Goal: Task Accomplishment & Management: Manage account settings

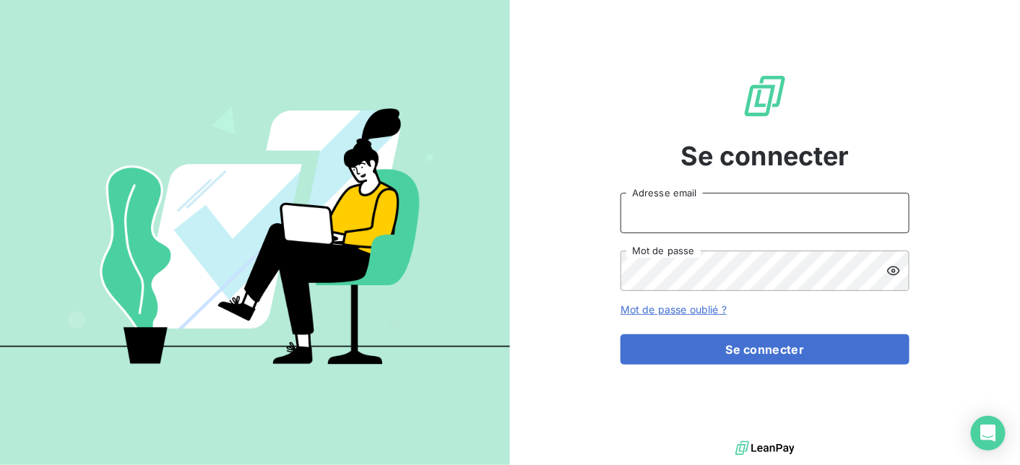
click at [696, 214] on input "Adresse email" at bounding box center [765, 213] width 289 height 40
type input "[EMAIL_ADDRESS][DOMAIN_NAME]"
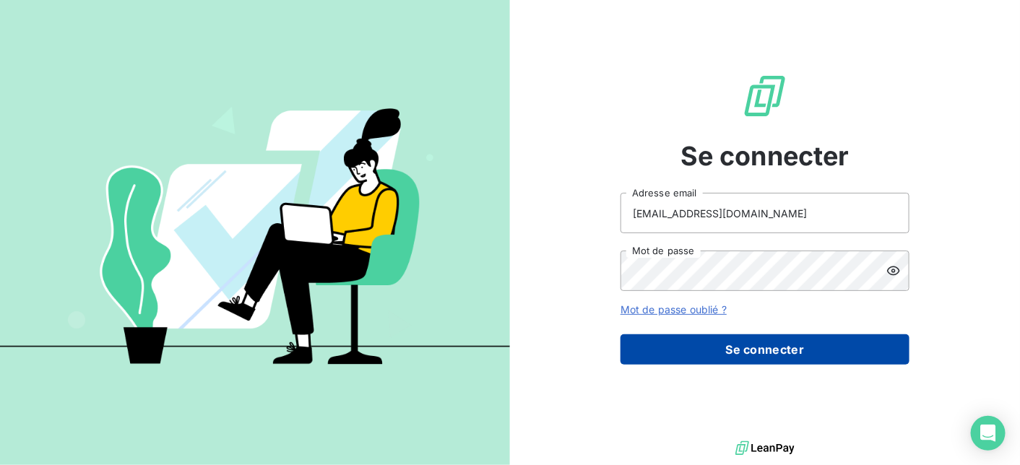
click at [732, 360] on button "Se connecter" at bounding box center [765, 349] width 289 height 30
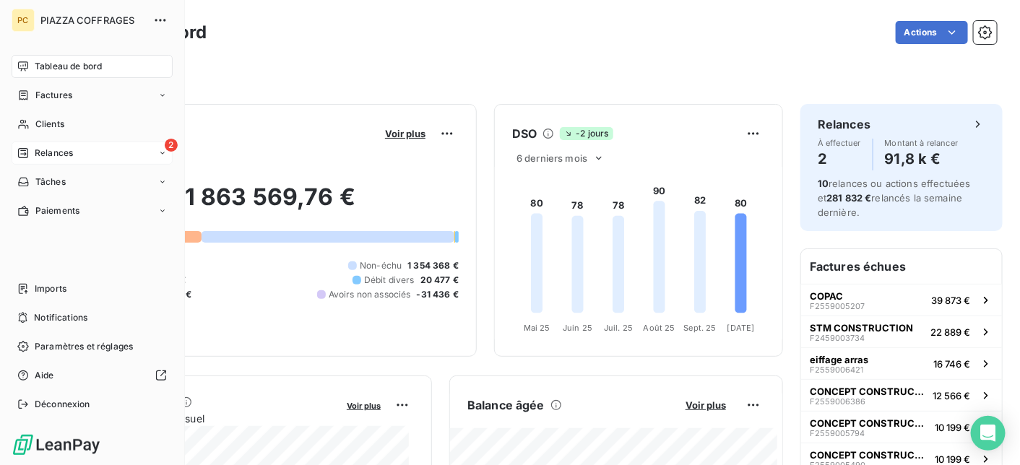
click at [49, 153] on span "Relances" at bounding box center [54, 153] width 38 height 13
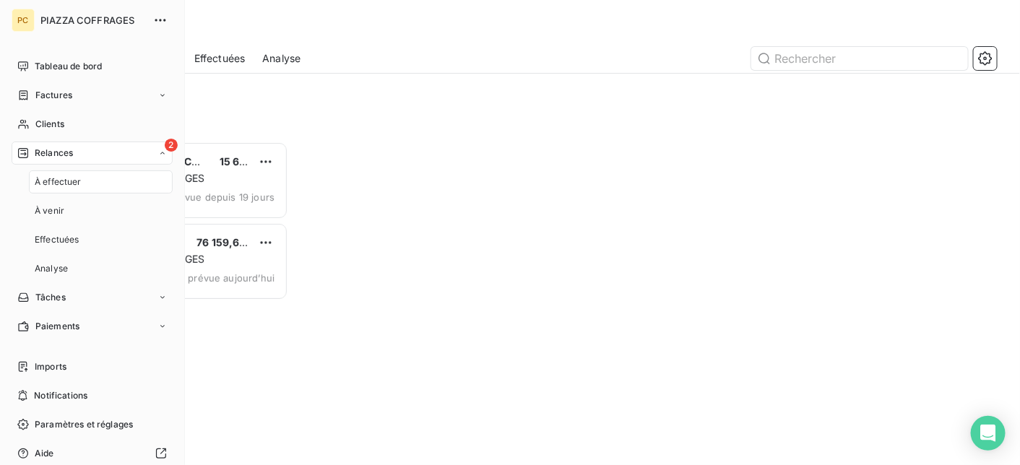
scroll to position [313, 208]
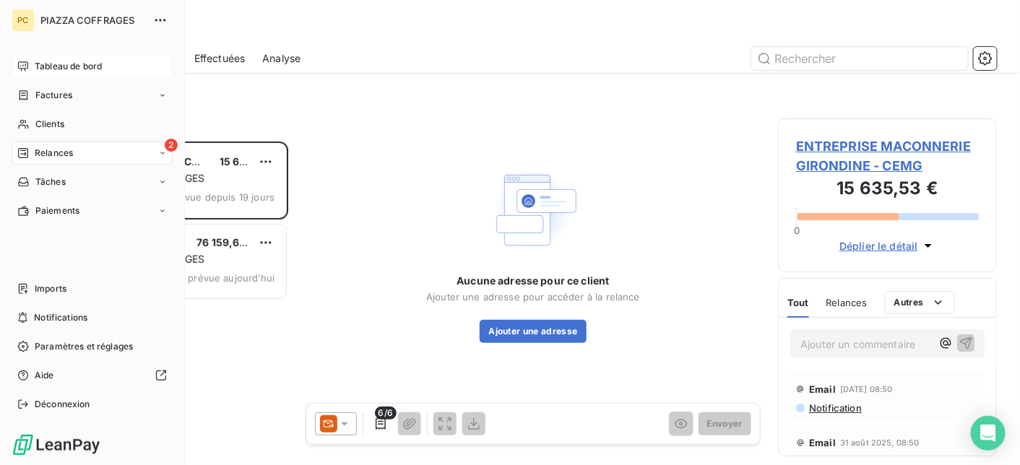
click at [60, 61] on span "Tableau de bord" at bounding box center [68, 66] width 67 height 13
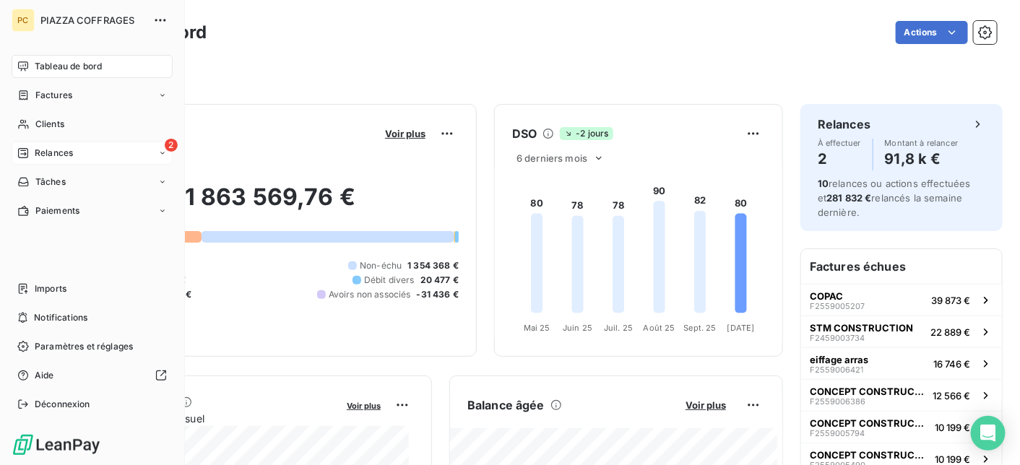
click at [38, 151] on span "Relances" at bounding box center [54, 153] width 38 height 13
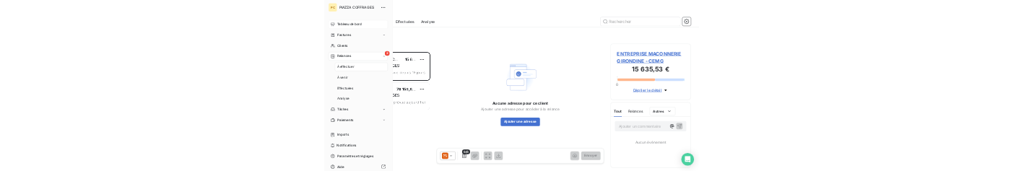
scroll to position [313, 208]
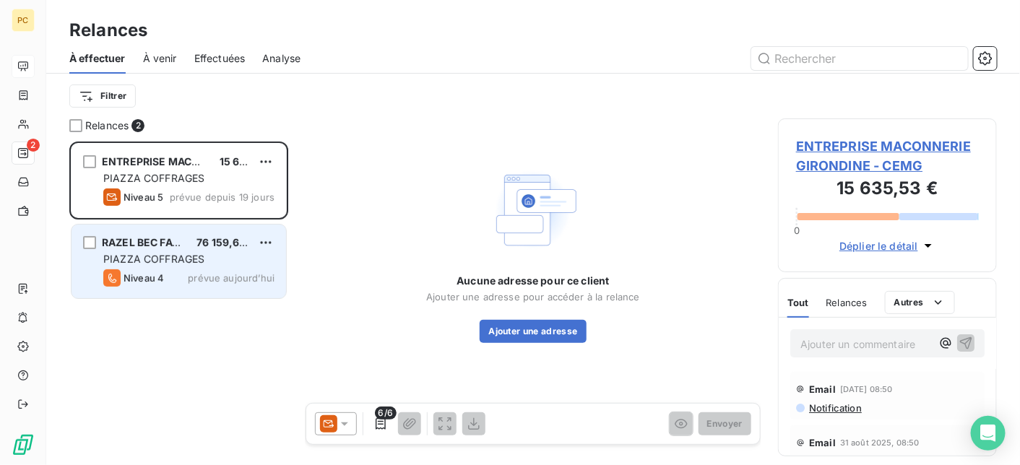
click at [230, 247] on span "76 159,66 €" at bounding box center [225, 242] width 59 height 12
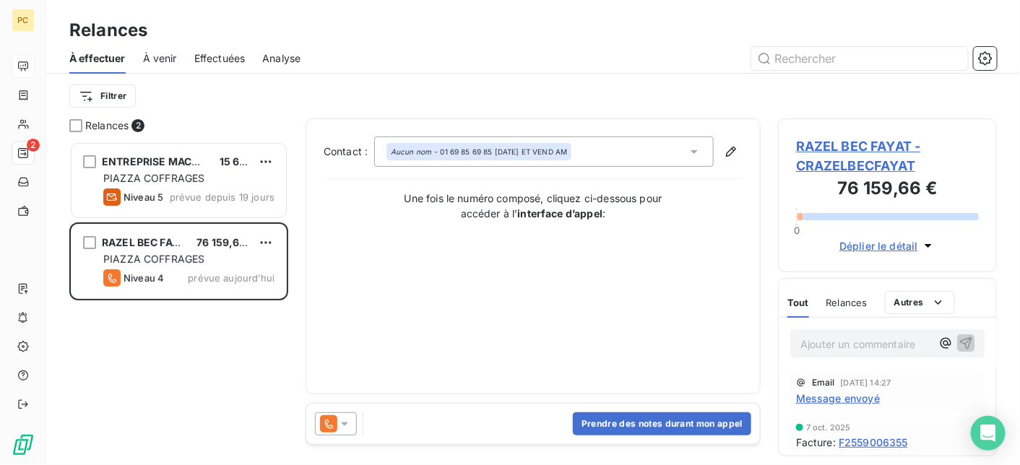
click at [899, 243] on span "Déplier le détail" at bounding box center [878, 245] width 79 height 15
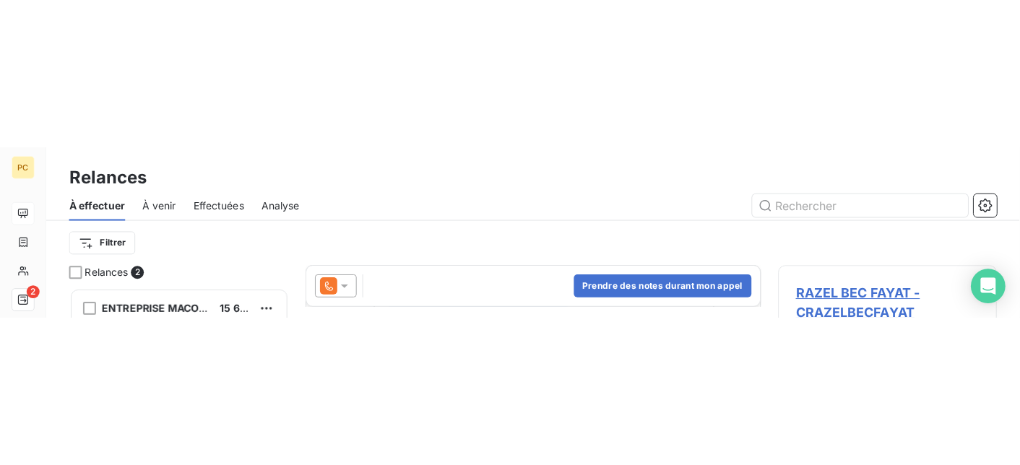
scroll to position [313, 208]
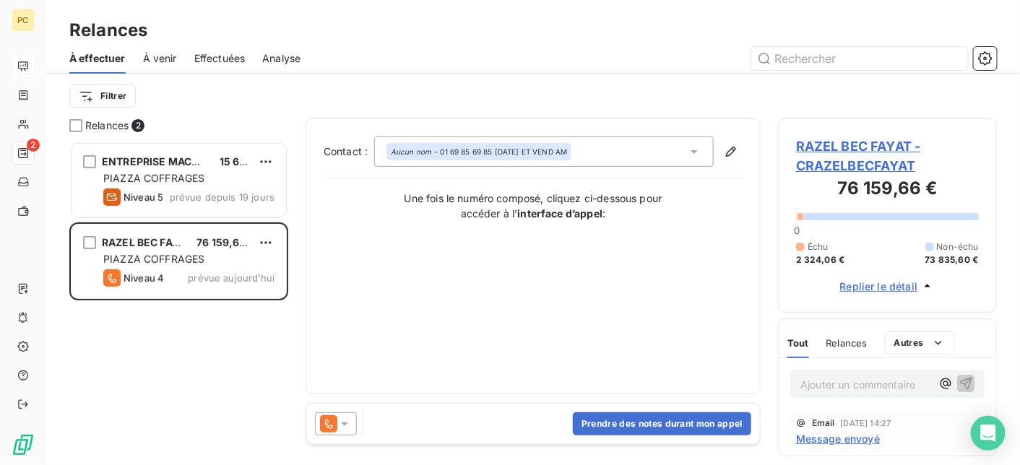
click at [217, 58] on span "Effectuées" at bounding box center [219, 58] width 51 height 14
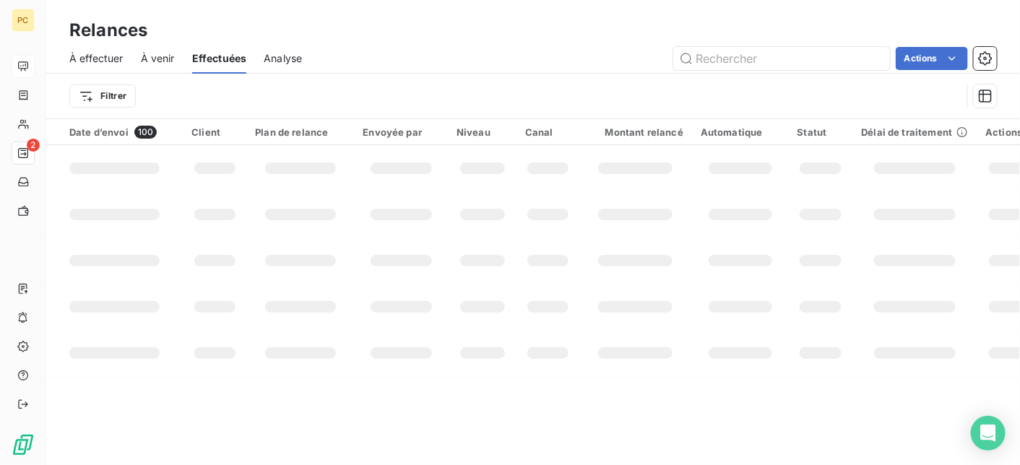
click at [161, 55] on span "À venir" at bounding box center [158, 58] width 34 height 14
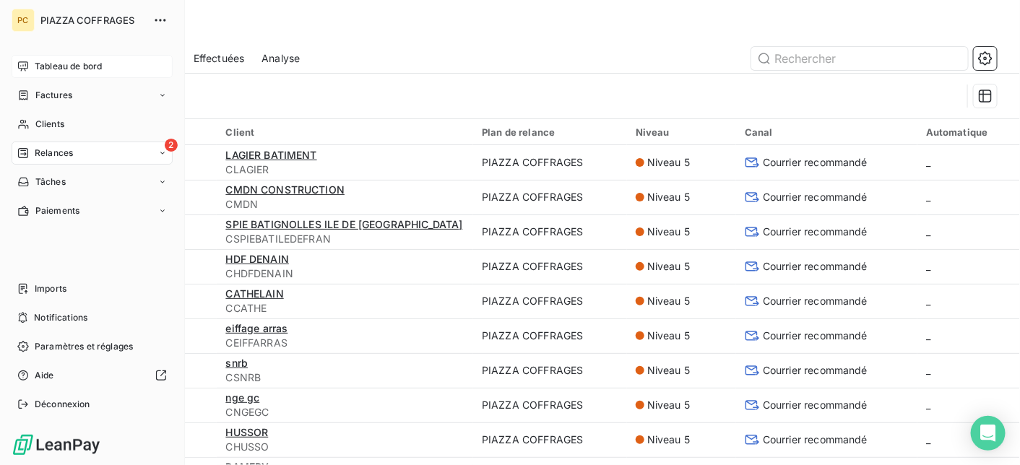
click at [81, 149] on div "2 Relances" at bounding box center [92, 153] width 161 height 23
click at [74, 155] on div "2 Relances" at bounding box center [92, 153] width 161 height 23
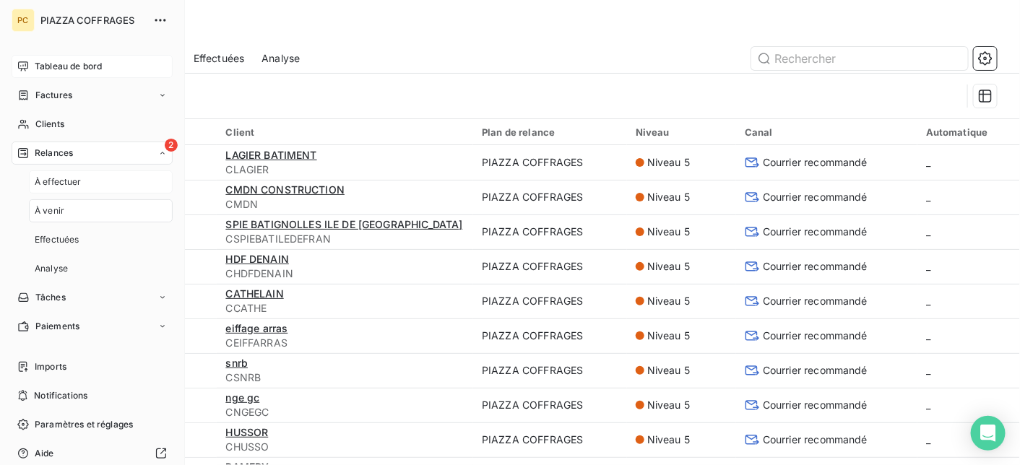
click at [65, 179] on span "À effectuer" at bounding box center [58, 182] width 47 height 13
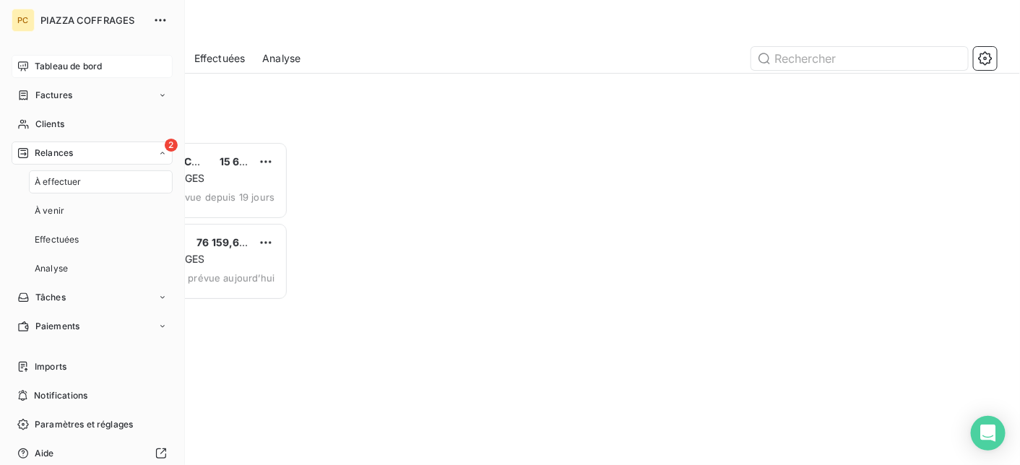
scroll to position [313, 208]
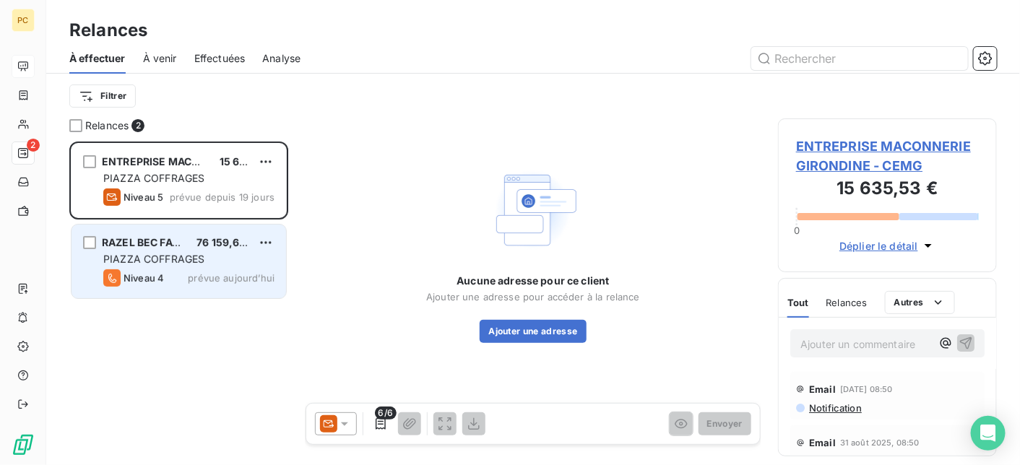
click at [176, 272] on div "Niveau 4 prévue aujourd’hui" at bounding box center [188, 277] width 171 height 17
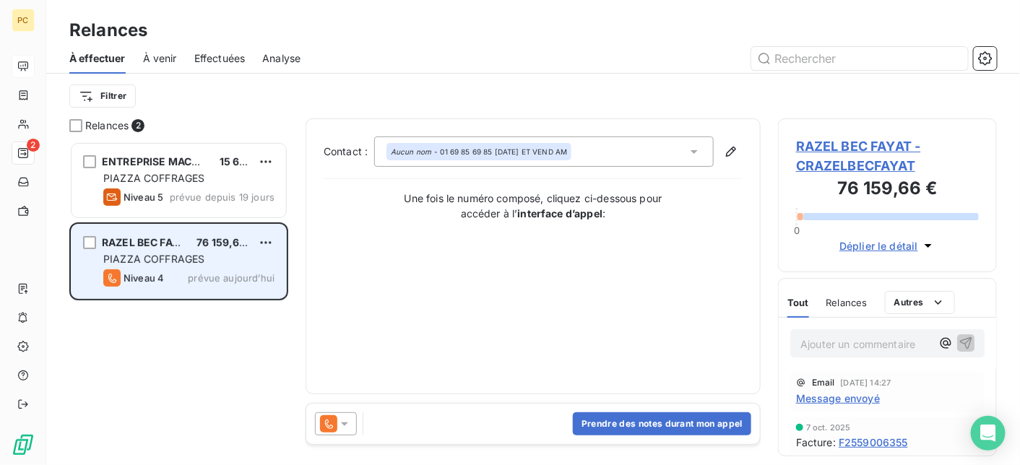
click at [228, 269] on div "Niveau 4 prévue aujourd’hui" at bounding box center [188, 277] width 171 height 17
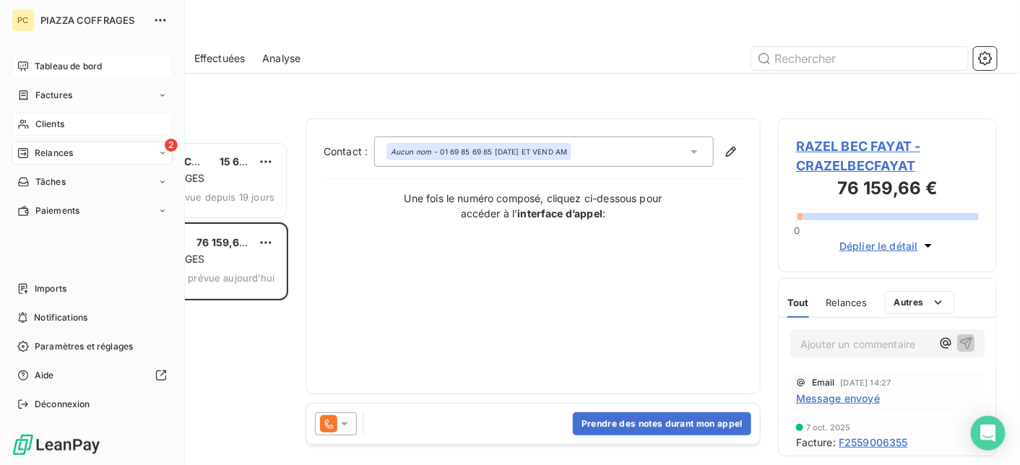
click at [51, 122] on span "Clients" at bounding box center [49, 124] width 29 height 13
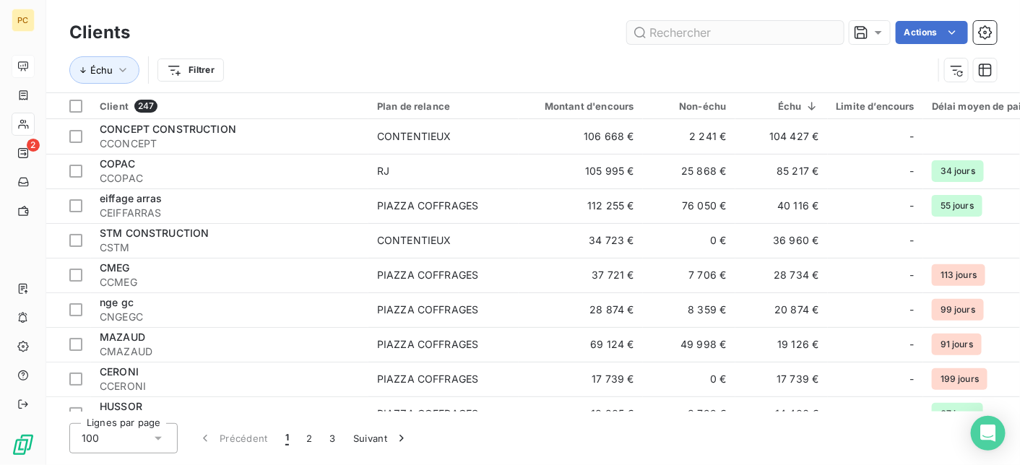
click at [708, 32] on input "text" at bounding box center [735, 32] width 217 height 23
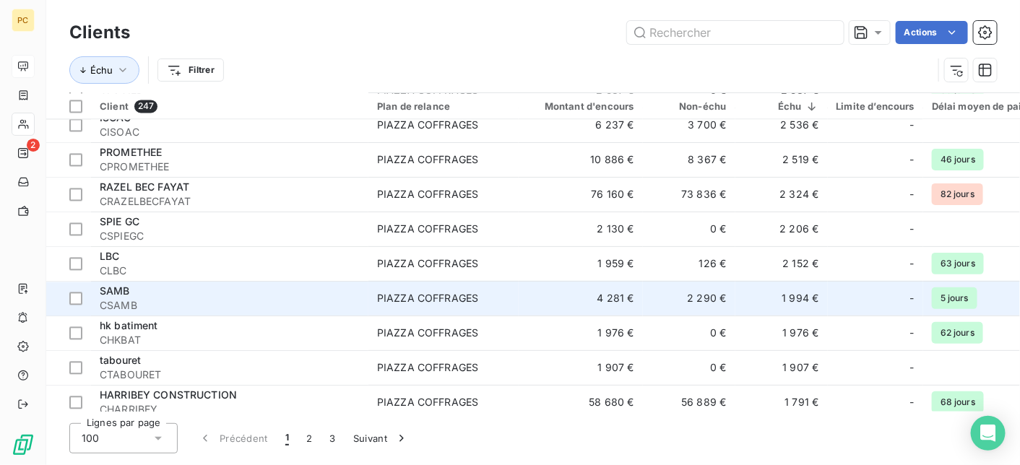
scroll to position [578, 0]
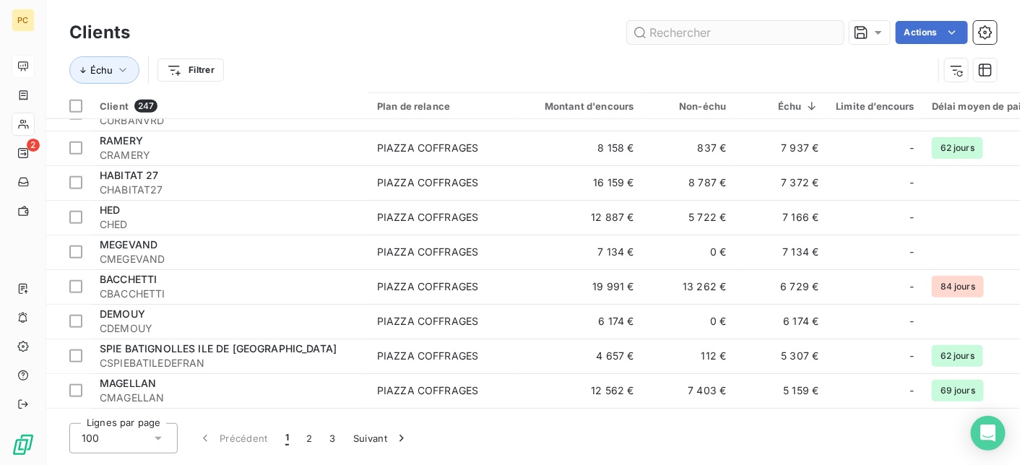
click at [658, 35] on input "text" at bounding box center [735, 32] width 217 height 23
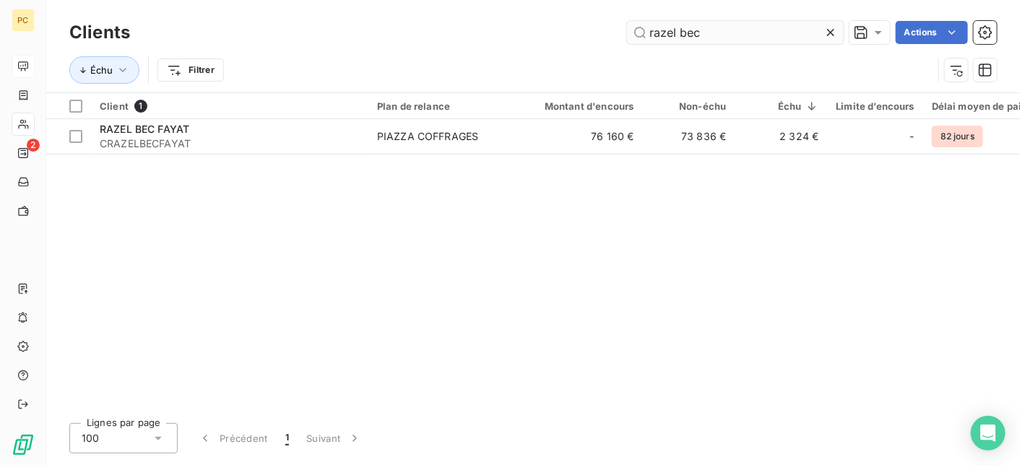
scroll to position [0, 0]
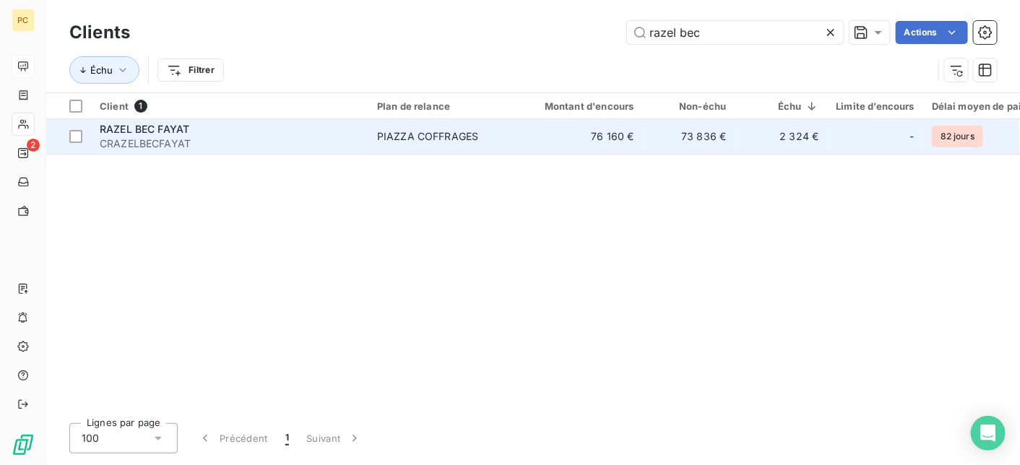
type input "razel bec"
click at [446, 137] on div "PIAZZA COFFRAGES" at bounding box center [427, 136] width 101 height 14
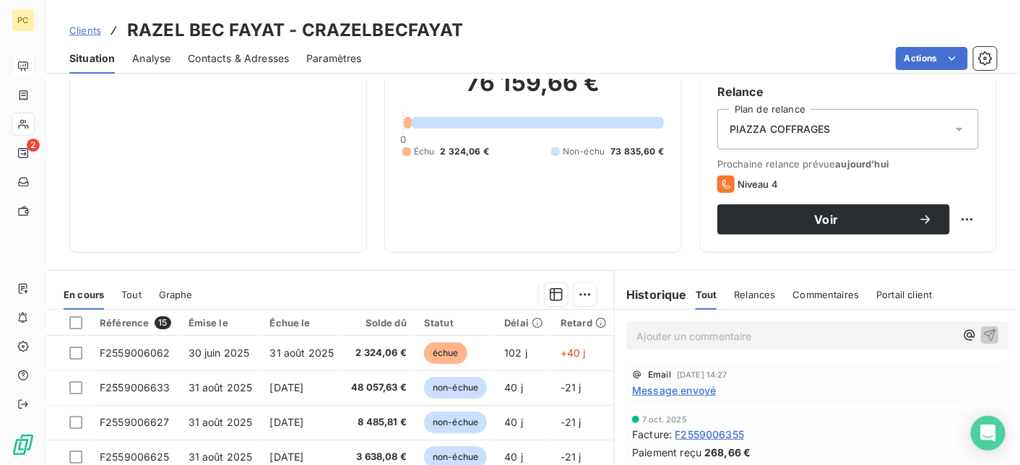
scroll to position [144, 0]
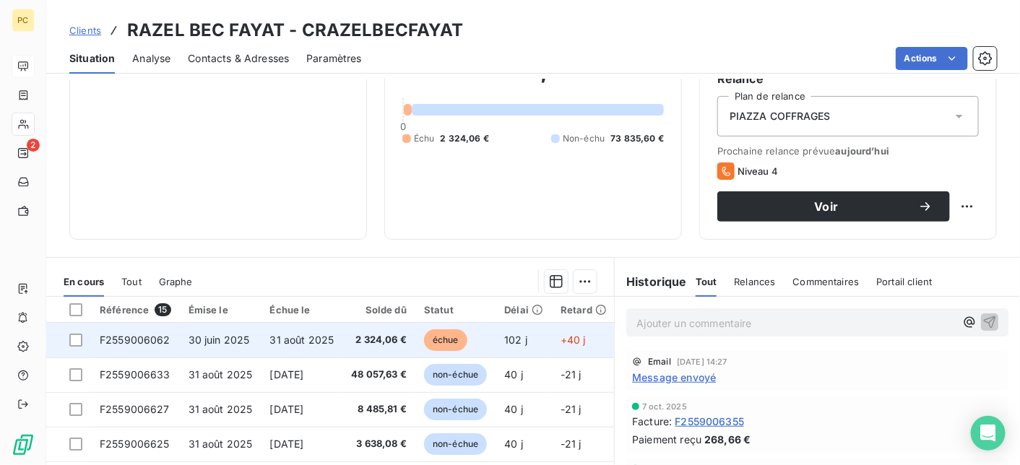
click at [407, 337] on span "2 324,06 €" at bounding box center [379, 340] width 56 height 14
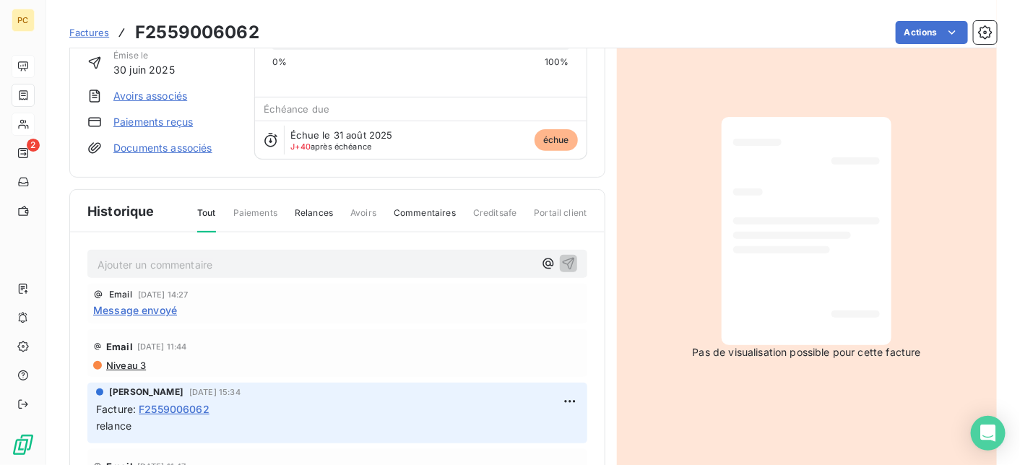
scroll to position [144, 0]
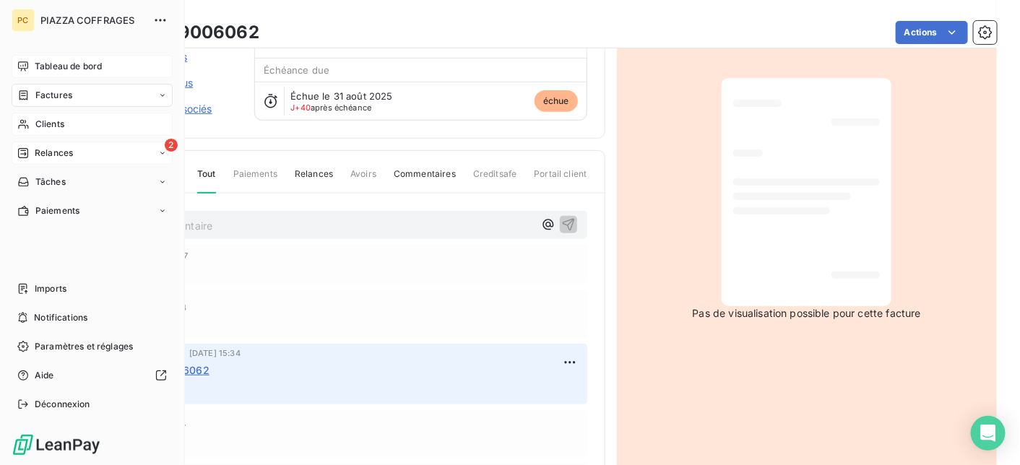
click at [46, 153] on span "Relances" at bounding box center [54, 153] width 38 height 13
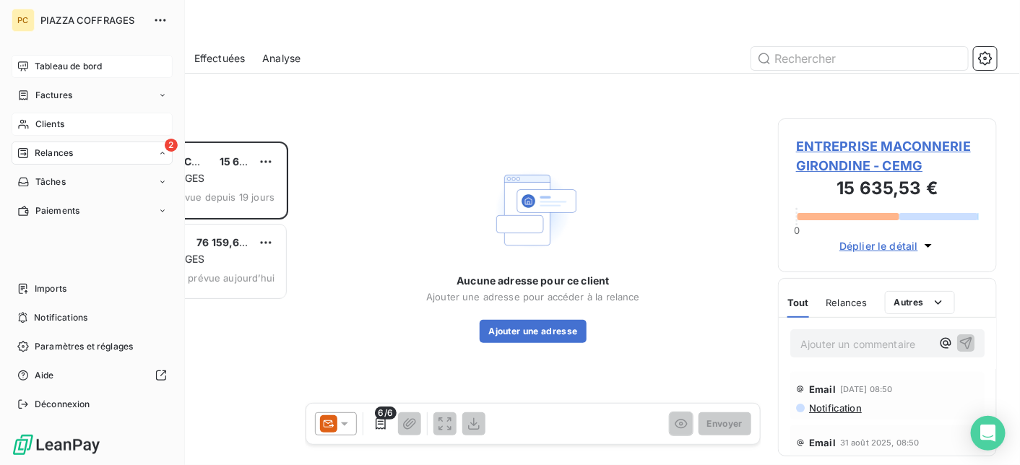
scroll to position [313, 208]
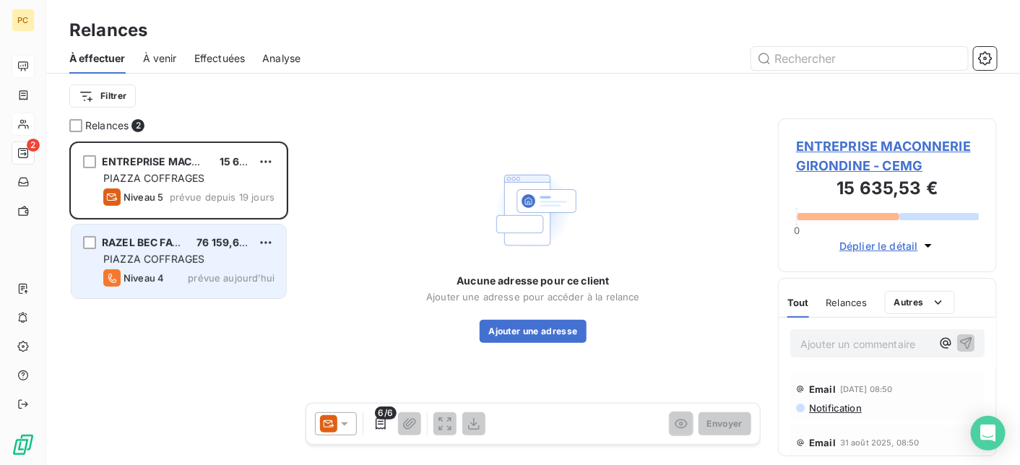
click at [135, 249] on div "RAZEL BEC FAYAT" at bounding box center [143, 243] width 83 height 14
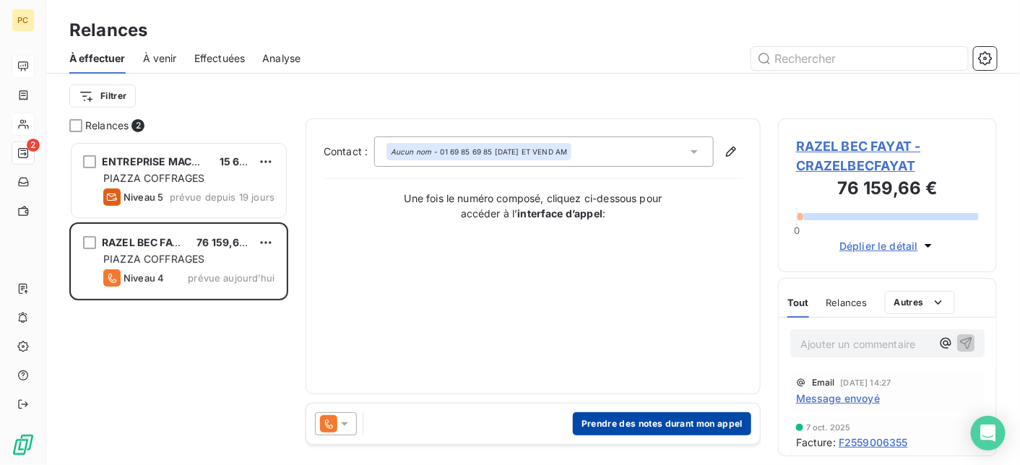
click at [677, 428] on button "Prendre des notes durant mon appel" at bounding box center [662, 423] width 178 height 23
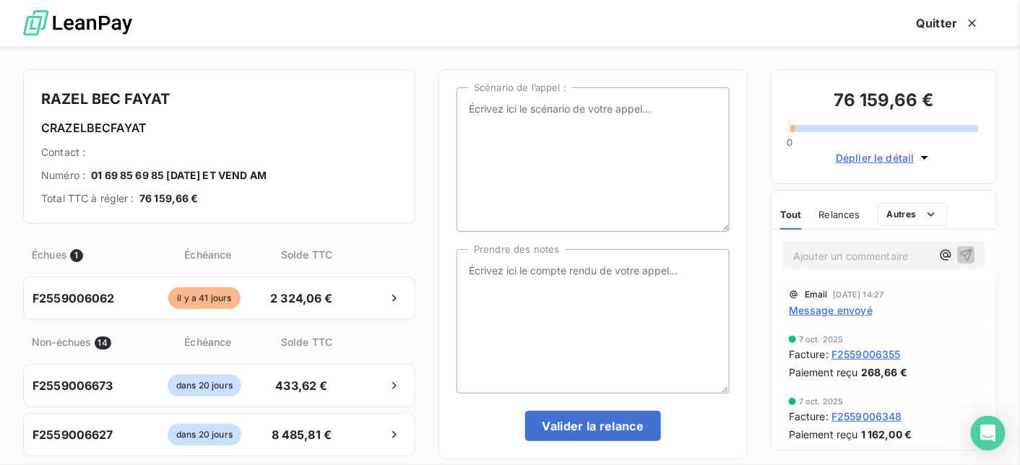
scroll to position [313, 208]
click at [527, 272] on textarea "Prendre des notes" at bounding box center [593, 321] width 273 height 144
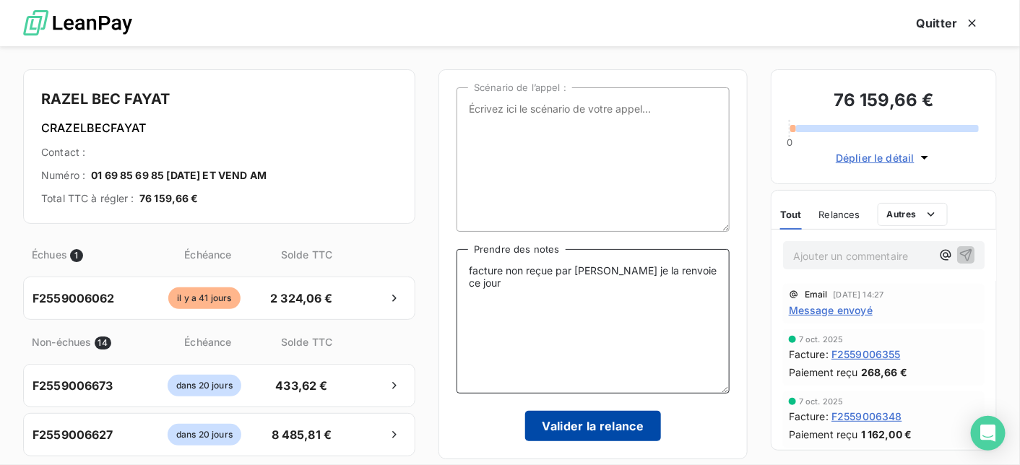
type textarea "facture non reçue par [PERSON_NAME] je la renvoie ce jour"
click at [602, 430] on button "Valider la relance" at bounding box center [593, 426] width 137 height 30
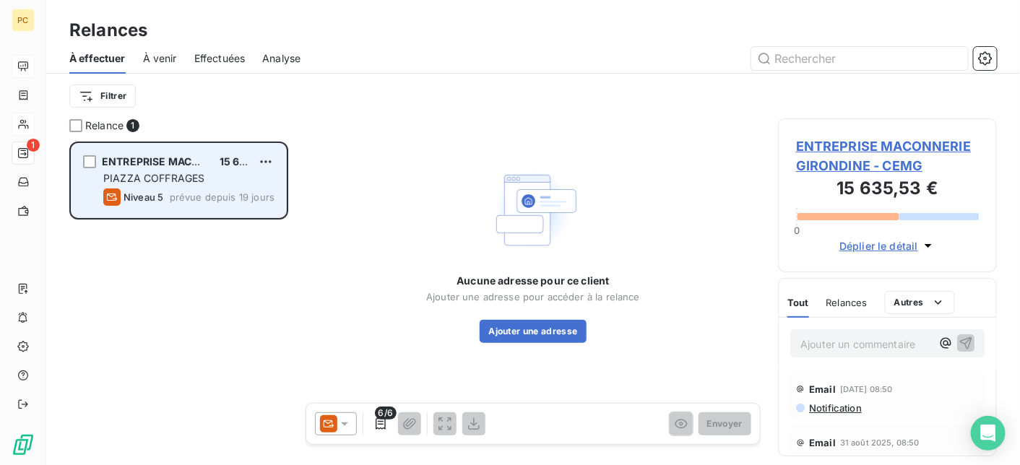
click at [158, 196] on span "Niveau 5" at bounding box center [144, 197] width 40 height 12
click at [188, 178] on span "PIAZZA COFFRAGES" at bounding box center [153, 178] width 101 height 12
click at [264, 163] on html "PC 1 Relances À effectuer À venir Effectuées Analyse Filtrer Relance 1 ENTREPRI…" at bounding box center [510, 232] width 1020 height 465
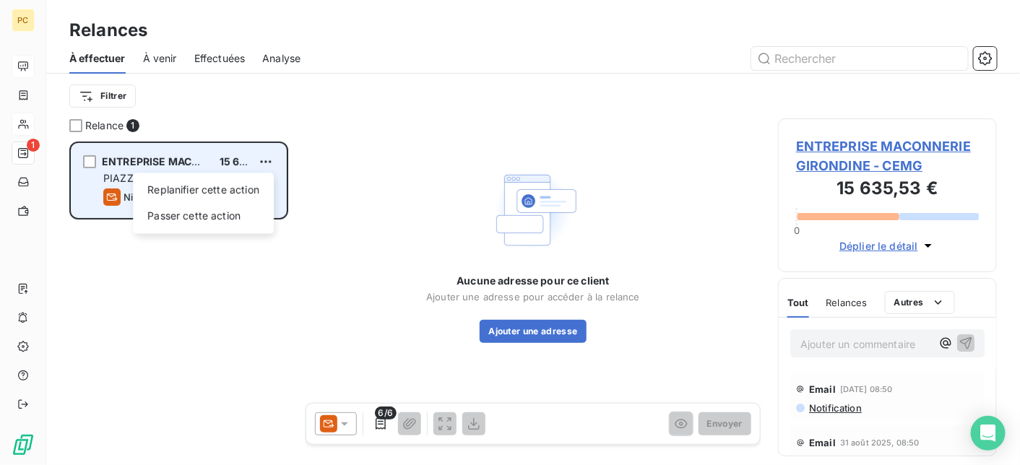
click at [184, 173] on div "Replanifier cette action Passer cette action" at bounding box center [203, 203] width 141 height 61
click at [182, 173] on div "Replanifier cette action Passer cette action" at bounding box center [203, 203] width 141 height 61
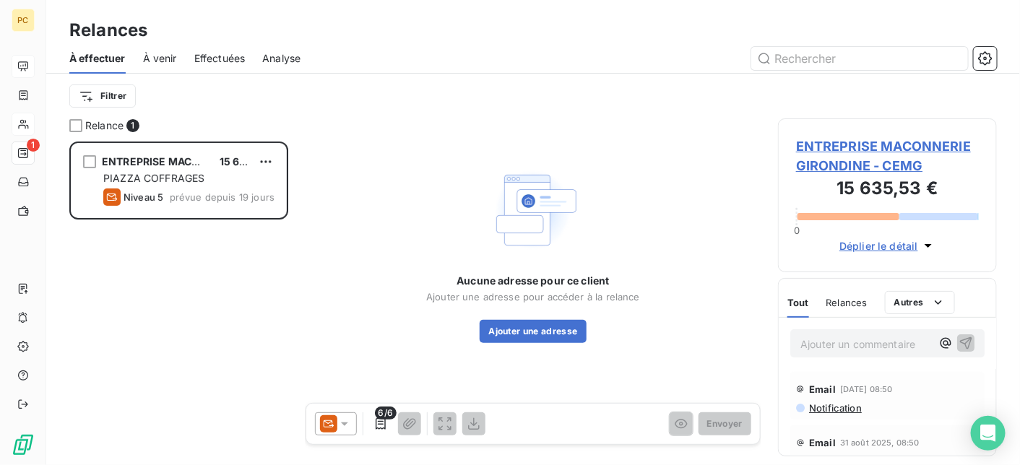
click at [514, 332] on html "PC 1 Relances À effectuer À venir Effectuées Analyse Filtrer Relance 1 ENTREPRI…" at bounding box center [510, 232] width 1020 height 465
click at [514, 332] on button "Ajouter une adresse" at bounding box center [533, 331] width 106 height 23
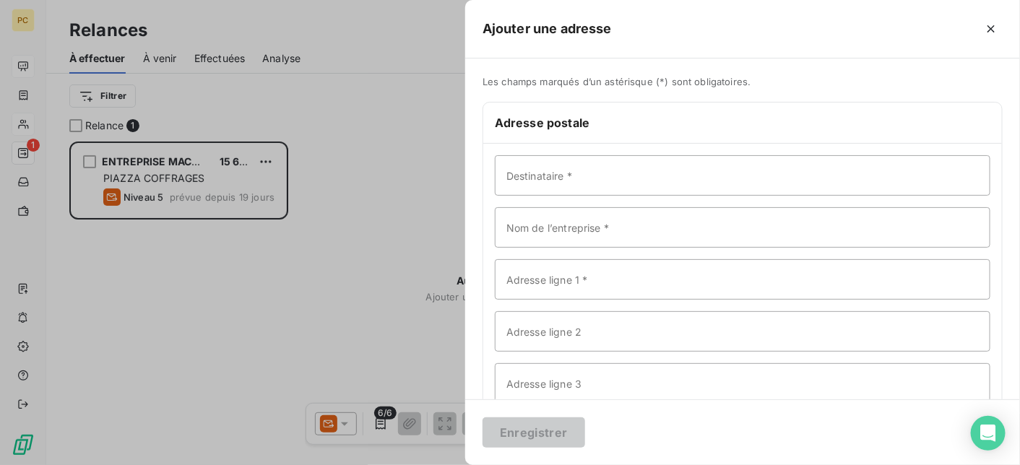
click at [24, 66] on div at bounding box center [510, 232] width 1020 height 465
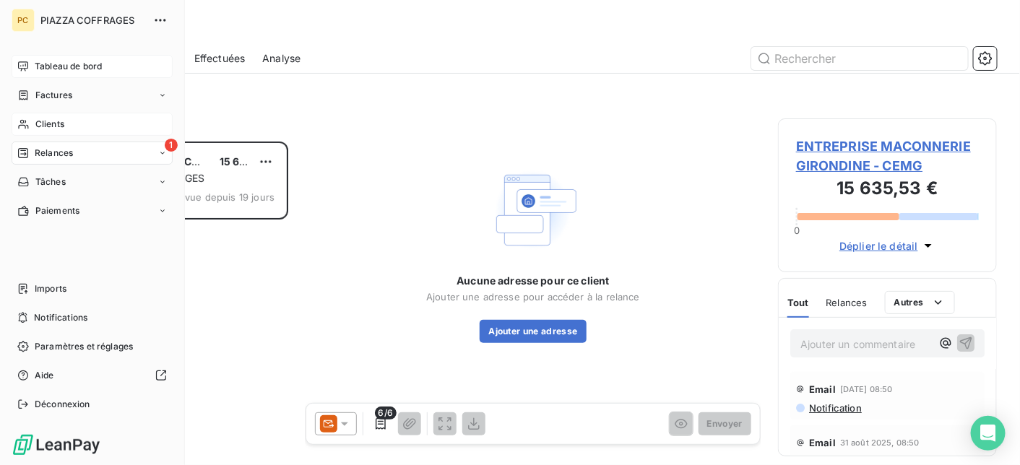
click at [46, 64] on span "Tableau de bord" at bounding box center [68, 66] width 67 height 13
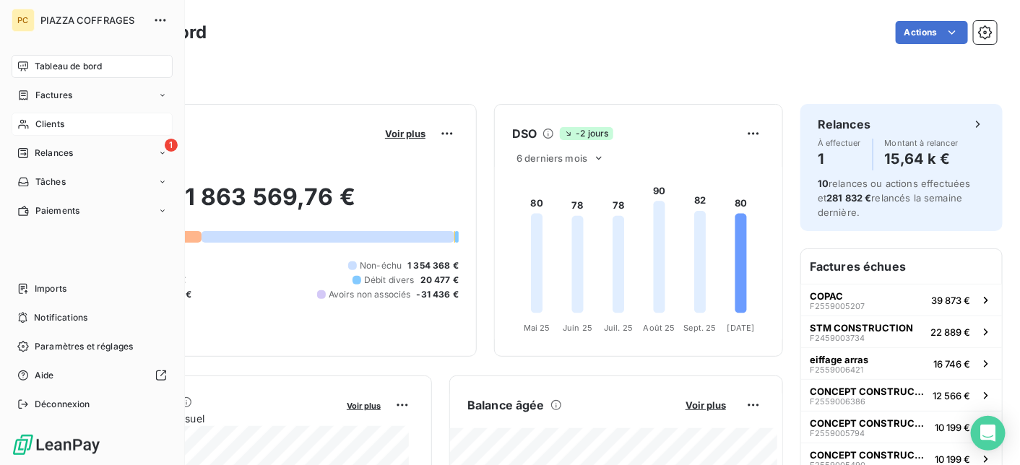
click at [46, 119] on span "Clients" at bounding box center [49, 124] width 29 height 13
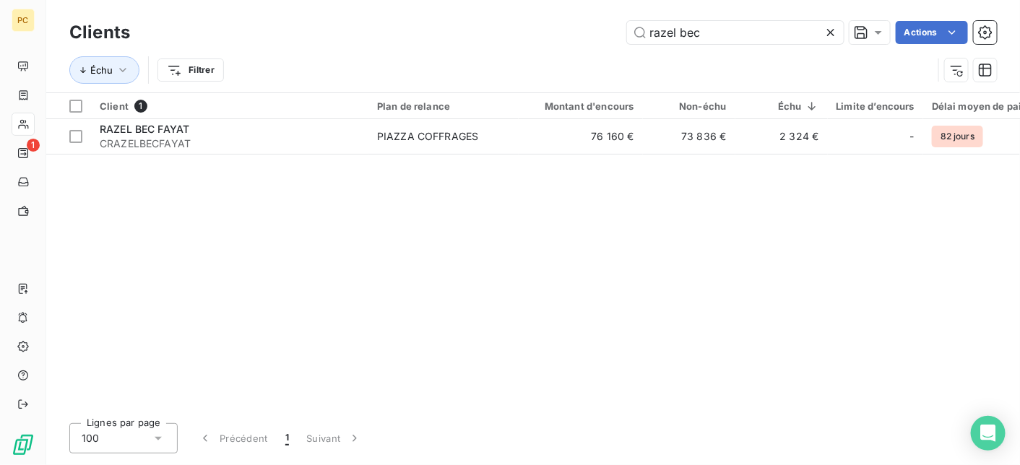
drag, startPoint x: 650, startPoint y: 46, endPoint x: 632, endPoint y: 46, distance: 18.1
click at [632, 46] on div "Clients razel bec Actions" at bounding box center [533, 32] width 928 height 30
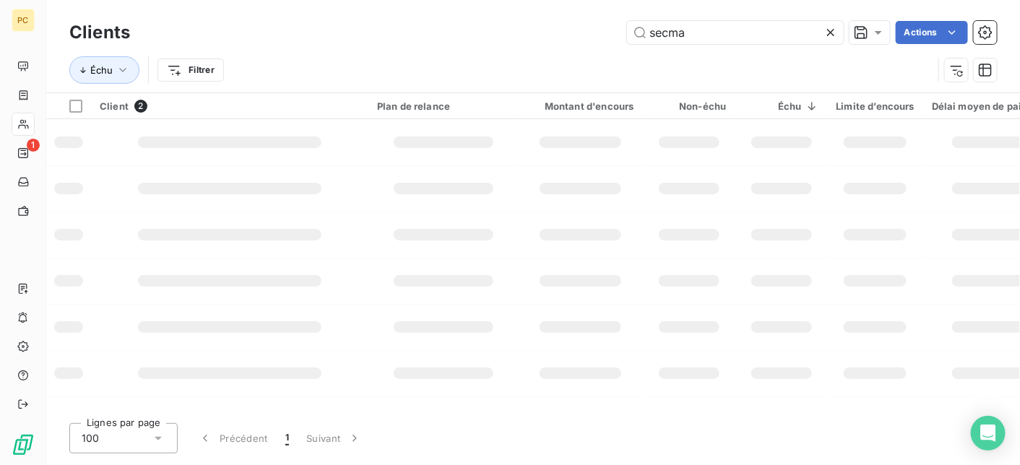
type input "secma"
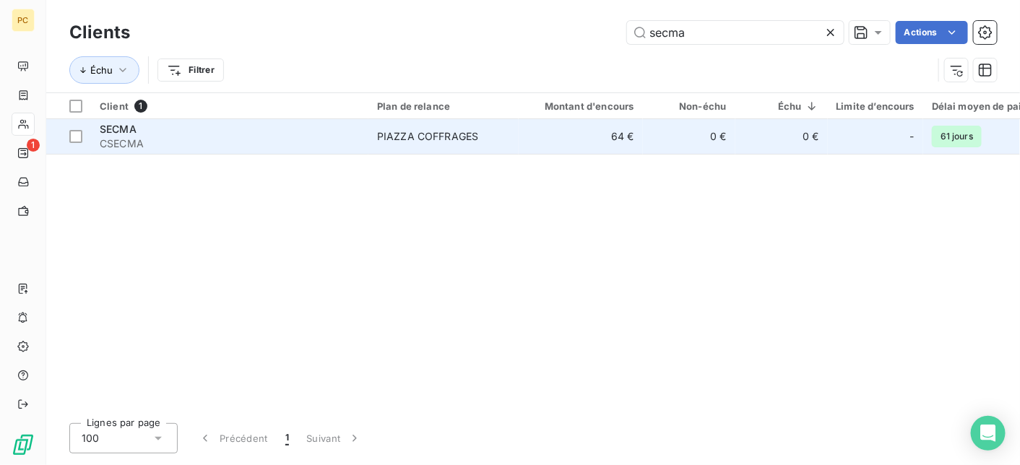
click at [474, 142] on div "PIAZZA COFFRAGES" at bounding box center [427, 136] width 101 height 14
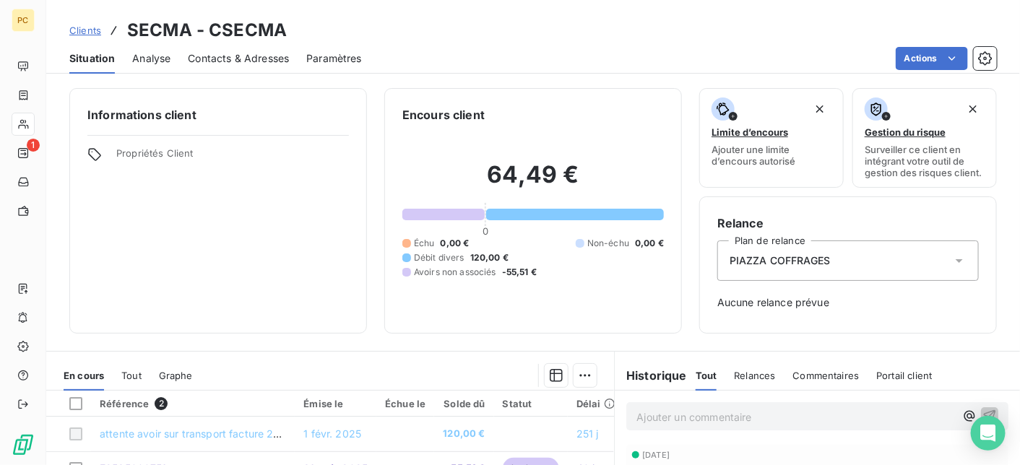
click at [246, 61] on span "Contacts & Adresses" at bounding box center [238, 58] width 101 height 14
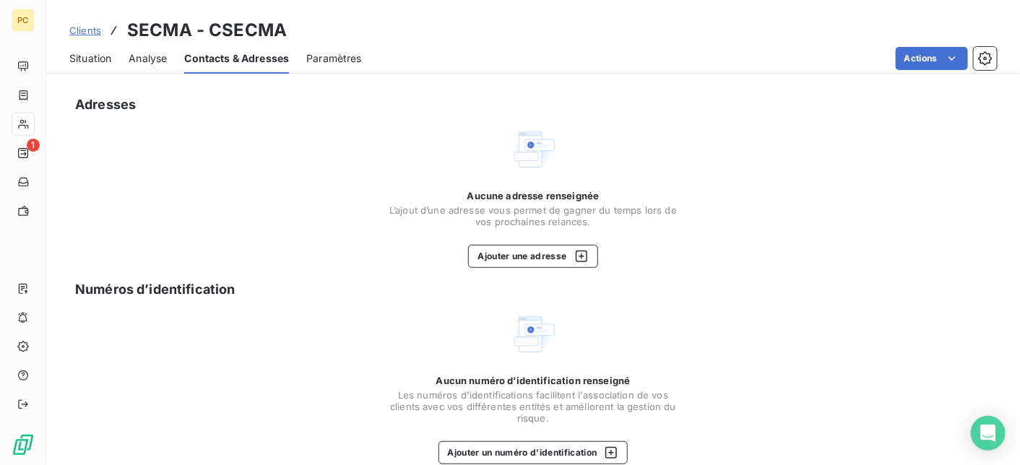
scroll to position [134, 0]
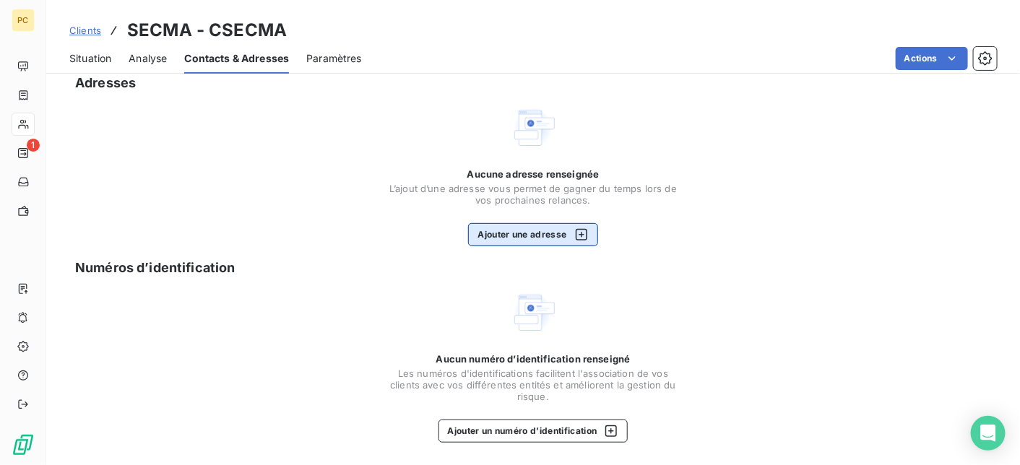
click at [527, 239] on button "Ajouter une adresse" at bounding box center [532, 234] width 129 height 23
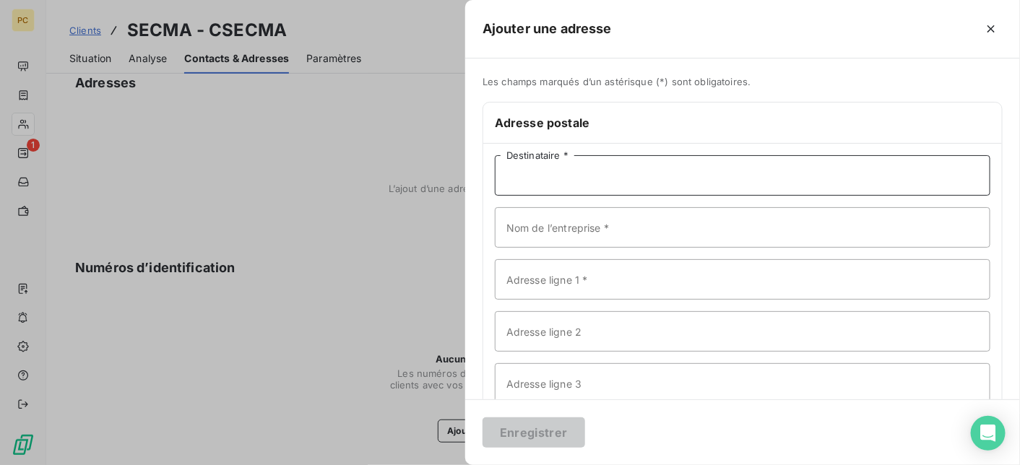
click at [531, 181] on input "Destinataire *" at bounding box center [743, 175] width 496 height 40
type input "s"
drag, startPoint x: 605, startPoint y: 176, endPoint x: 493, endPoint y: 179, distance: 112.0
click at [493, 179] on div "SECMA BATIMENT Destinataire * Nom de l’entreprise * Adresse ligne 1 * Adresse l…" at bounding box center [742, 332] width 519 height 376
type input "POUR EMG"
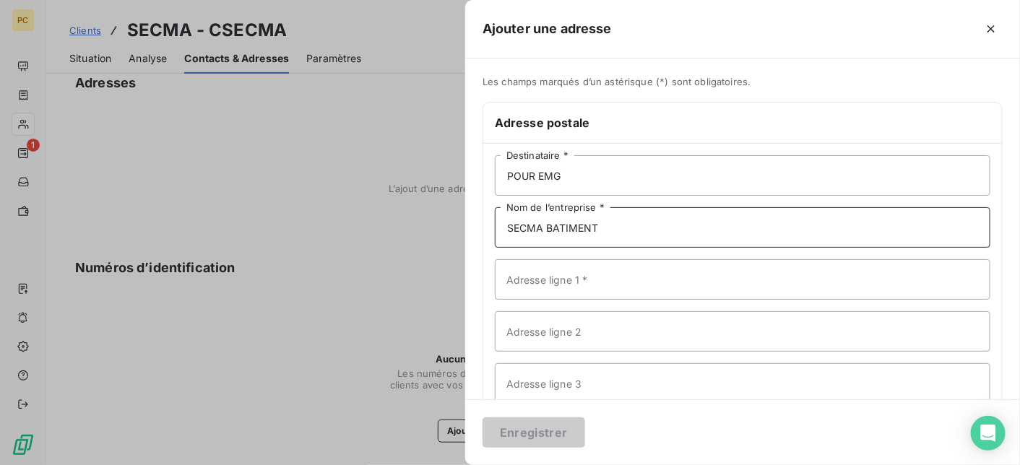
type input "SECMA BATIMENT"
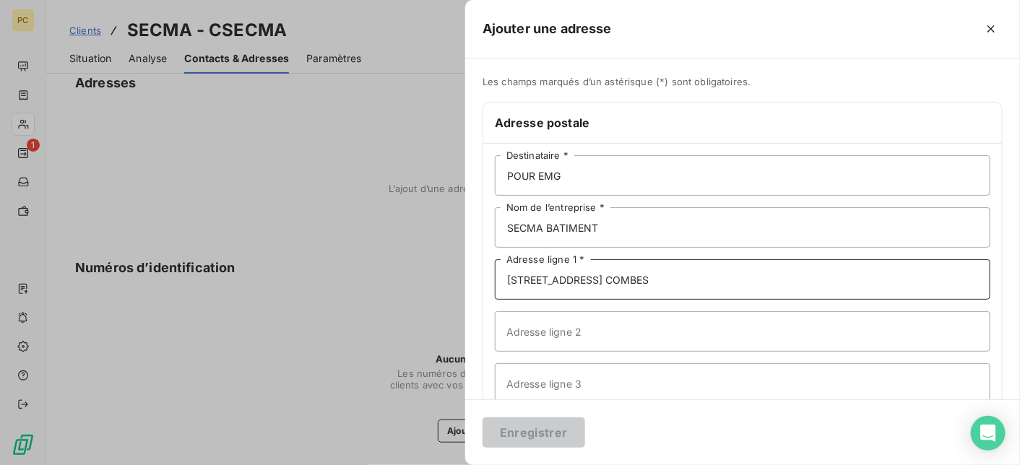
scroll to position [136, 0]
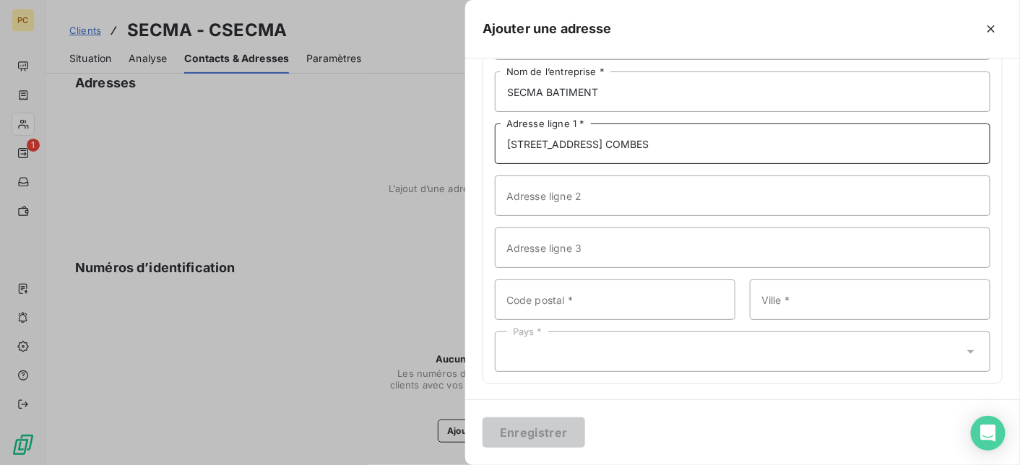
type input "[STREET_ADDRESS] COMBES"
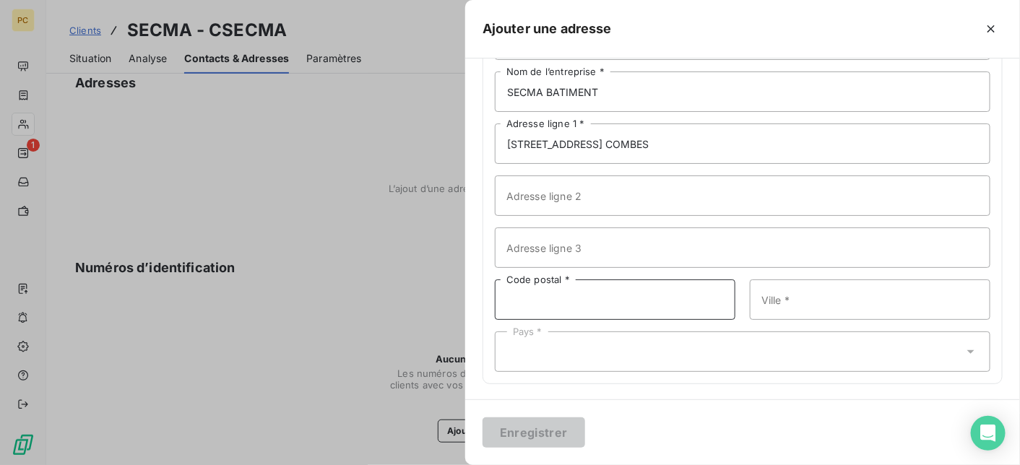
click at [529, 301] on input "Code postal *" at bounding box center [615, 300] width 241 height 40
type input "33270"
type input "FLOIRAC"
click at [530, 357] on div "Pays *" at bounding box center [743, 352] width 496 height 40
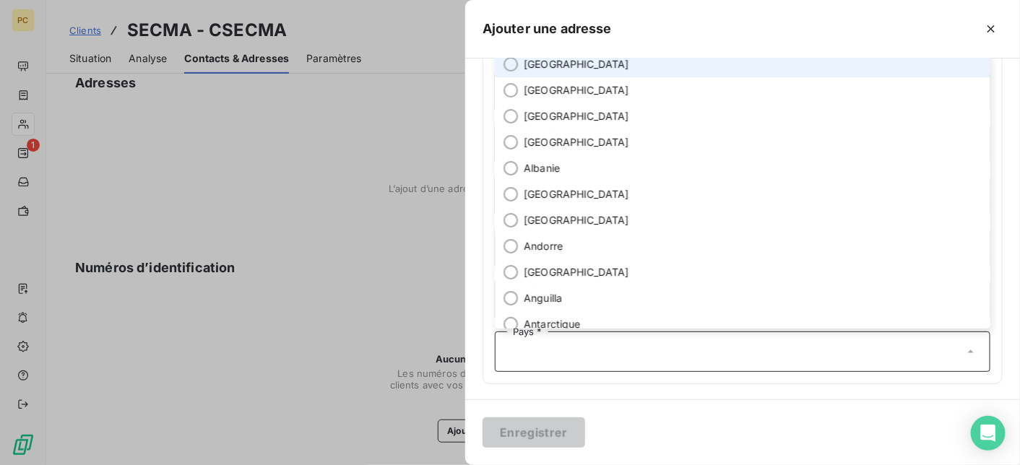
scroll to position [128, 0]
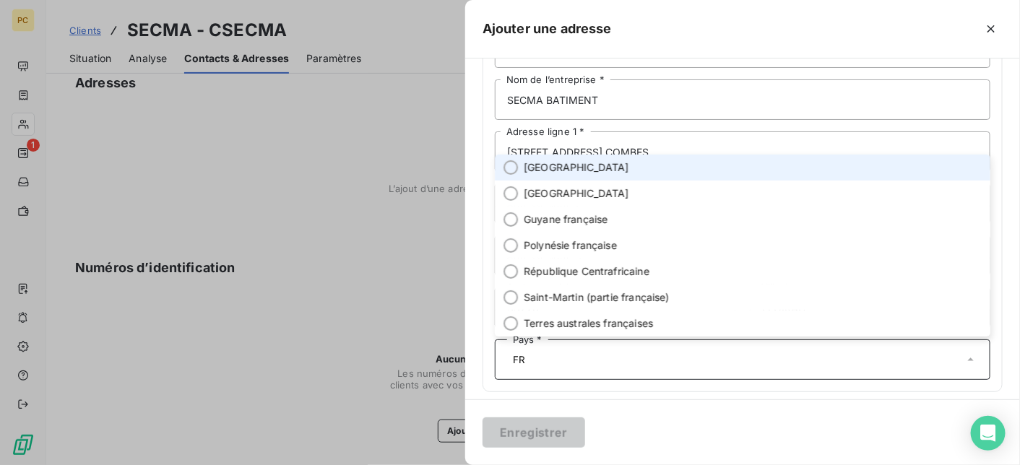
click at [547, 166] on span "[GEOGRAPHIC_DATA]" at bounding box center [576, 167] width 105 height 14
type input "FR"
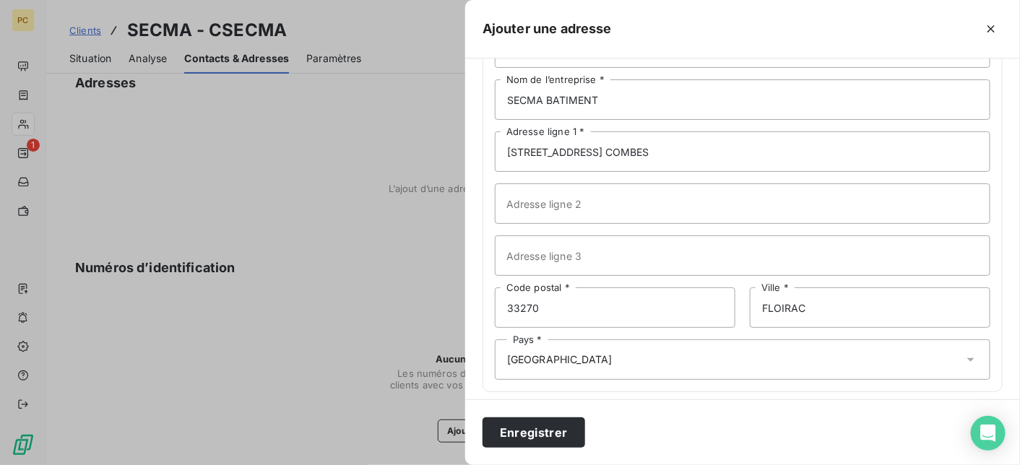
scroll to position [136, 0]
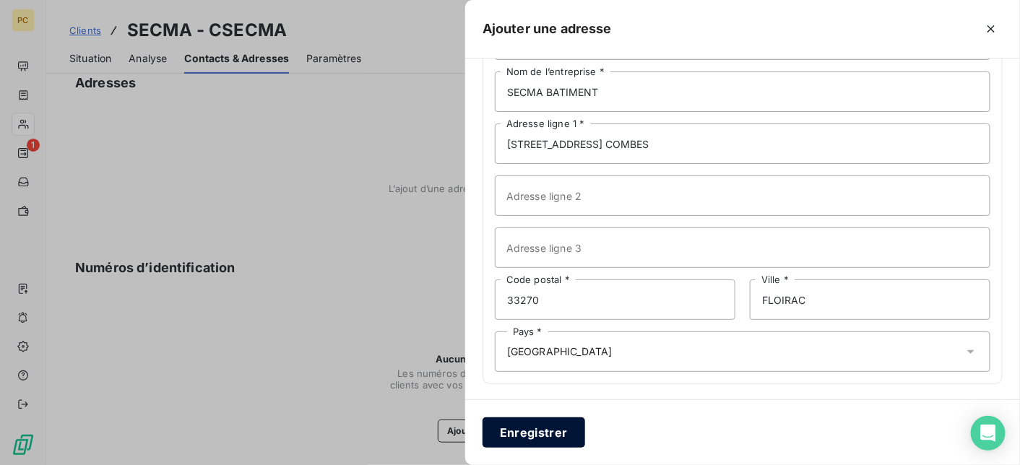
click at [544, 438] on button "Enregistrer" at bounding box center [534, 433] width 103 height 30
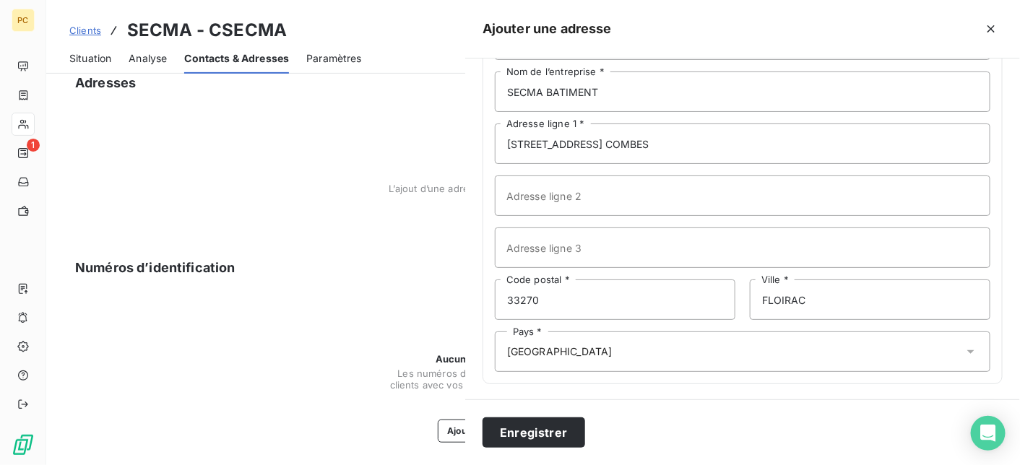
scroll to position [54, 0]
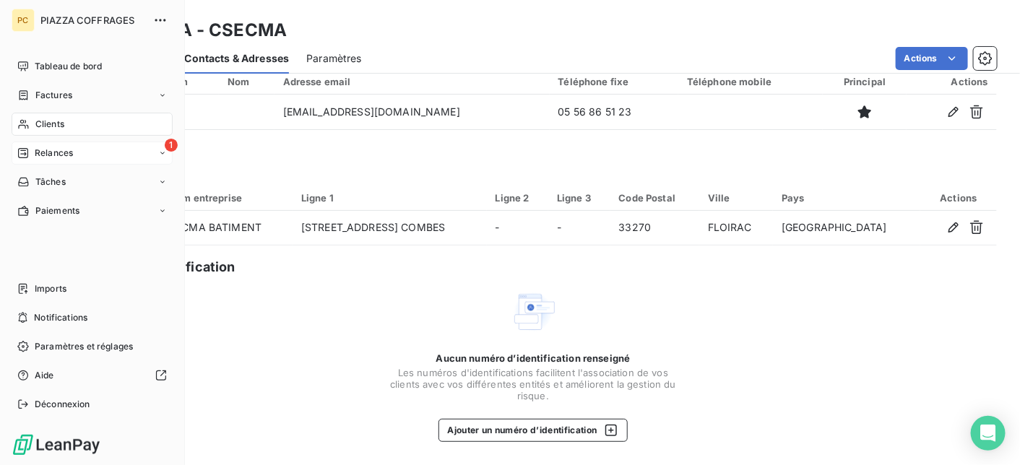
click at [40, 151] on span "Relances" at bounding box center [54, 153] width 38 height 13
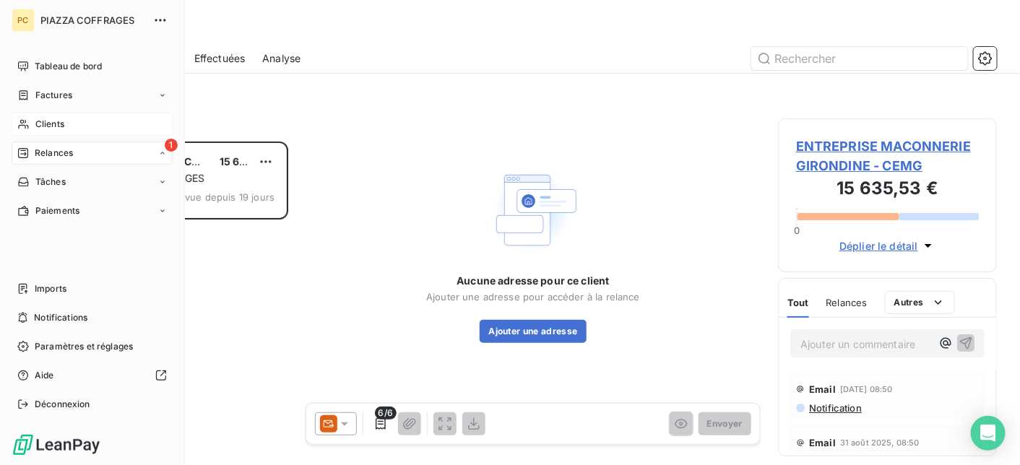
scroll to position [313, 208]
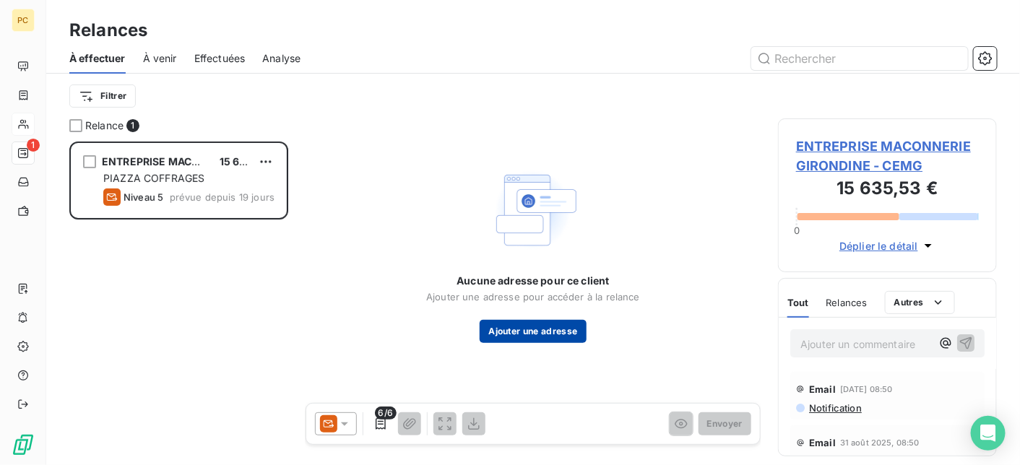
click at [535, 335] on button "Ajouter une adresse" at bounding box center [533, 331] width 106 height 23
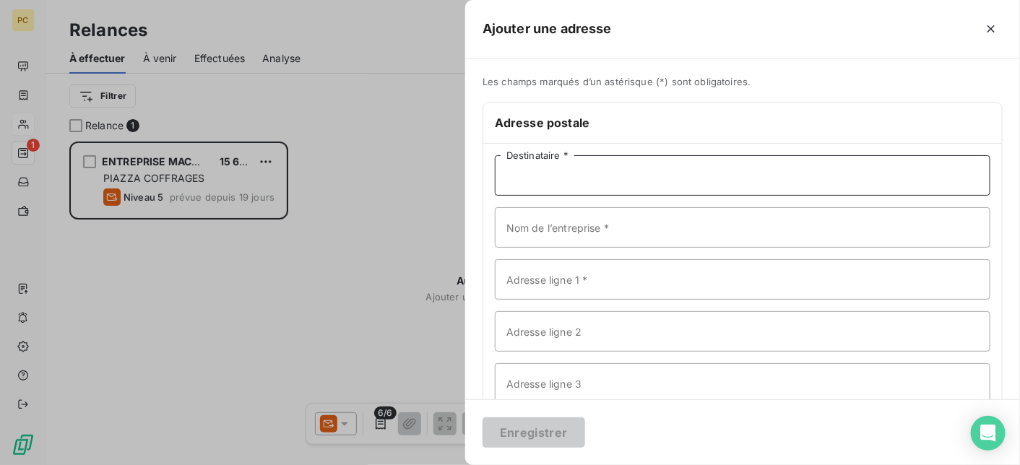
click at [540, 178] on input "Destinataire *" at bounding box center [743, 175] width 496 height 40
type input "EMG"
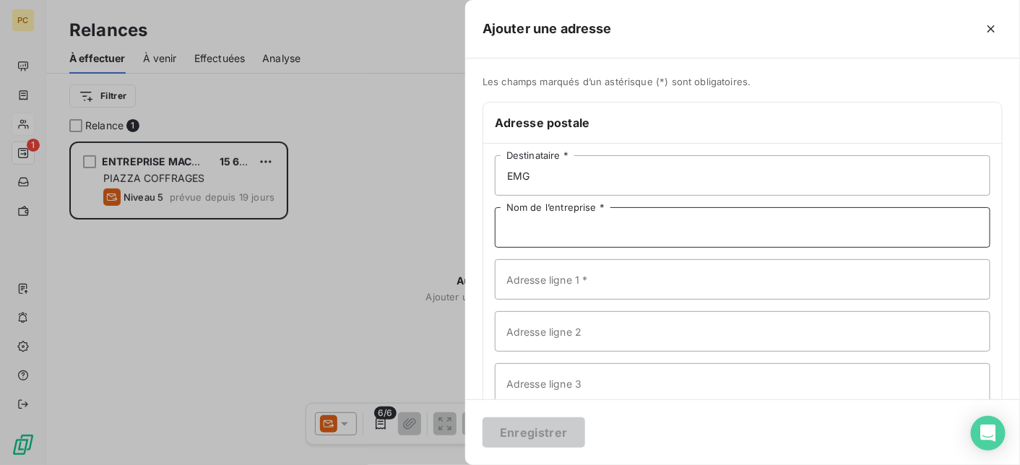
click at [537, 228] on input "Nom de l’entreprise *" at bounding box center [743, 227] width 496 height 40
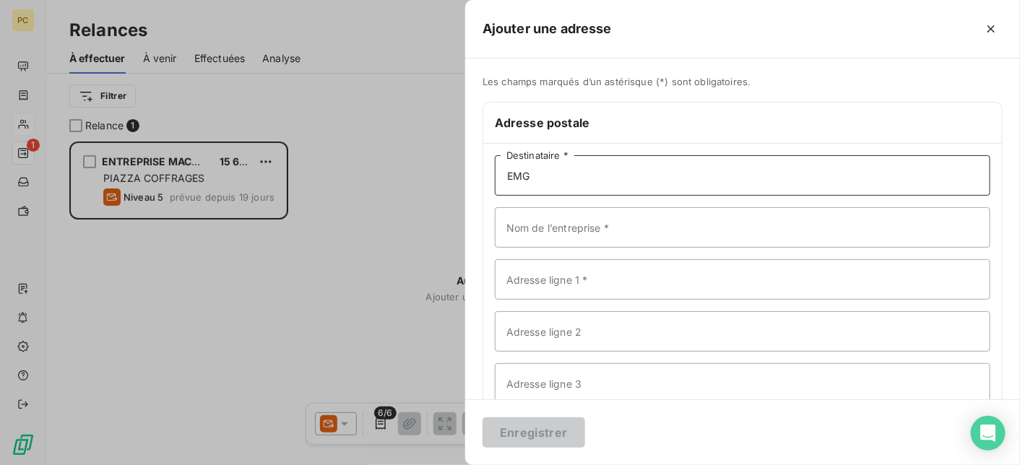
drag, startPoint x: 546, startPoint y: 177, endPoint x: 497, endPoint y: 176, distance: 49.1
click at [497, 176] on input "EMG" at bounding box center [743, 175] width 496 height 40
type input "SERVICE COMPTABILITE"
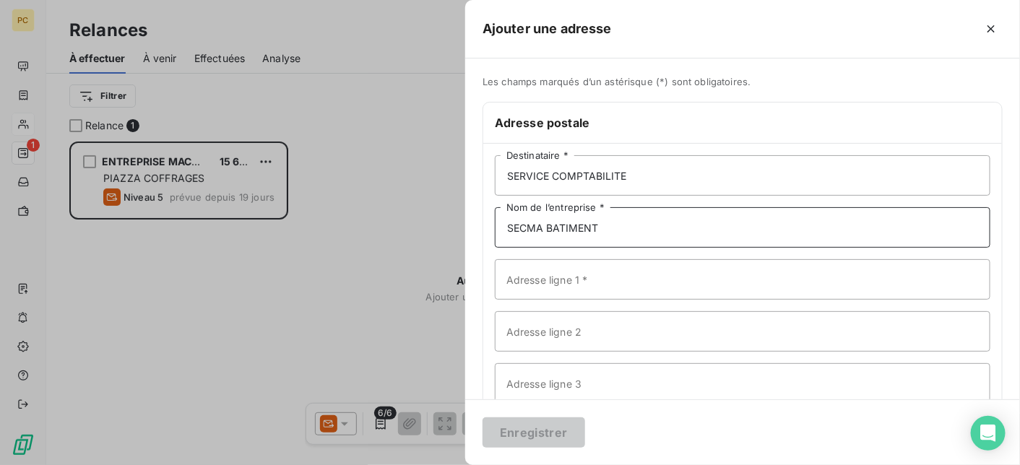
type input "SECMA BATIMENT"
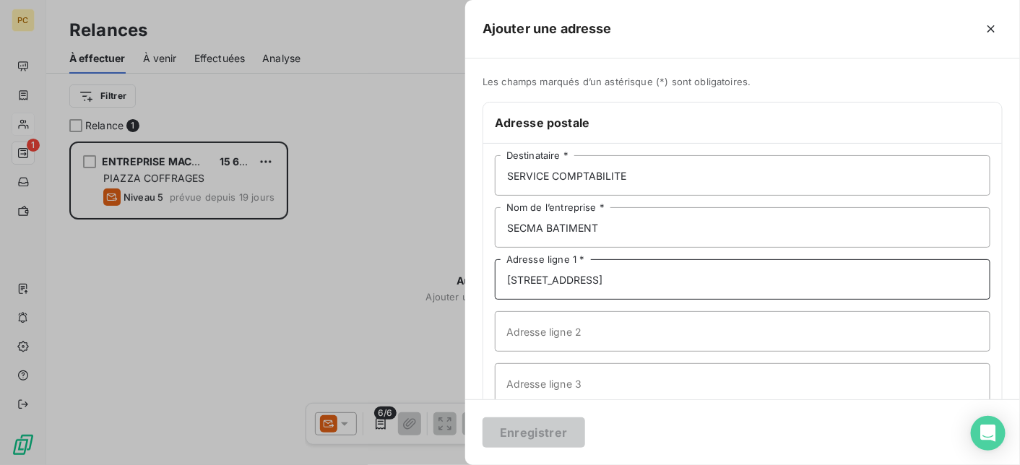
scroll to position [136, 0]
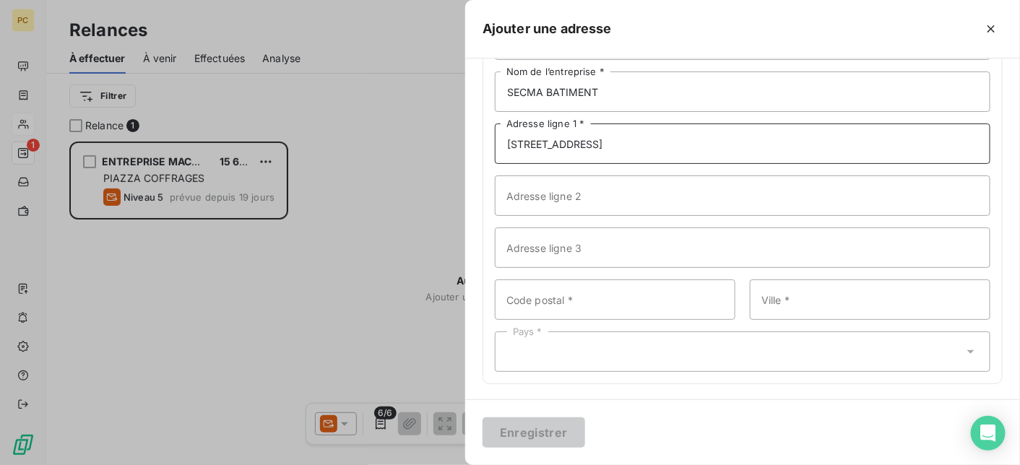
type input "[STREET_ADDRESS]"
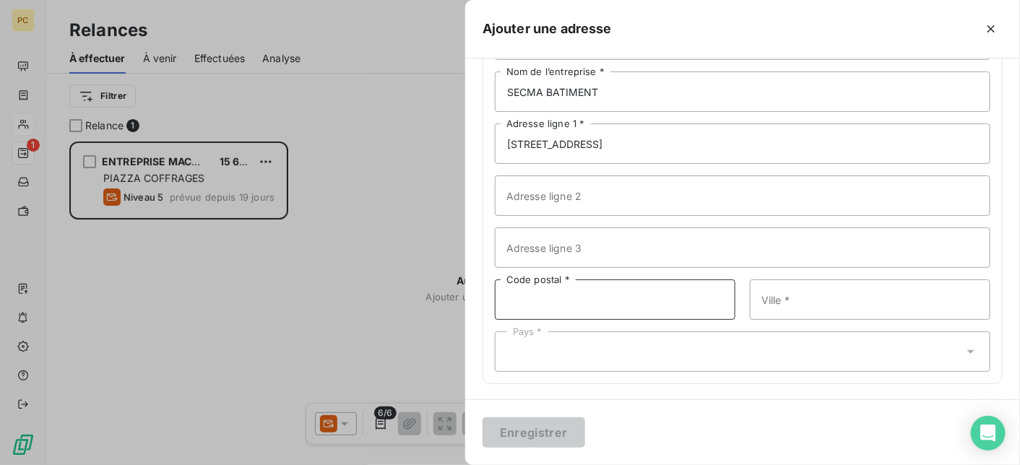
click at [530, 298] on input "Code postal *" at bounding box center [615, 300] width 241 height 40
type input "33270"
type input "FLOIRAC"
click at [523, 360] on div "Pays *" at bounding box center [743, 352] width 496 height 40
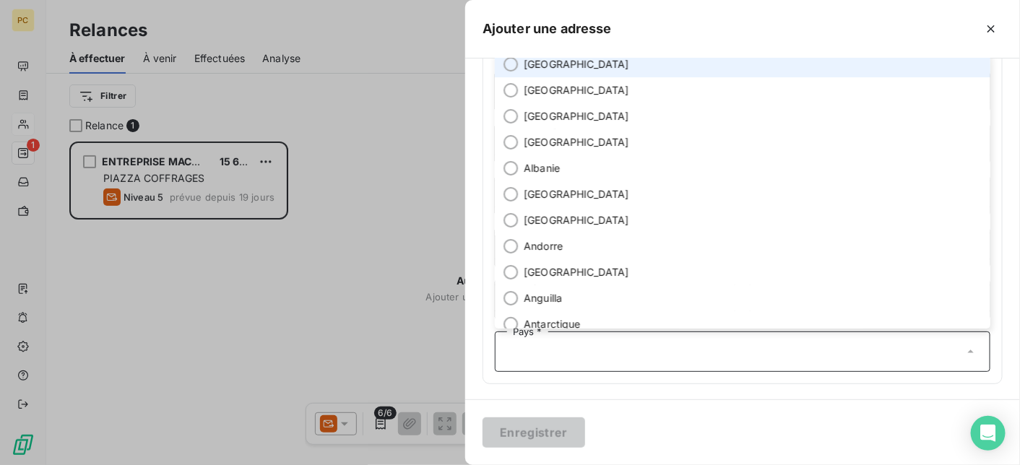
scroll to position [128, 0]
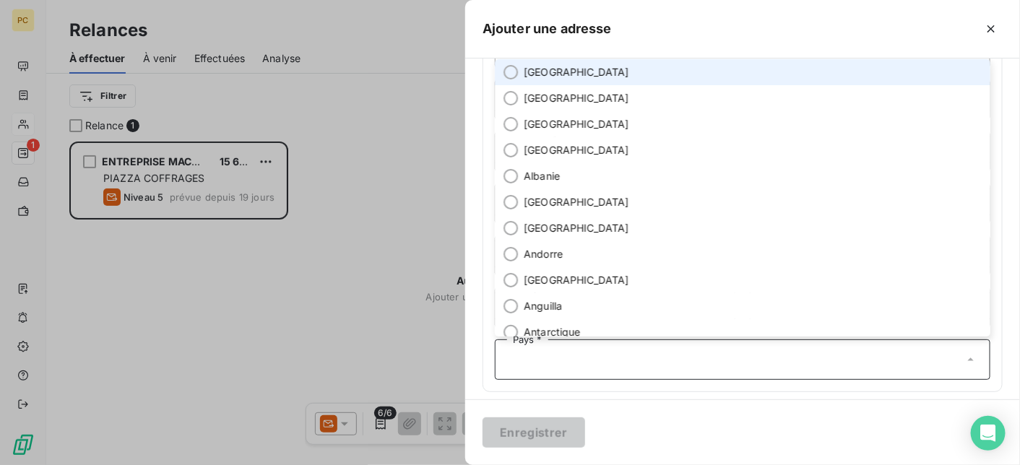
click at [541, 72] on span "[GEOGRAPHIC_DATA]" at bounding box center [576, 72] width 105 height 14
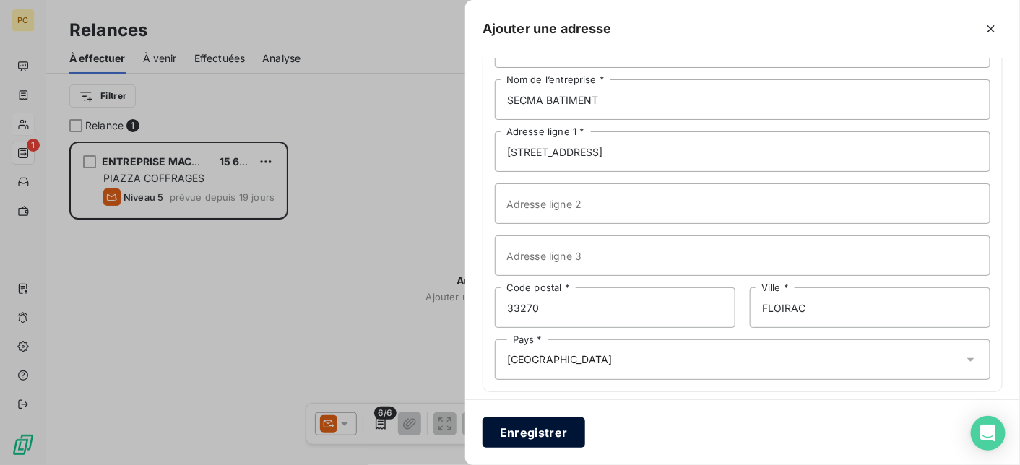
click at [545, 427] on button "Enregistrer" at bounding box center [534, 433] width 103 height 30
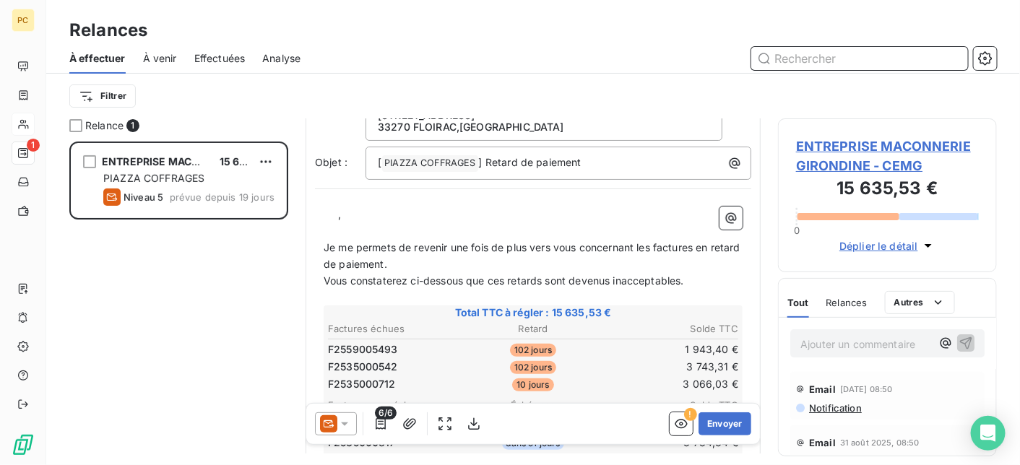
scroll to position [144, 0]
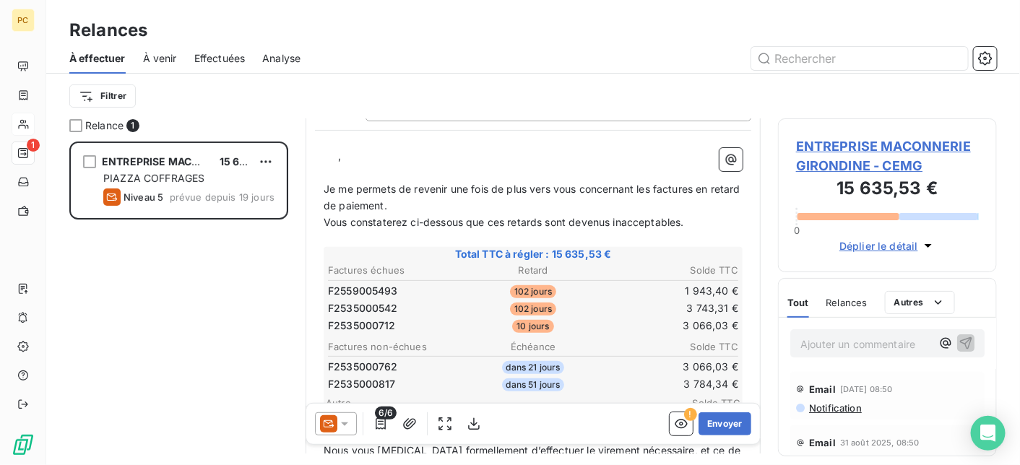
click at [416, 204] on span "Je me permets de revenir une fois de plus vers vous concernant les factures en …" at bounding box center [534, 197] width 420 height 29
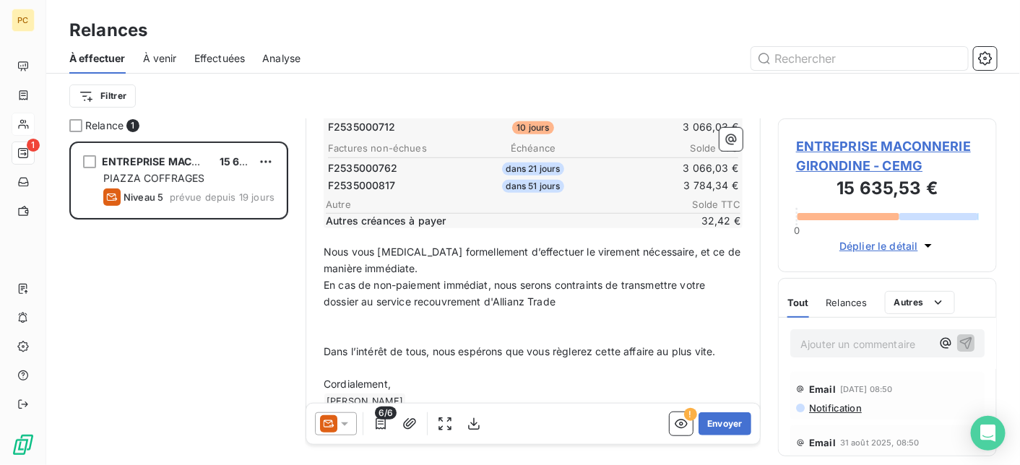
scroll to position [367, 0]
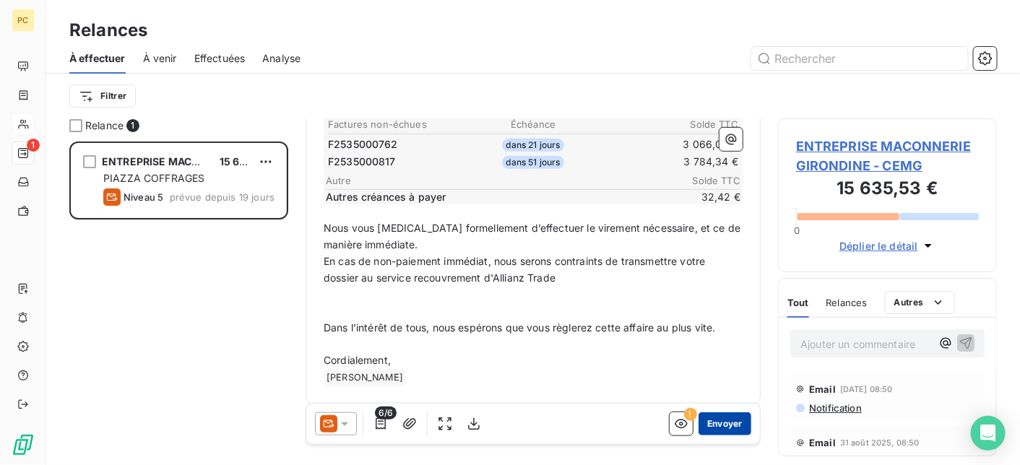
click at [717, 425] on button "Envoyer" at bounding box center [725, 423] width 53 height 23
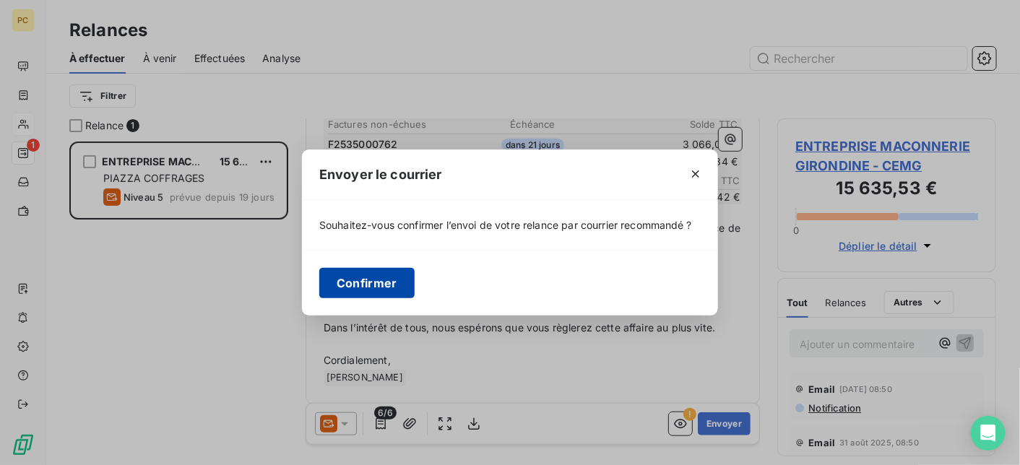
click at [389, 289] on button "Confirmer" at bounding box center [366, 283] width 95 height 30
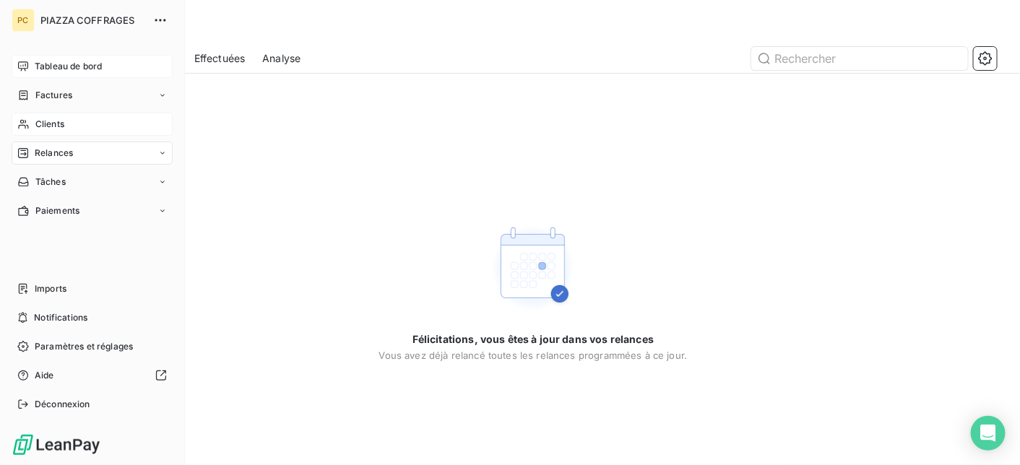
click at [60, 68] on span "Tableau de bord" at bounding box center [68, 66] width 67 height 13
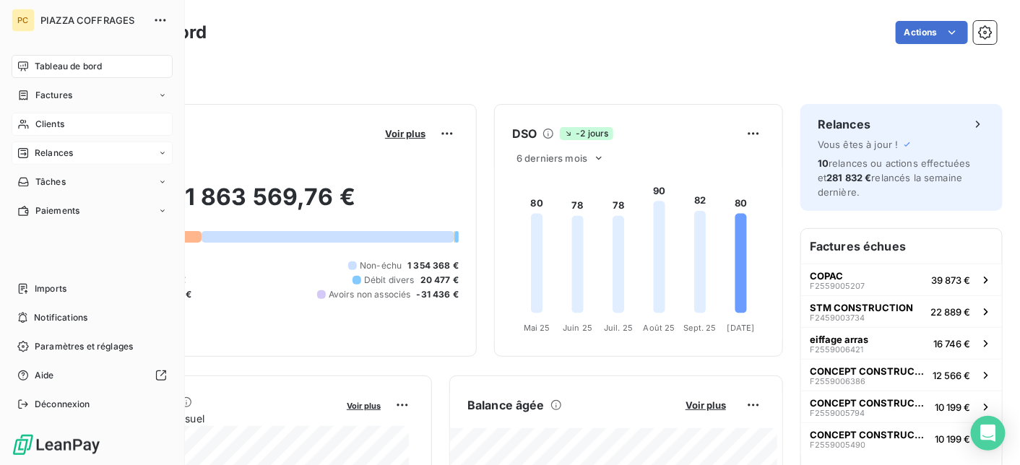
click at [53, 124] on span "Clients" at bounding box center [49, 124] width 29 height 13
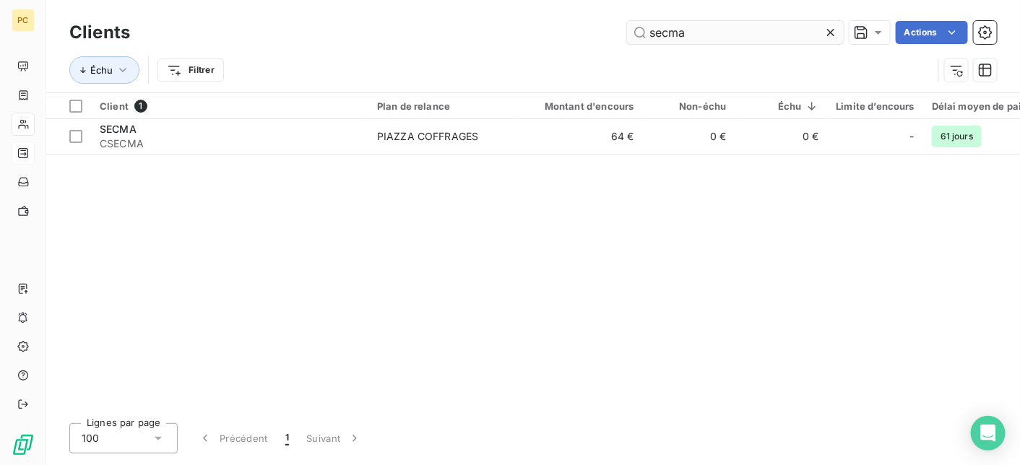
drag, startPoint x: 690, startPoint y: 35, endPoint x: 640, endPoint y: 38, distance: 49.9
click at [640, 38] on input "secma" at bounding box center [735, 32] width 217 height 23
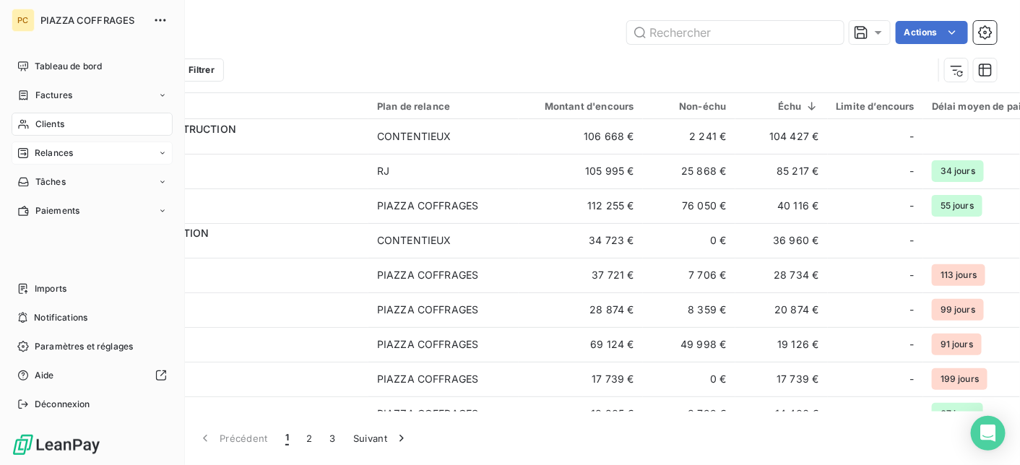
click at [58, 124] on span "Clients" at bounding box center [49, 124] width 29 height 13
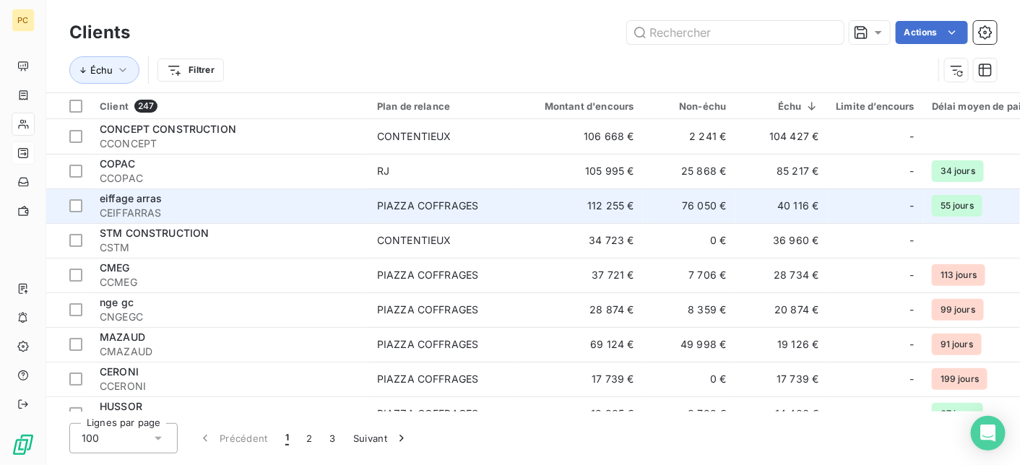
click at [295, 210] on span "CEIFFARRAS" at bounding box center [230, 213] width 260 height 14
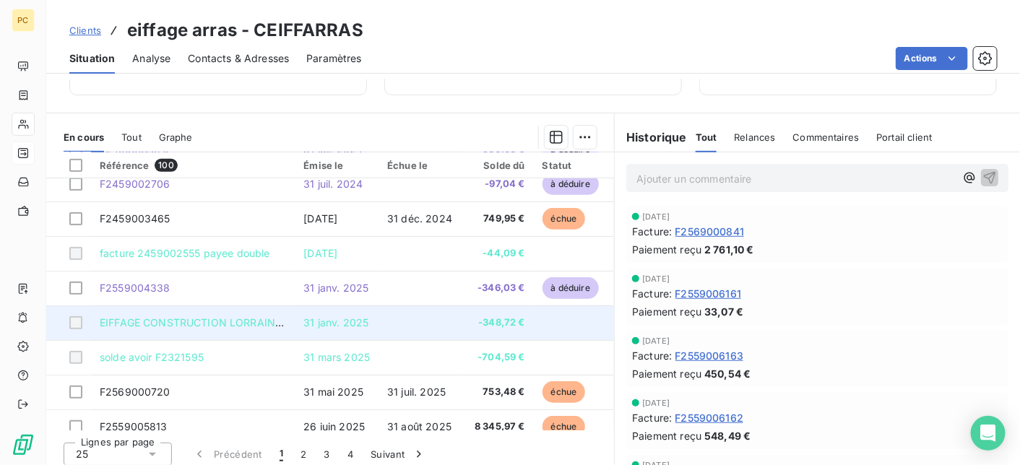
scroll to position [433, 0]
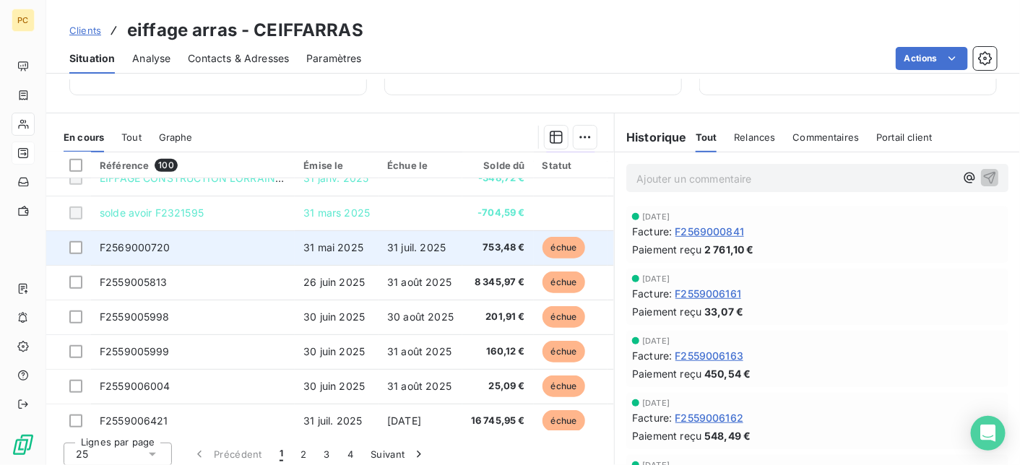
click at [410, 249] on span "31 juil. 2025" at bounding box center [416, 247] width 59 height 12
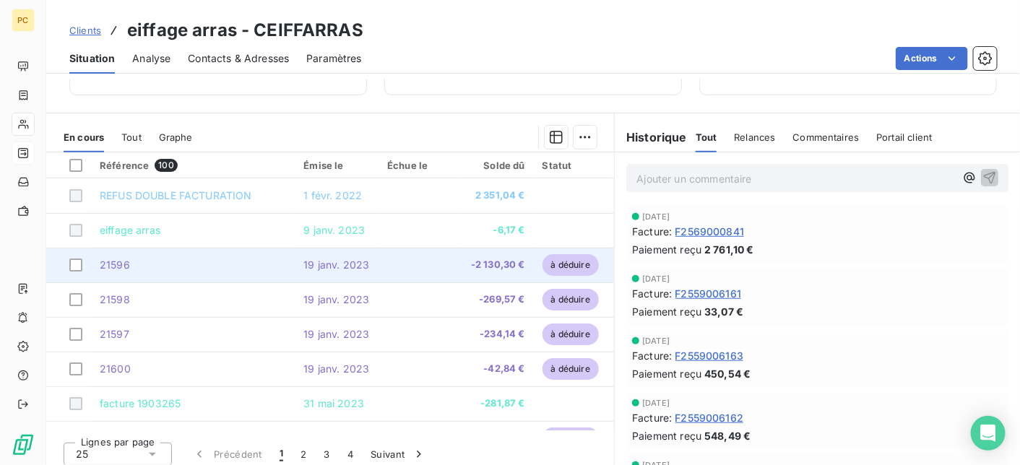
scroll to position [144, 0]
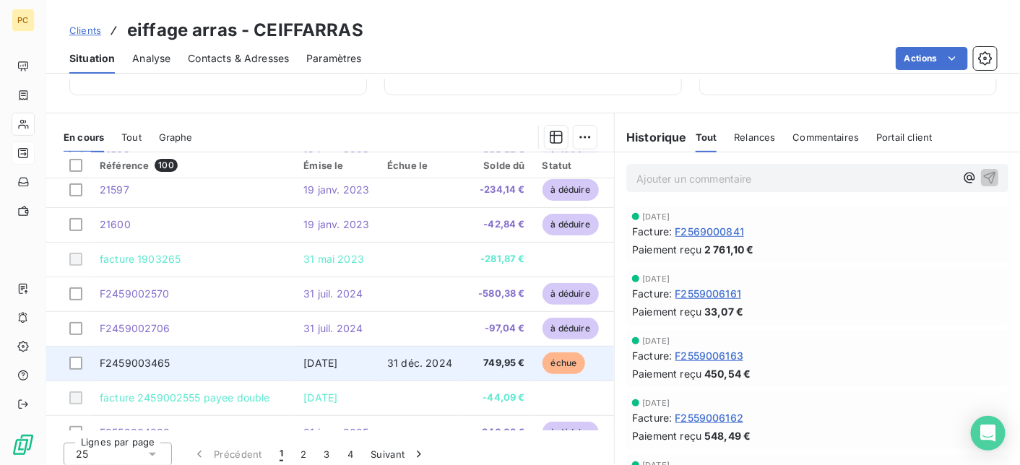
click at [367, 365] on td "[DATE]" at bounding box center [337, 363] width 84 height 35
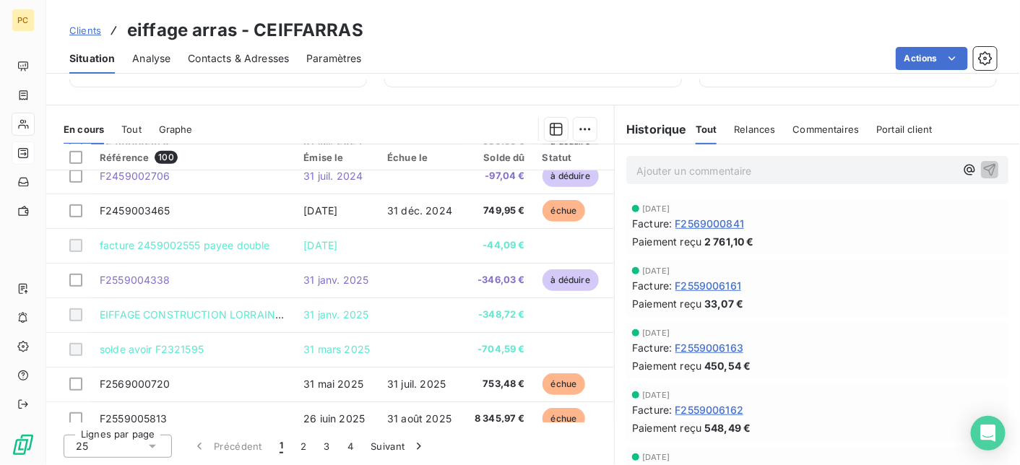
scroll to position [433, 0]
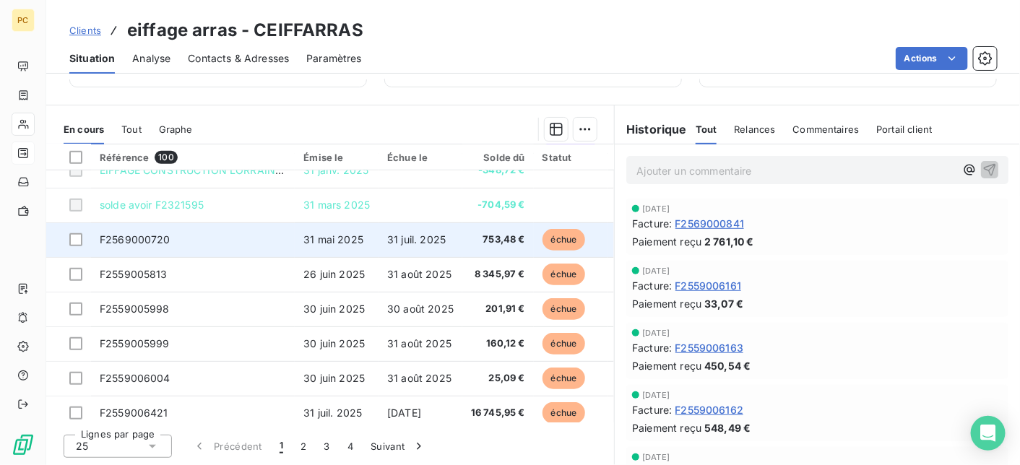
click at [412, 236] on span "31 juil. 2025" at bounding box center [416, 239] width 59 height 12
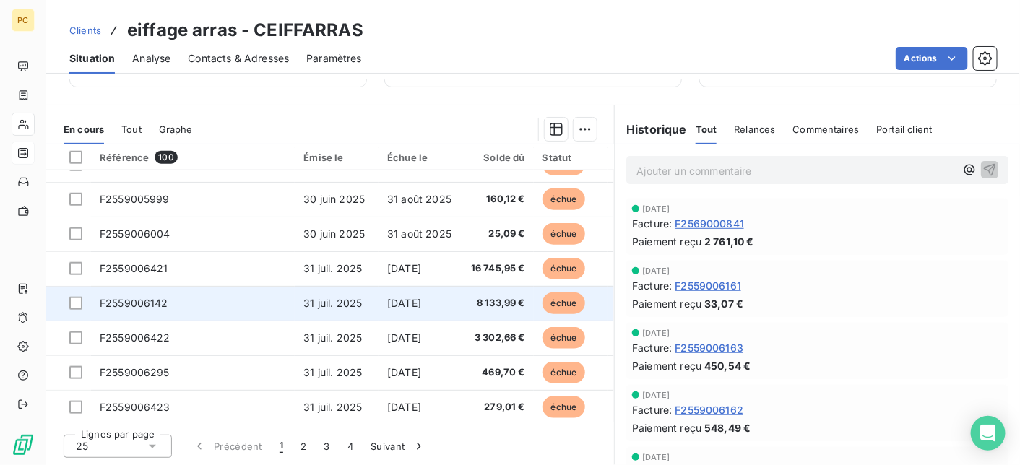
scroll to position [433, 0]
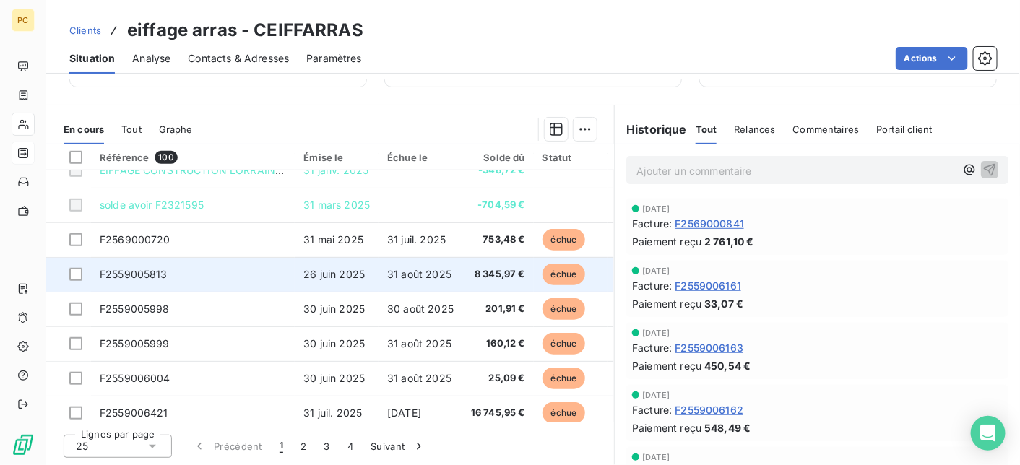
click at [421, 272] on span "31 août 2025" at bounding box center [419, 274] width 64 height 12
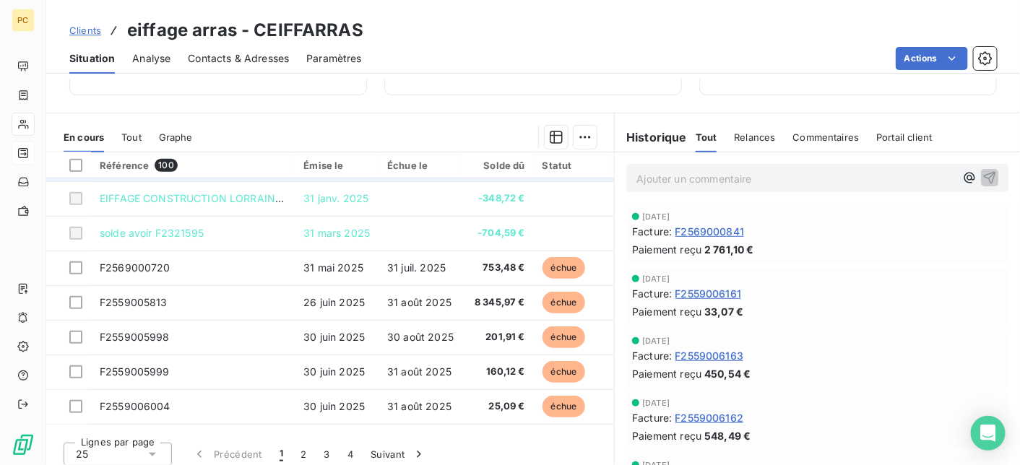
scroll to position [433, 0]
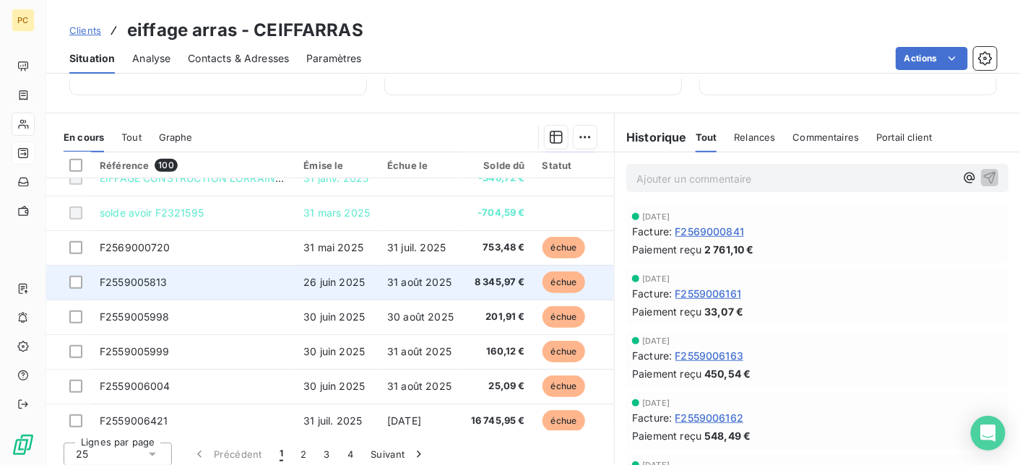
click at [407, 282] on span "31 août 2025" at bounding box center [419, 282] width 64 height 12
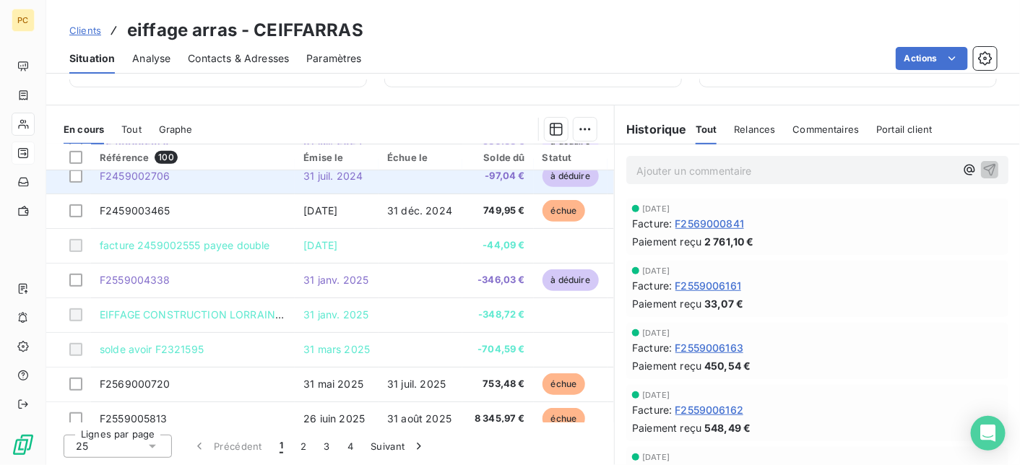
scroll to position [433, 0]
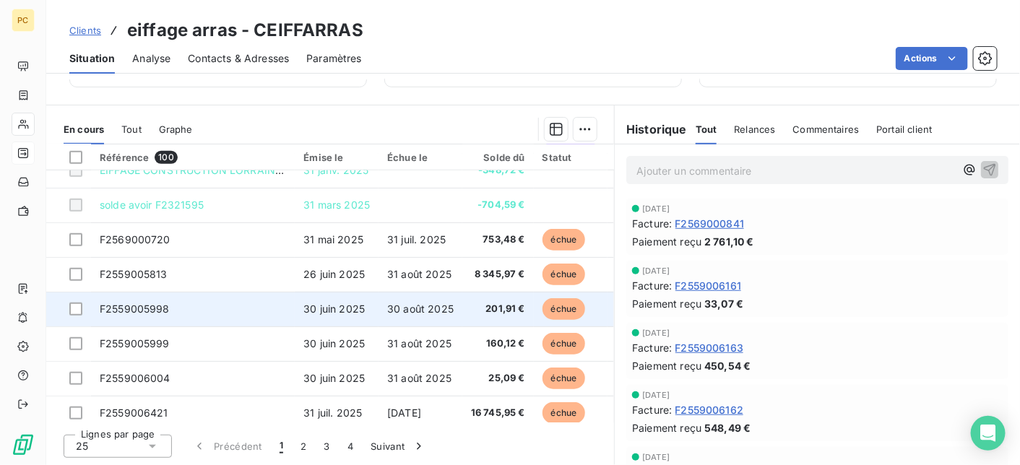
click at [389, 308] on span "30 août 2025" at bounding box center [420, 309] width 66 height 12
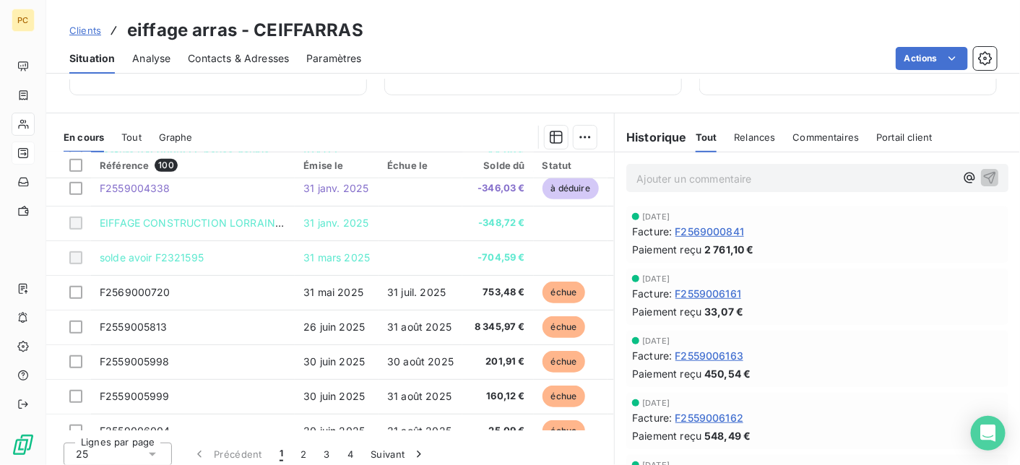
scroll to position [433, 0]
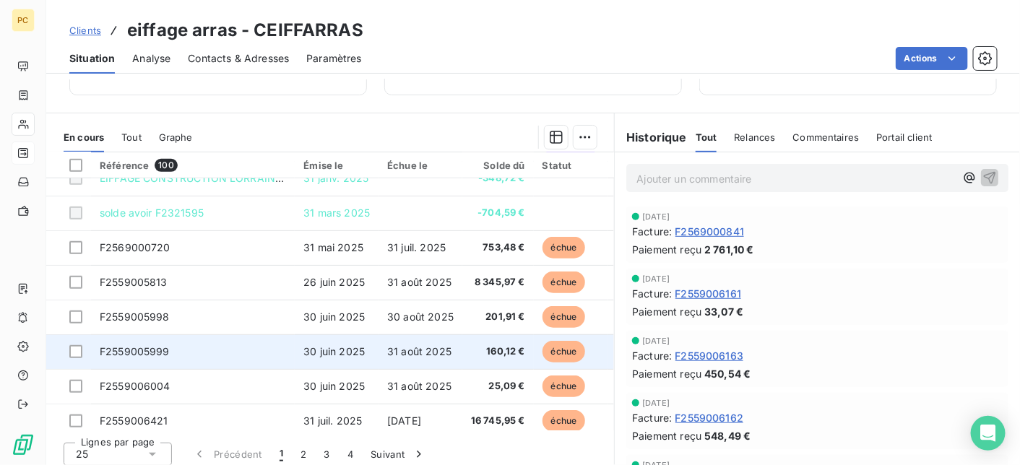
click at [423, 352] on span "31 août 2025" at bounding box center [419, 351] width 64 height 12
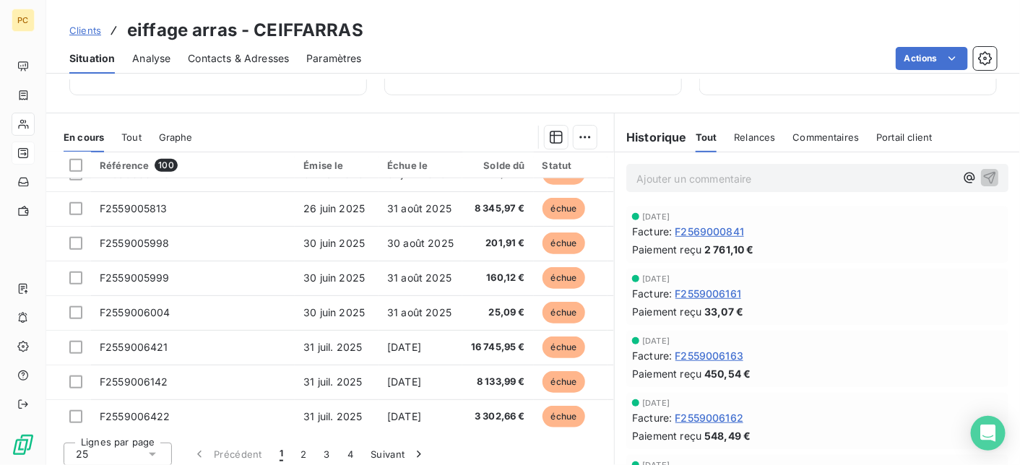
scroll to position [475, 0]
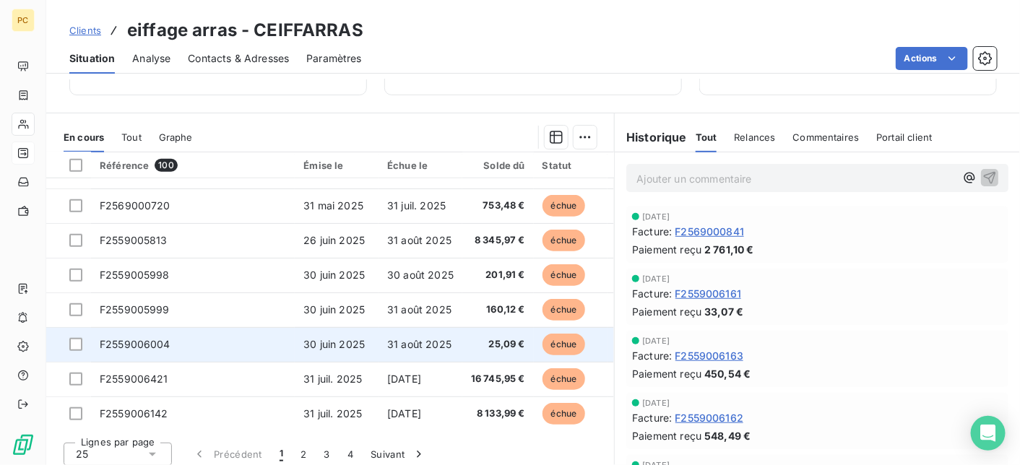
click at [439, 340] on span "31 août 2025" at bounding box center [419, 344] width 64 height 12
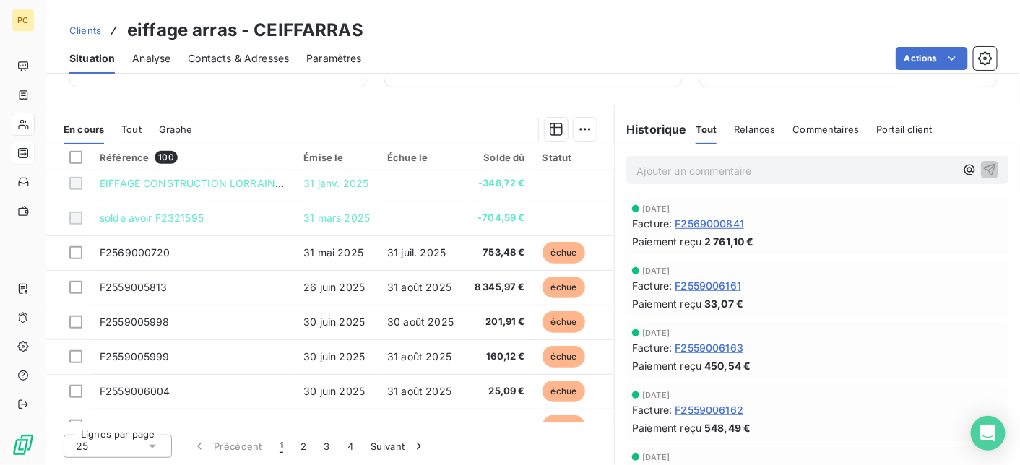
scroll to position [578, 0]
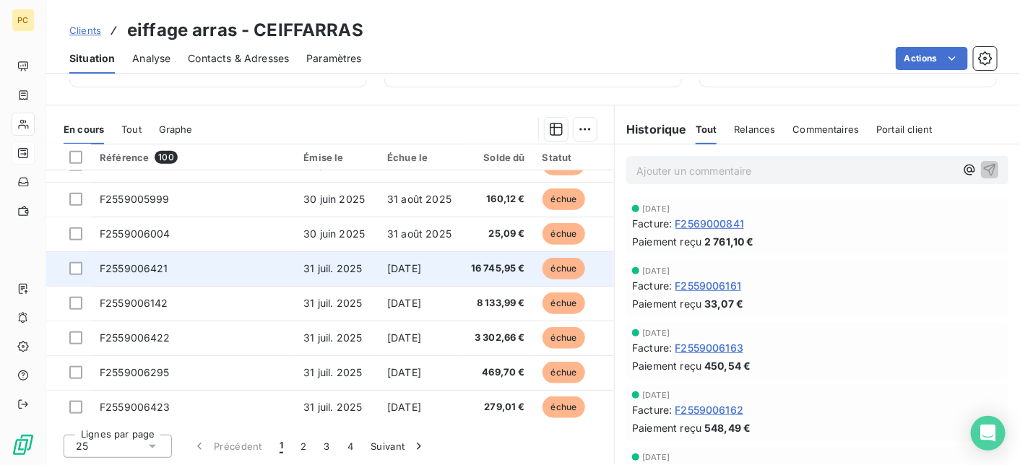
click at [407, 269] on span "[DATE]" at bounding box center [404, 268] width 34 height 12
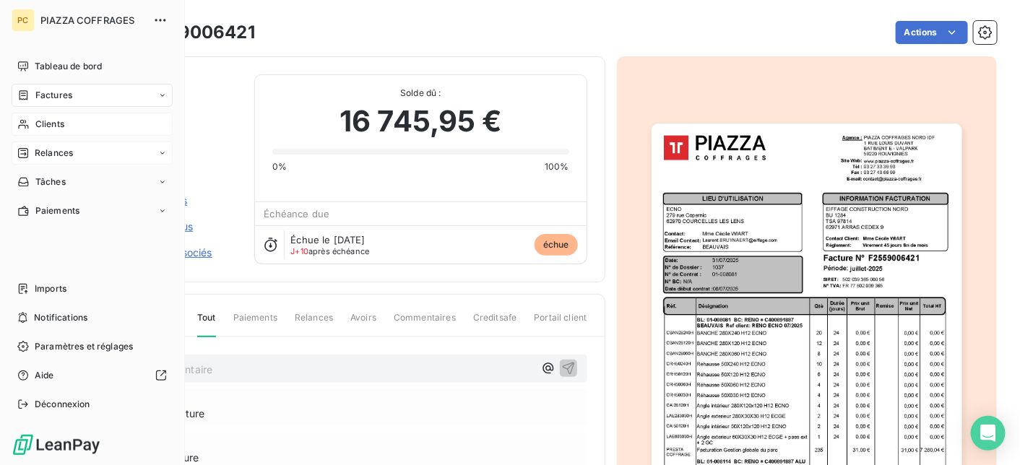
click at [53, 151] on span "Relances" at bounding box center [54, 153] width 38 height 13
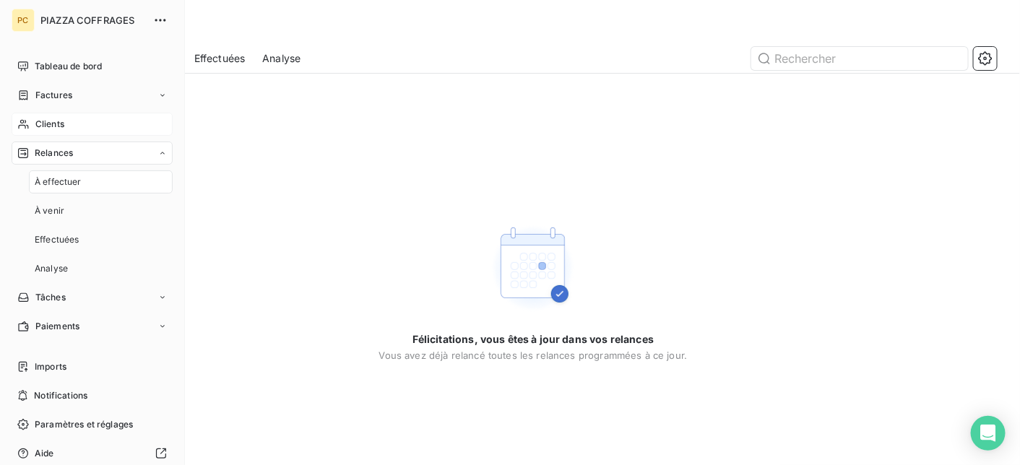
click at [49, 123] on span "Clients" at bounding box center [49, 124] width 29 height 13
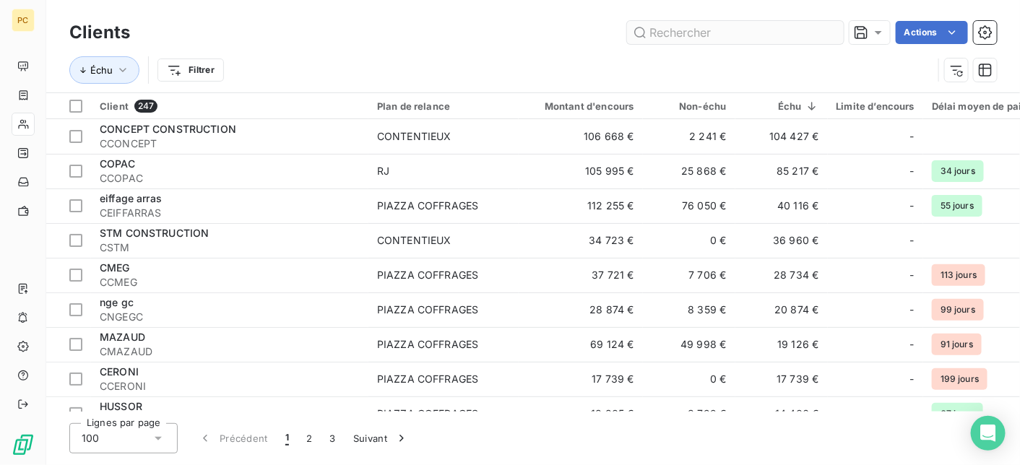
click at [670, 30] on input "text" at bounding box center [735, 32] width 217 height 23
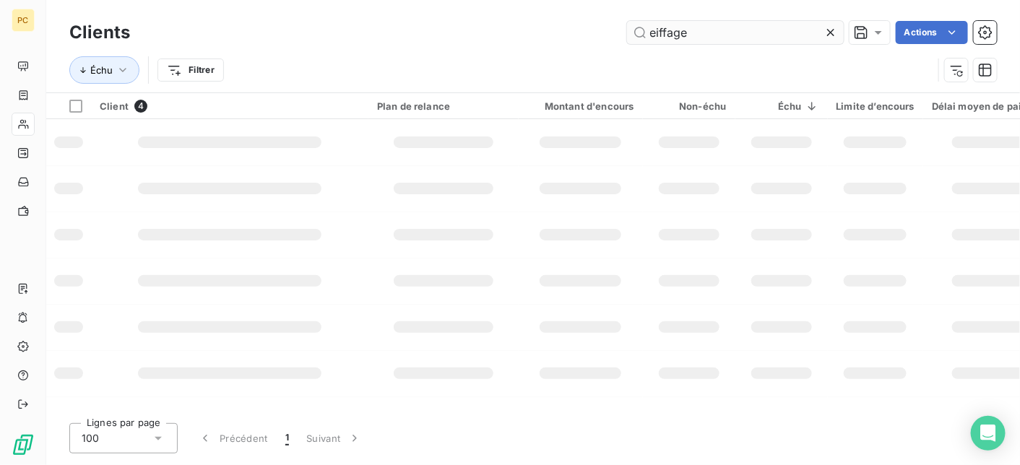
type input "eiffage"
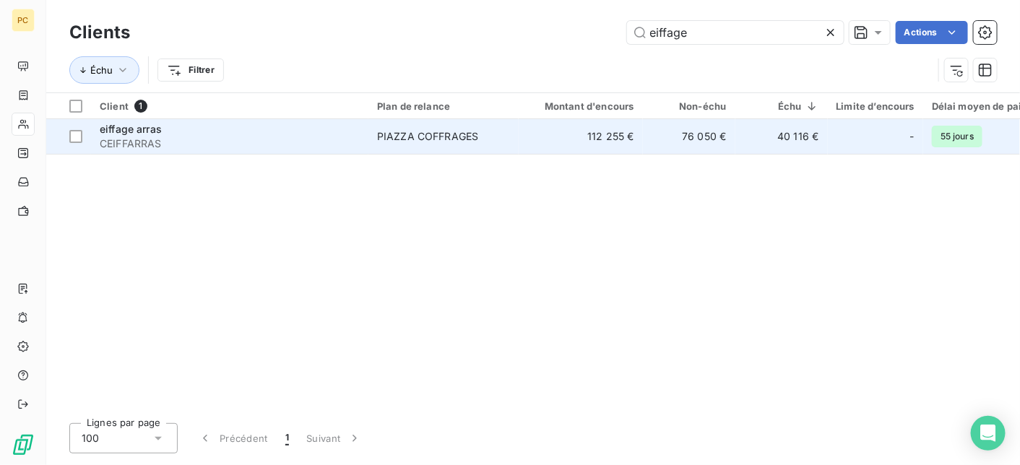
click at [605, 138] on td "112 255 €" at bounding box center [581, 136] width 124 height 35
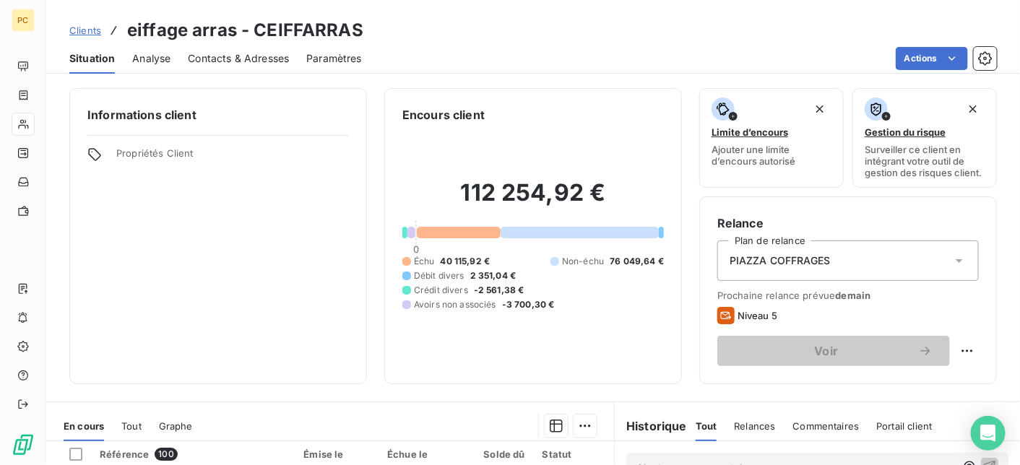
click at [215, 57] on span "Contacts & Adresses" at bounding box center [238, 58] width 101 height 14
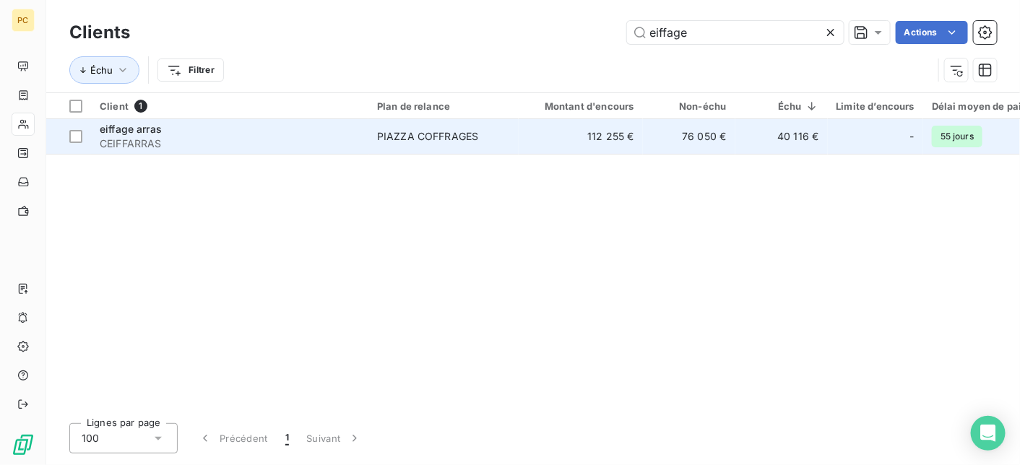
click at [119, 139] on span "CEIFFARRAS" at bounding box center [230, 144] width 260 height 14
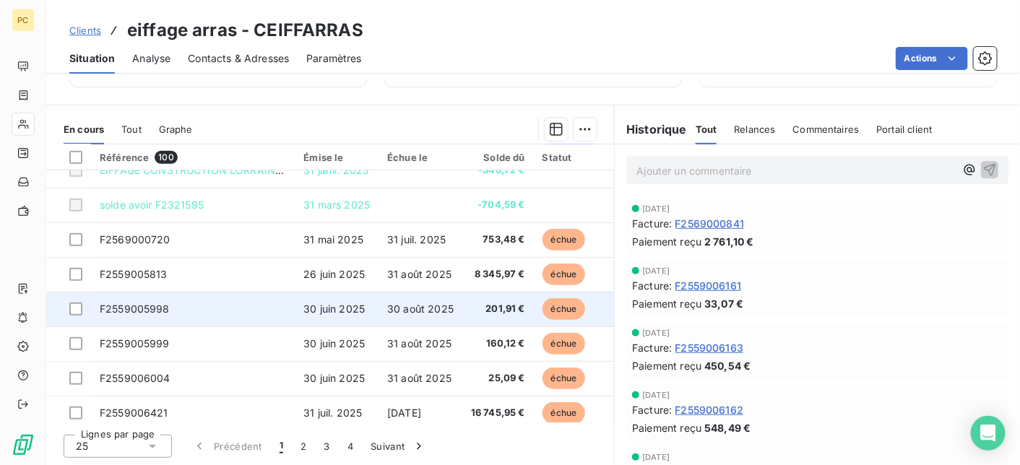
scroll to position [578, 0]
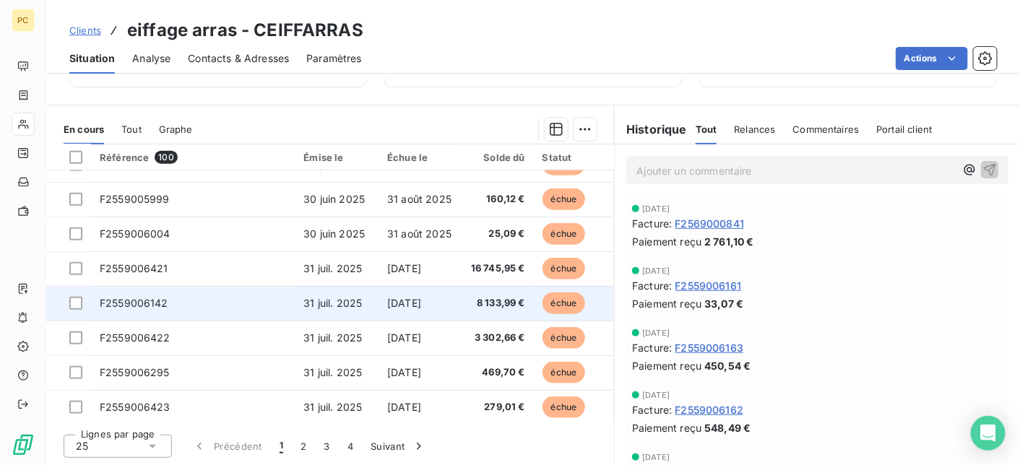
click at [411, 301] on span "[DATE]" at bounding box center [404, 303] width 34 height 12
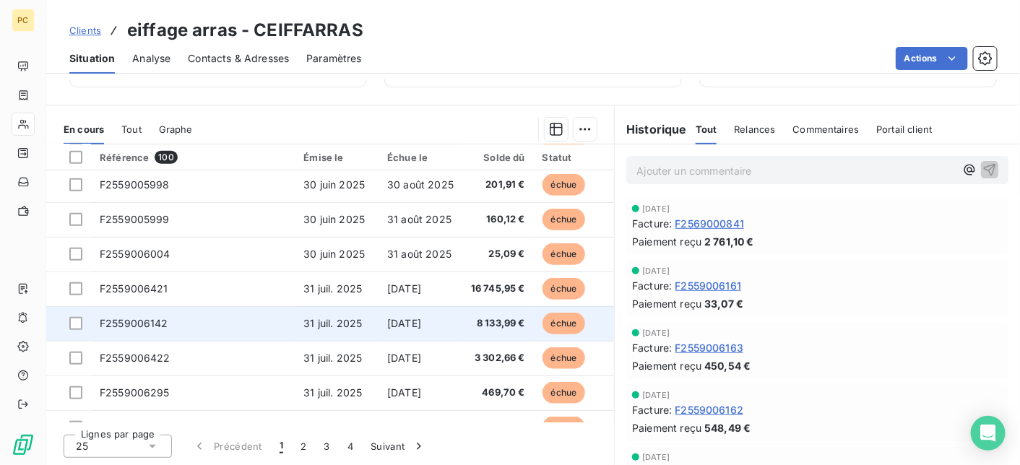
scroll to position [578, 0]
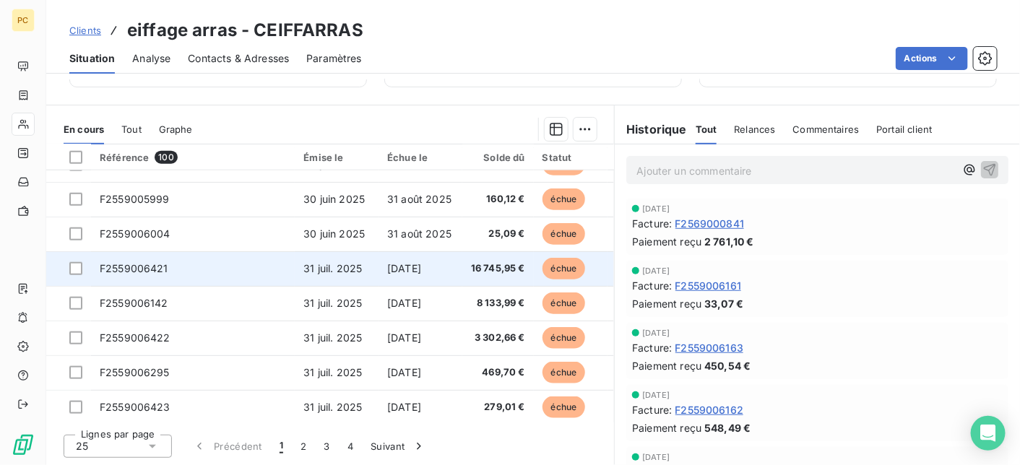
click at [415, 267] on span "[DATE]" at bounding box center [404, 268] width 34 height 12
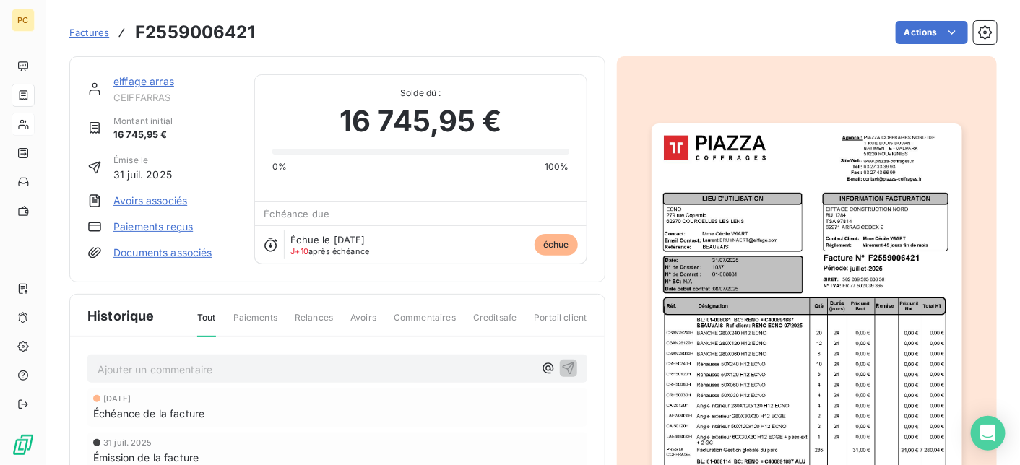
click at [187, 366] on p "Ajouter un commentaire ﻿" at bounding box center [316, 369] width 436 height 18
click at [566, 366] on icon "button" at bounding box center [568, 367] width 14 height 14
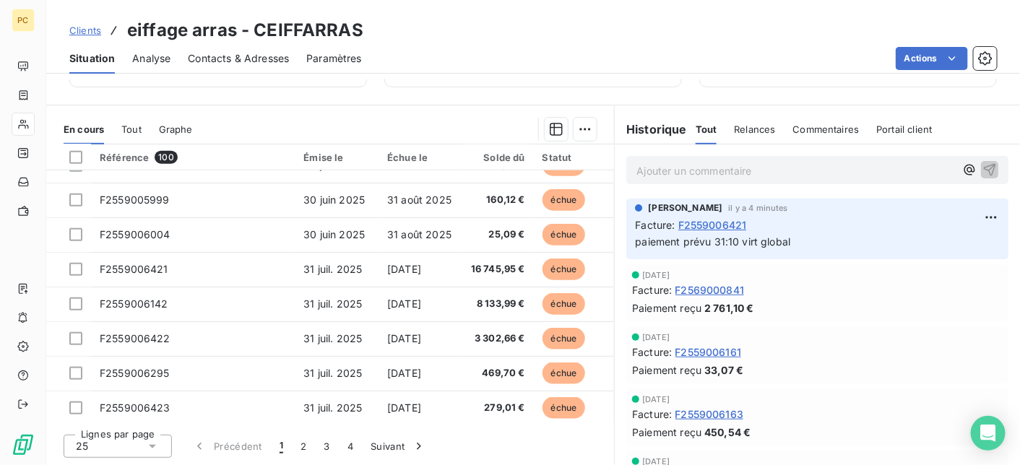
scroll to position [578, 0]
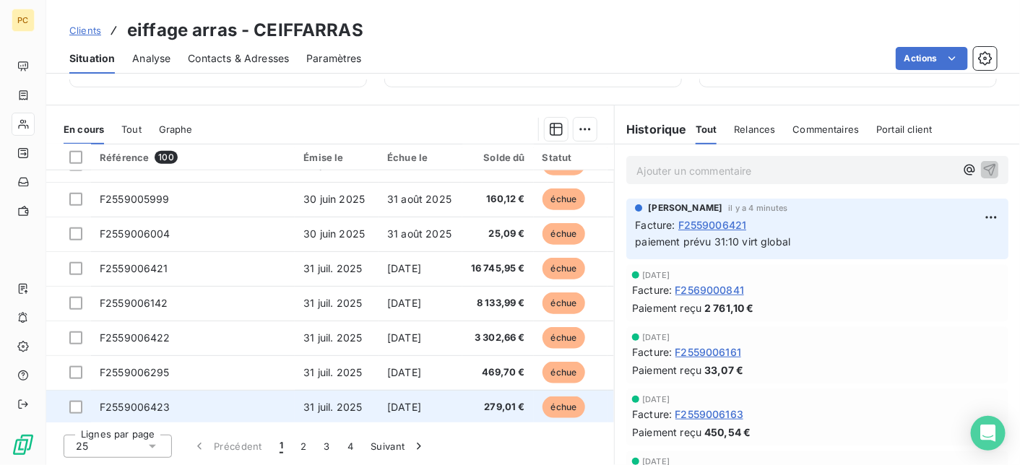
click at [192, 408] on td "F2559006423" at bounding box center [193, 407] width 204 height 35
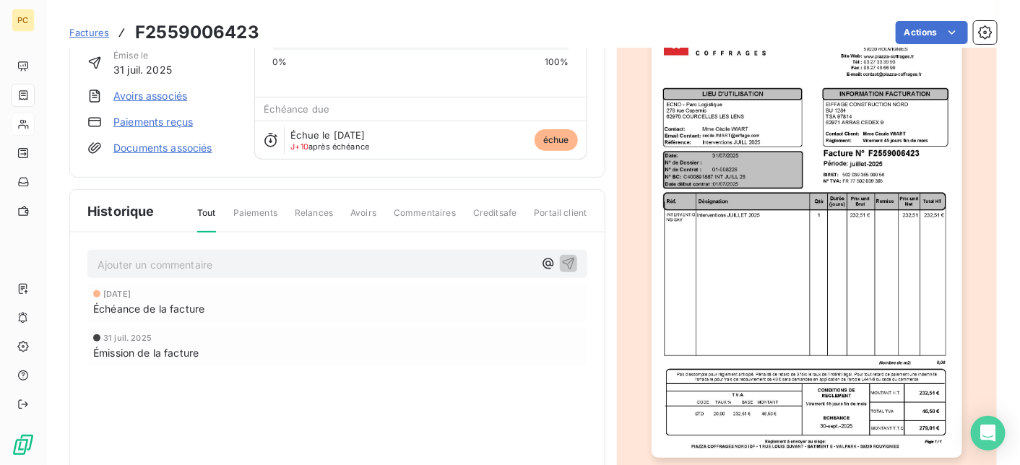
scroll to position [144, 0]
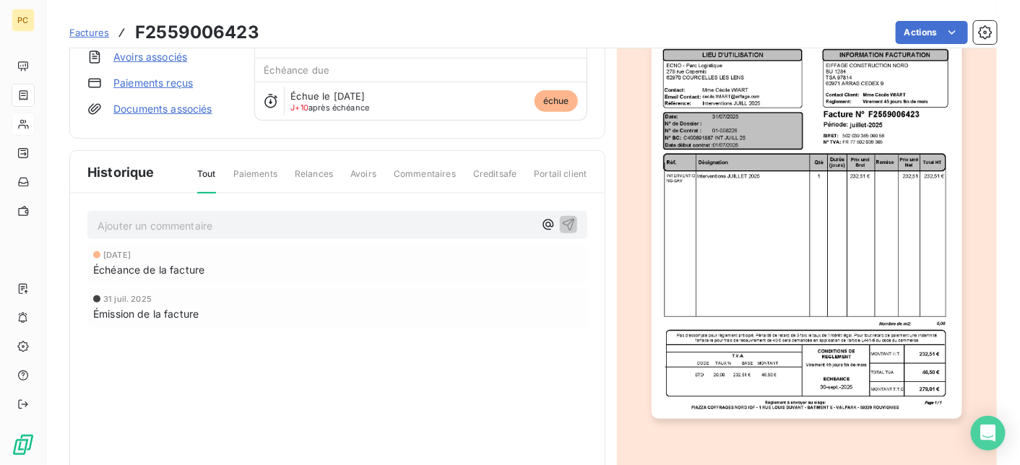
click at [153, 221] on p "Ajouter un commentaire ﻿" at bounding box center [316, 226] width 436 height 18
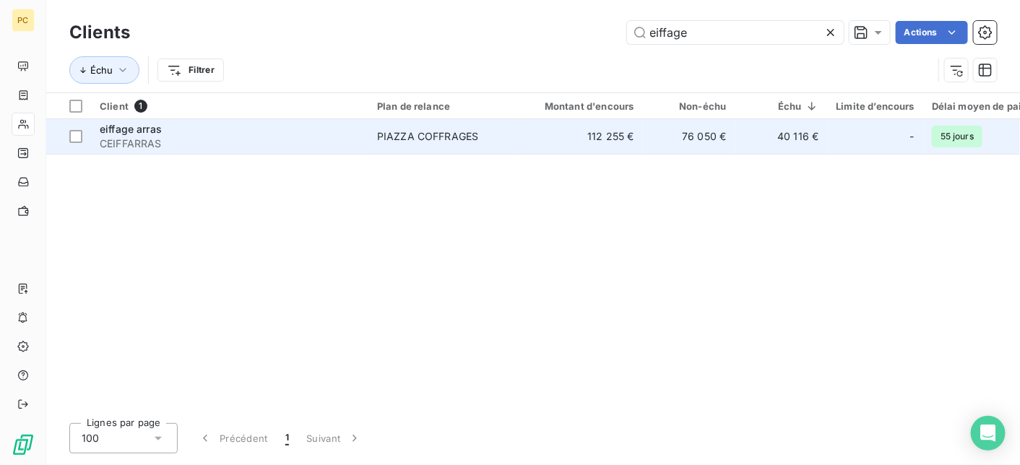
click at [140, 137] on span "CEIFFARRAS" at bounding box center [230, 144] width 260 height 14
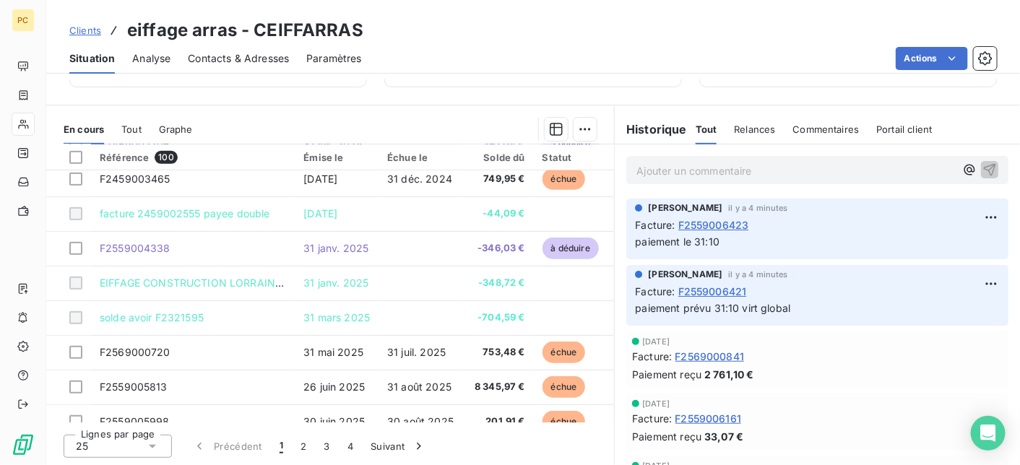
scroll to position [433, 0]
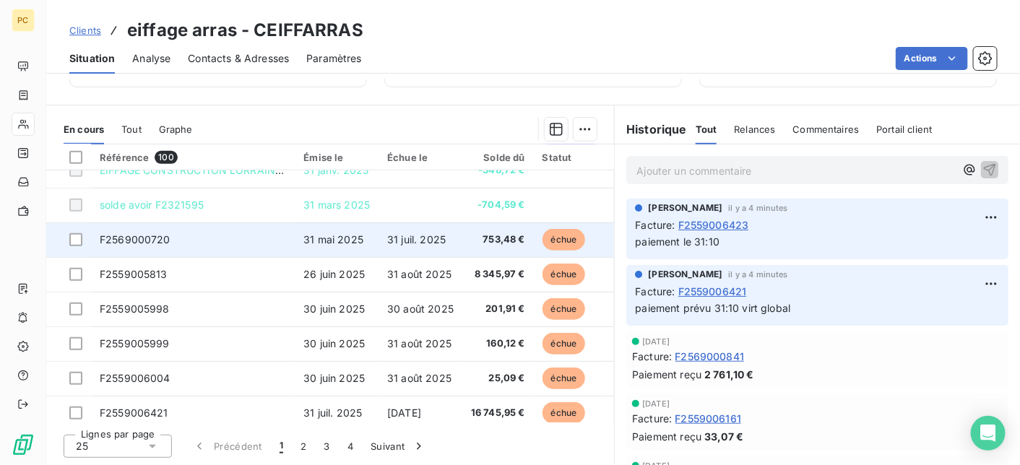
click at [225, 239] on td "F2569000720" at bounding box center [193, 239] width 204 height 35
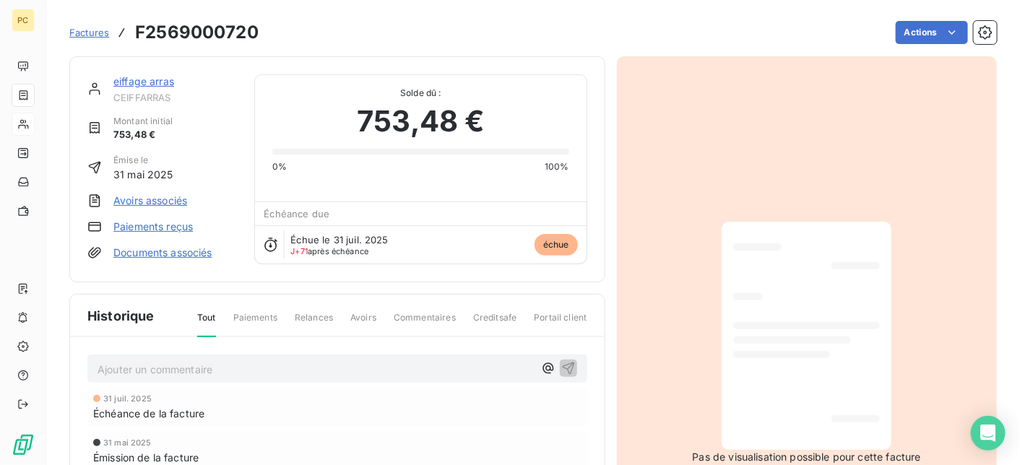
click at [207, 361] on p "Ajouter un commentaire ﻿" at bounding box center [316, 369] width 436 height 18
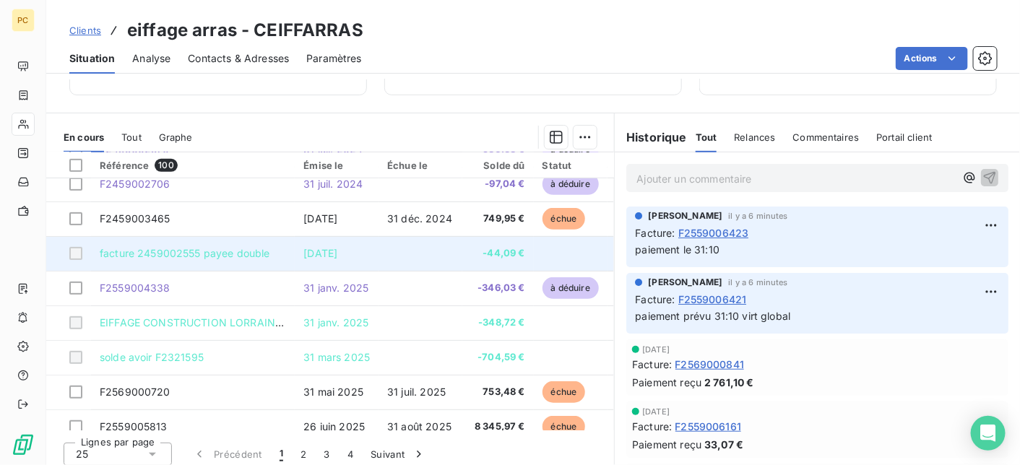
scroll to position [433, 0]
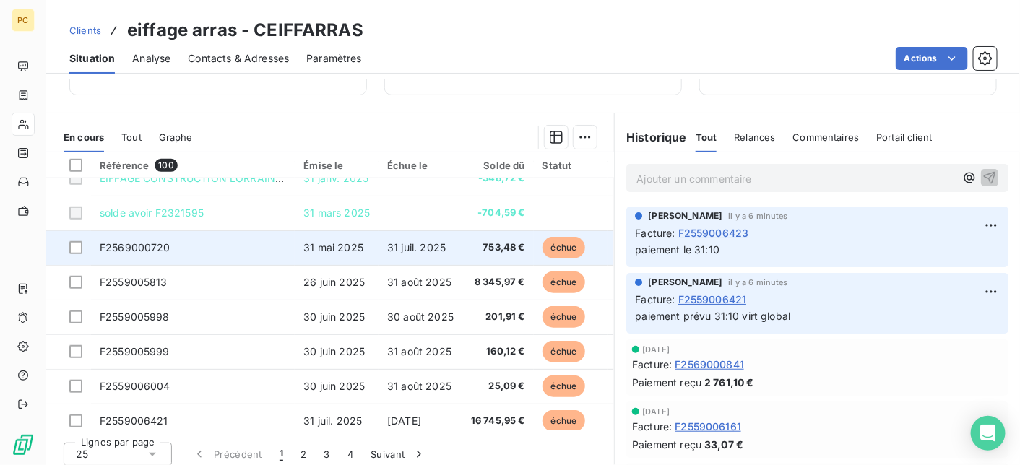
click at [343, 249] on span "31 mai 2025" at bounding box center [333, 247] width 60 height 12
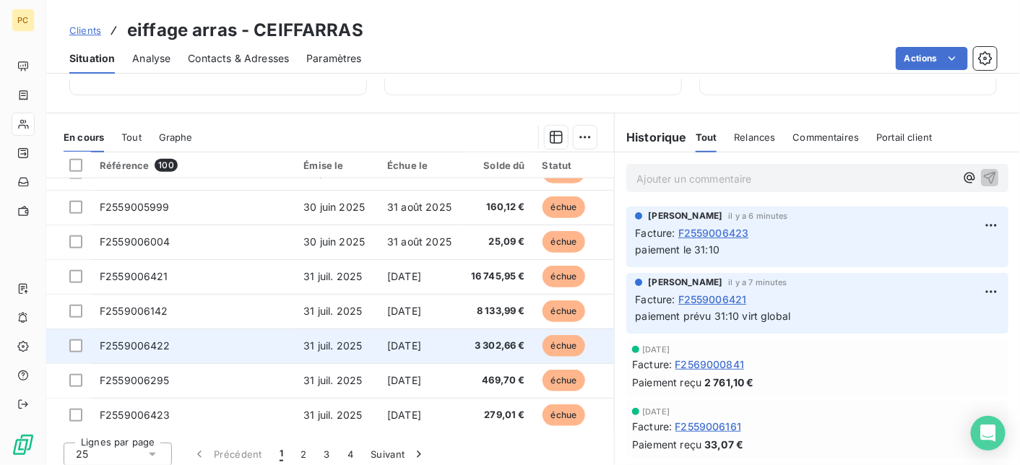
scroll to position [433, 0]
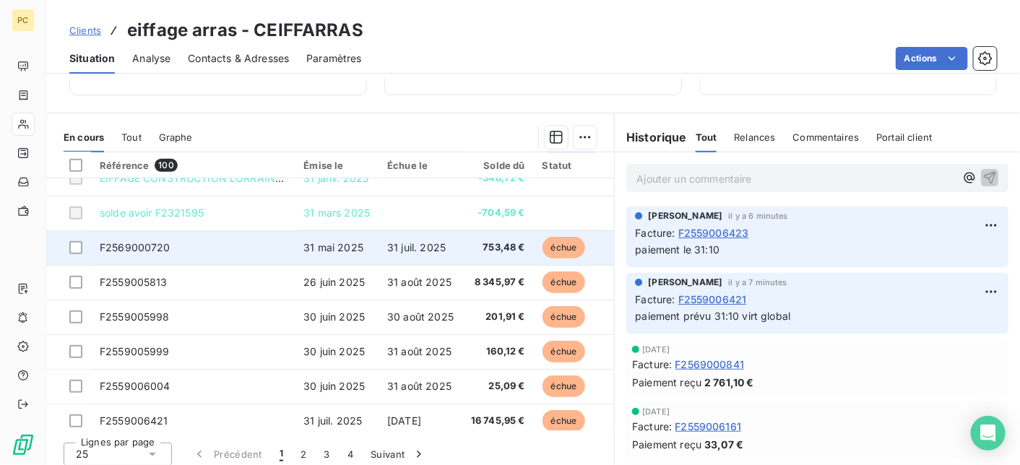
click at [407, 245] on span "31 juil. 2025" at bounding box center [416, 247] width 59 height 12
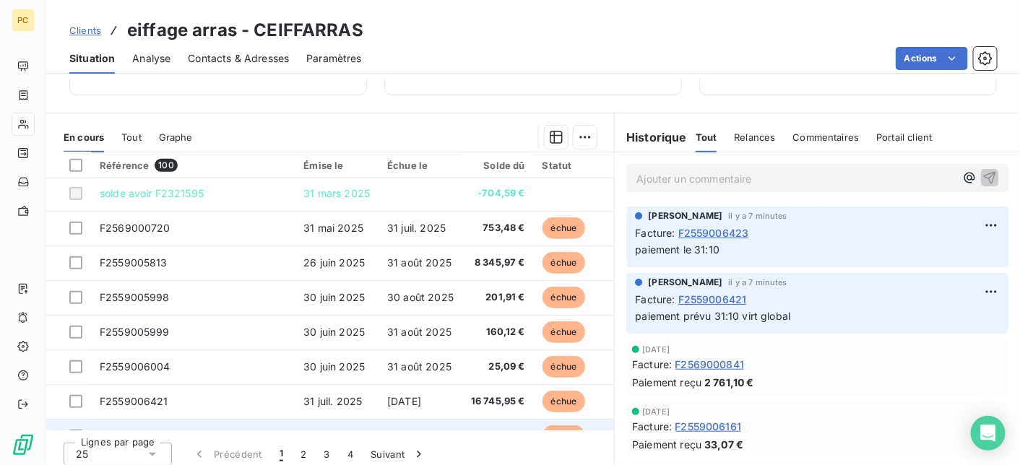
scroll to position [433, 0]
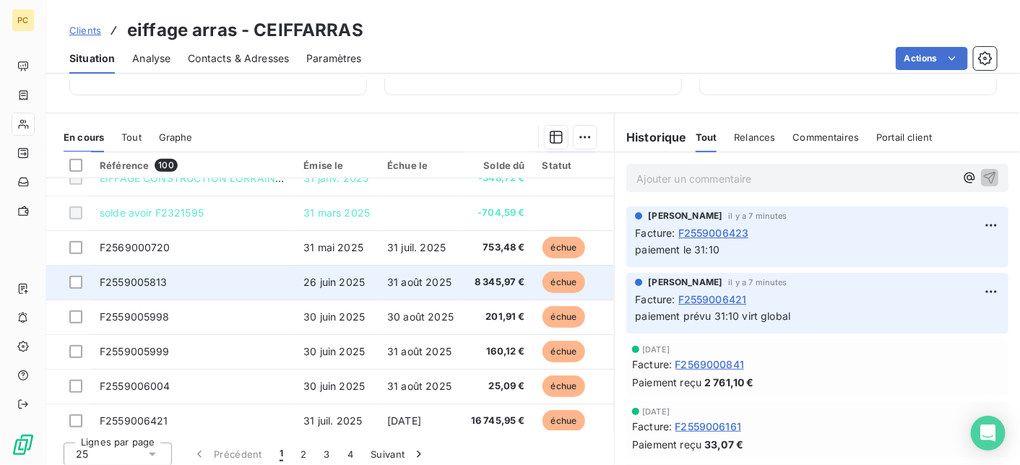
click at [243, 290] on td "F2559005813" at bounding box center [193, 282] width 204 height 35
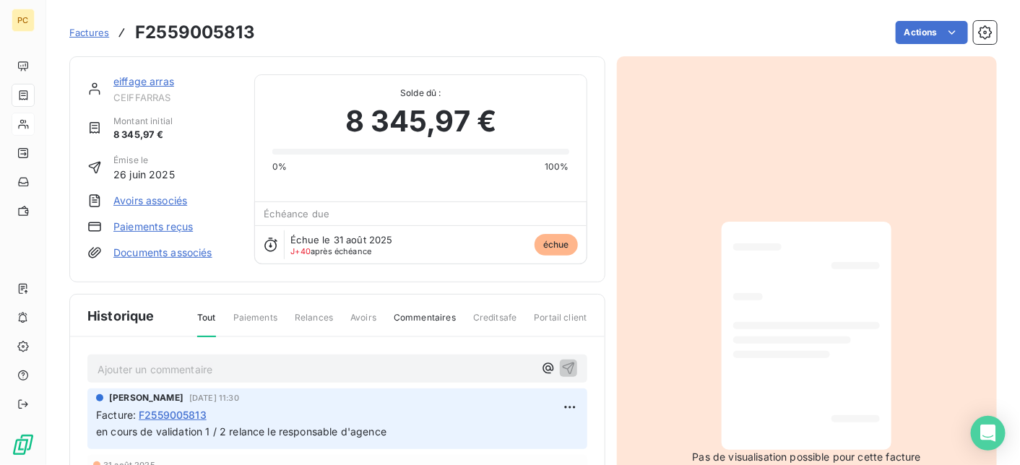
click at [214, 368] on p "Ajouter un commentaire ﻿" at bounding box center [316, 369] width 436 height 18
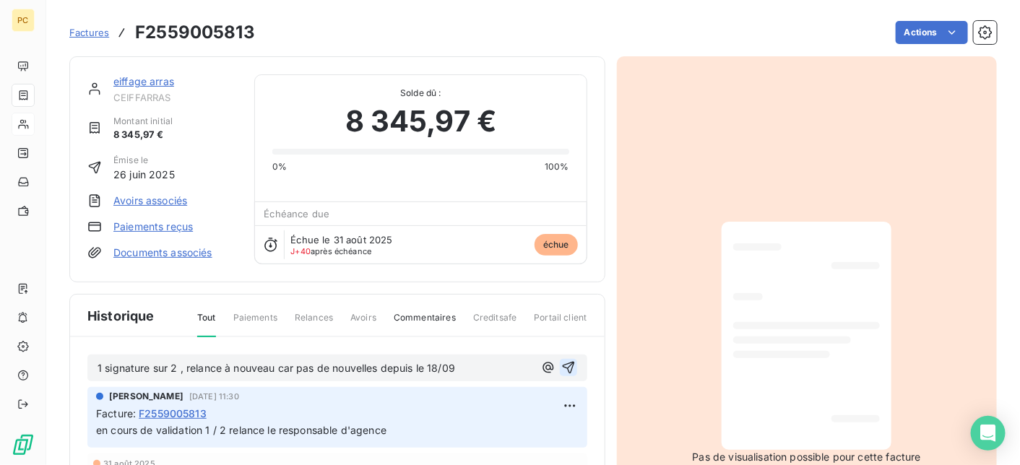
click at [568, 367] on icon "button" at bounding box center [568, 367] width 14 height 14
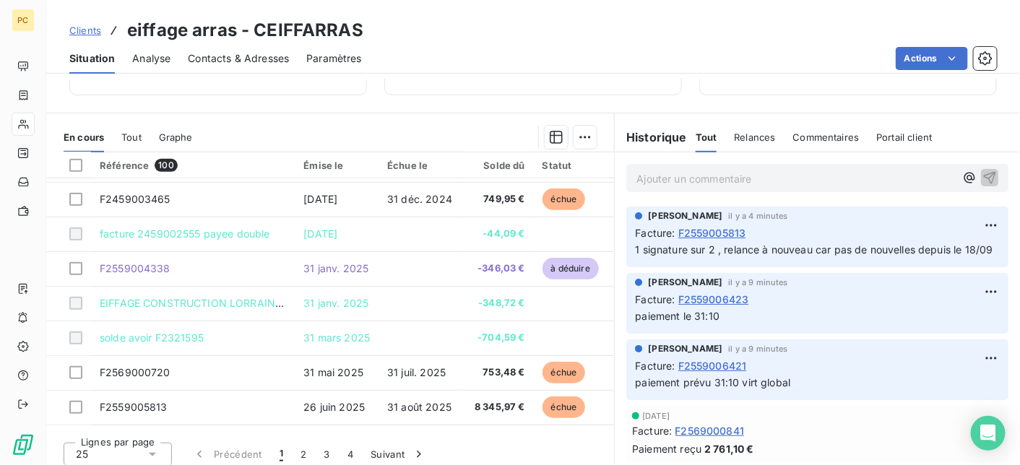
scroll to position [433, 0]
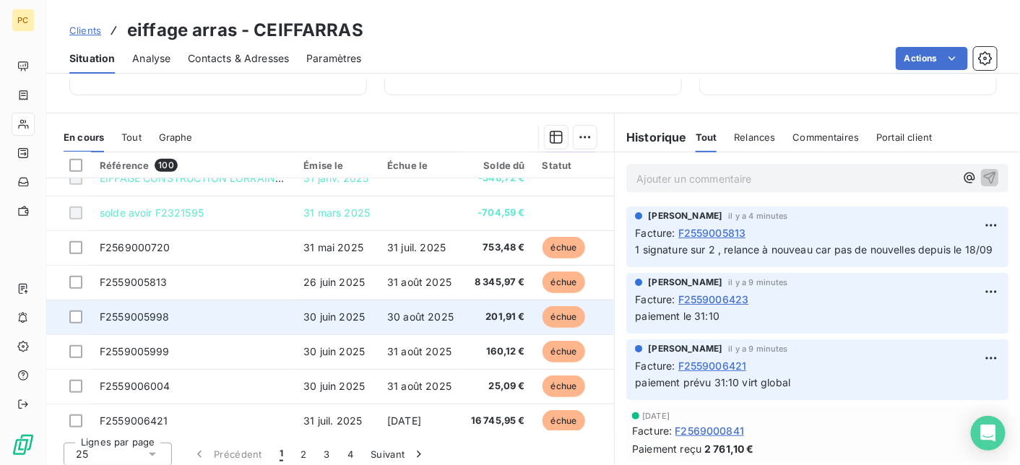
click at [163, 321] on span "F2559005998" at bounding box center [135, 317] width 70 height 12
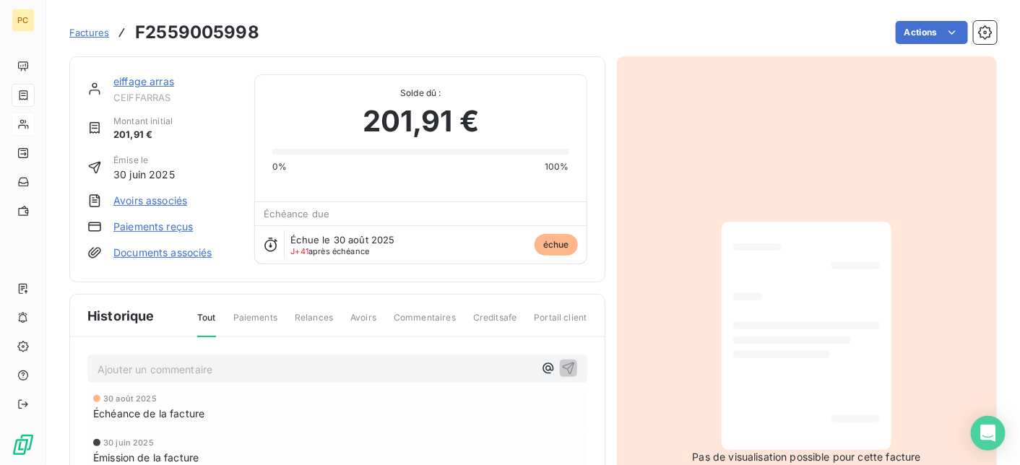
click at [222, 369] on p "Ajouter un commentaire ﻿" at bounding box center [316, 369] width 436 height 18
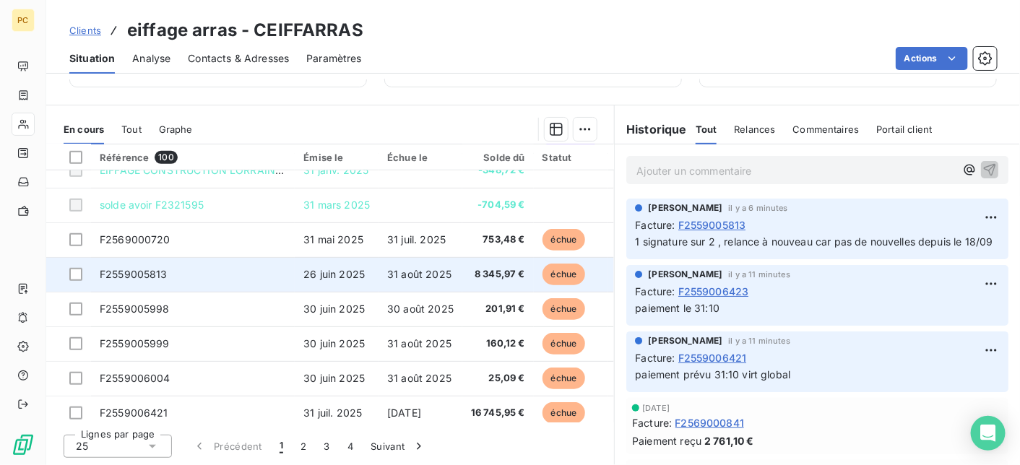
scroll to position [620, 0]
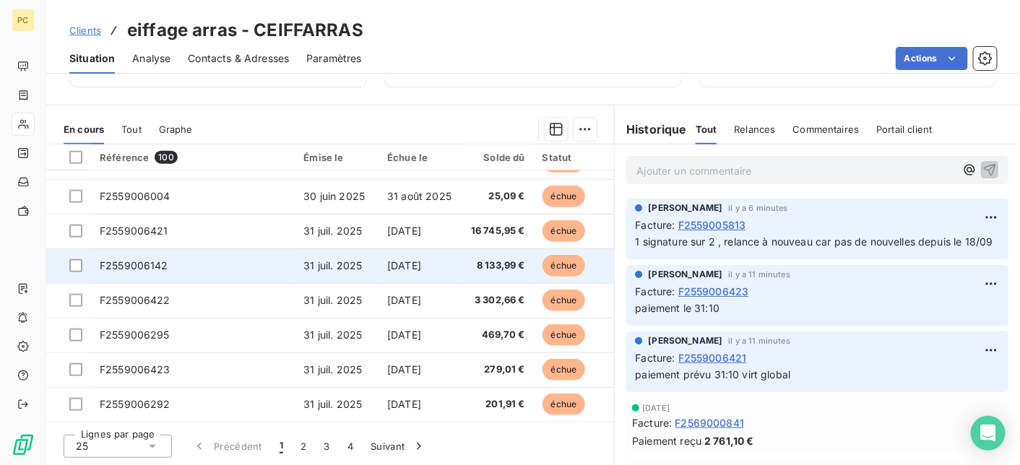
click at [399, 262] on span "[DATE]" at bounding box center [404, 265] width 34 height 12
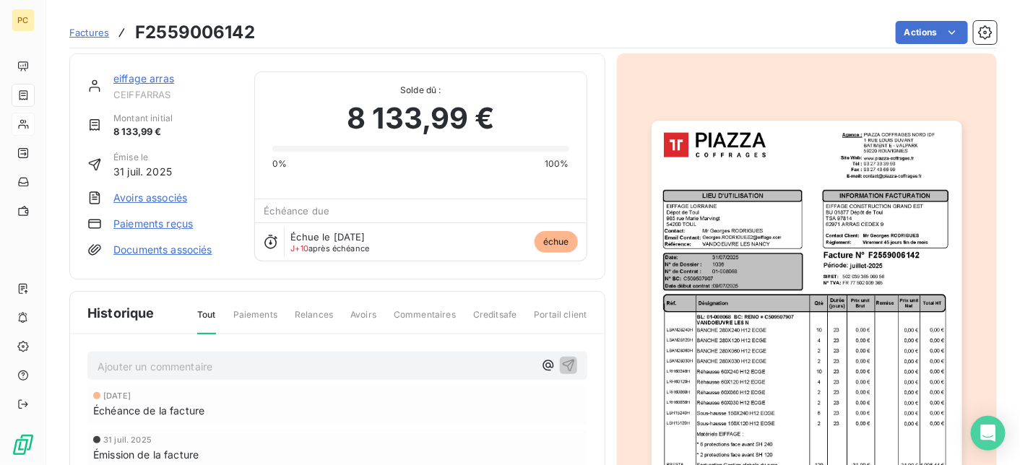
scroll to position [187, 0]
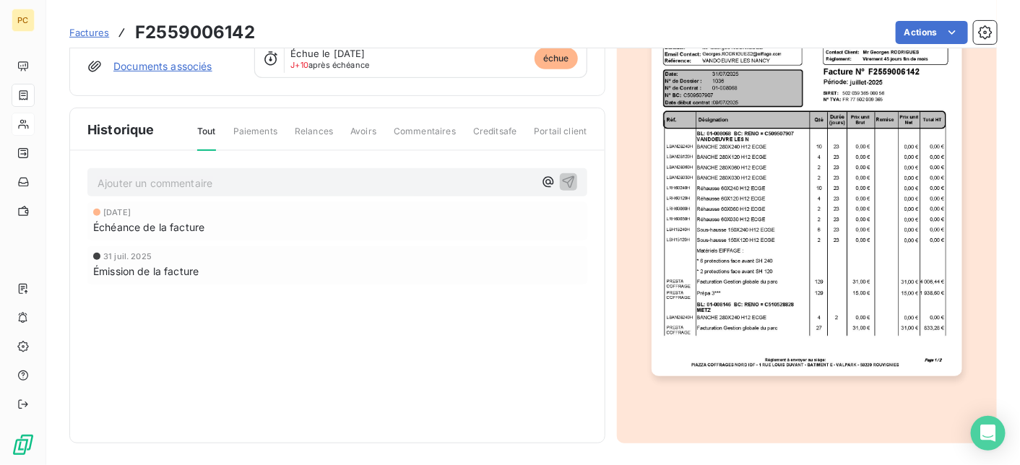
click at [285, 179] on p "Ajouter un commentaire ﻿" at bounding box center [316, 183] width 436 height 18
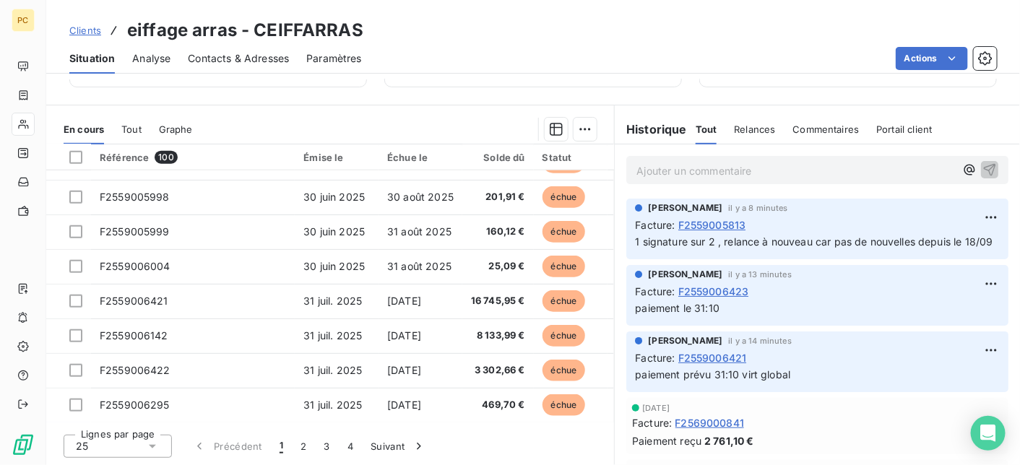
scroll to position [620, 0]
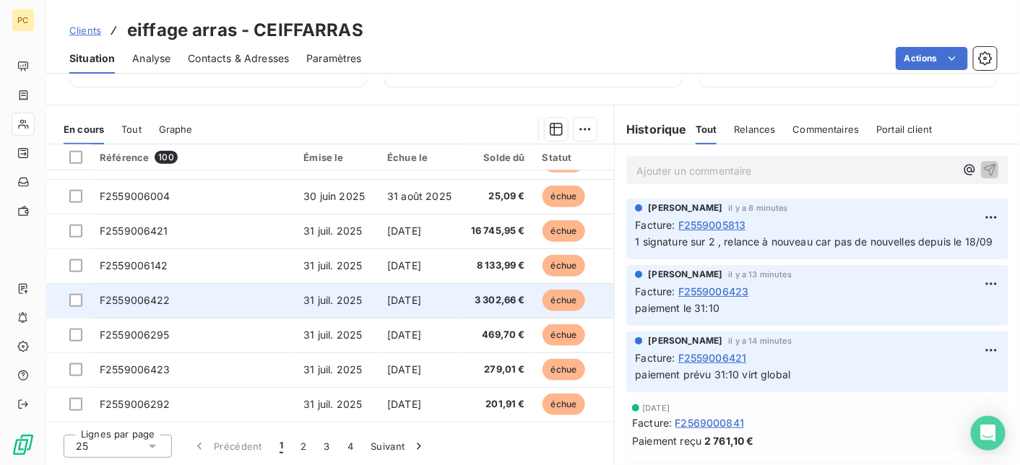
click at [421, 295] on span "[DATE]" at bounding box center [404, 300] width 34 height 12
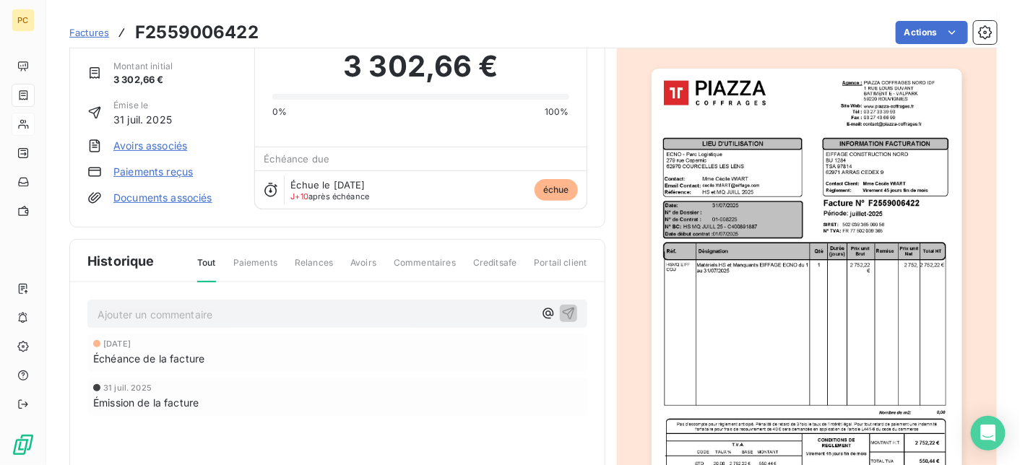
scroll to position [43, 0]
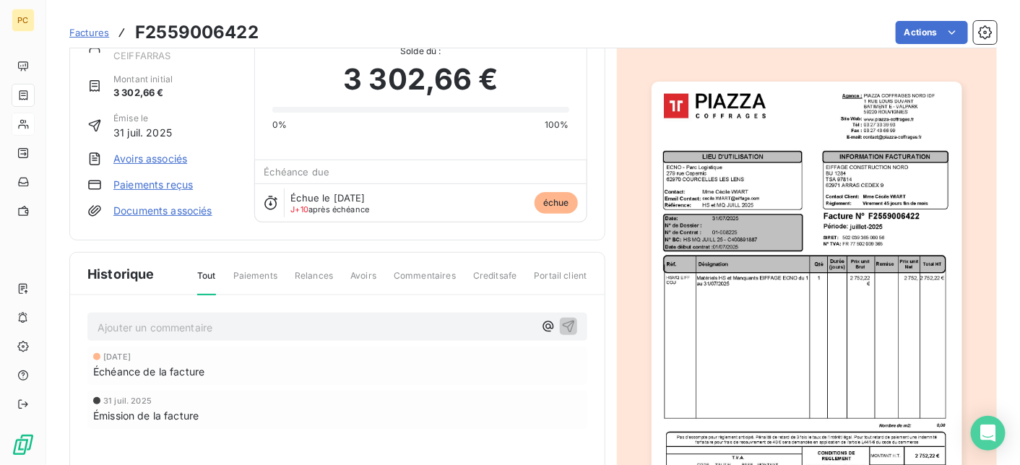
click at [190, 322] on p "Ajouter un commentaire ﻿" at bounding box center [316, 328] width 436 height 18
click at [241, 324] on p "paiement prévu le 31/10" at bounding box center [316, 327] width 436 height 17
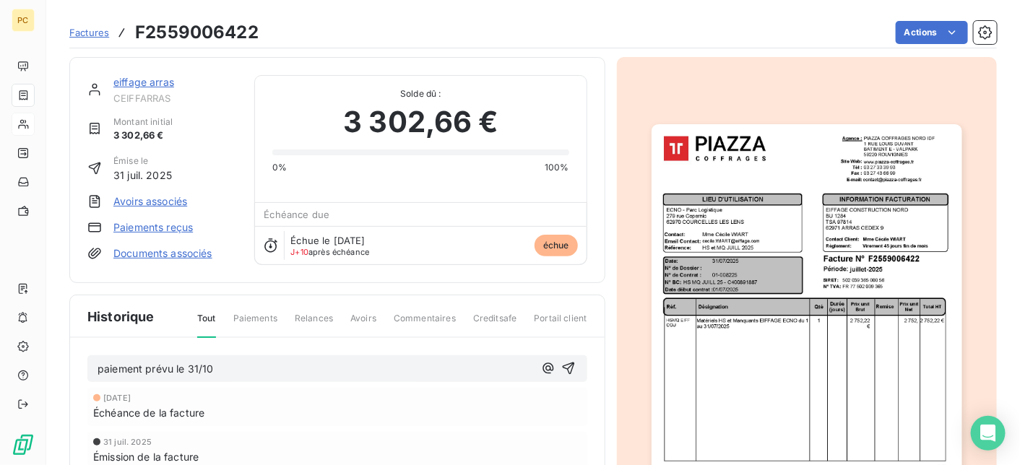
scroll to position [148, 0]
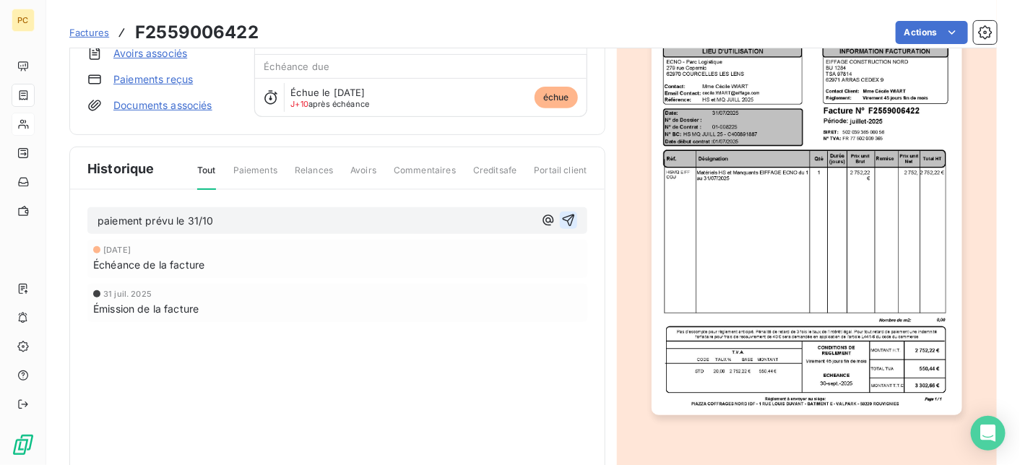
click at [563, 220] on icon "button" at bounding box center [568, 221] width 12 height 12
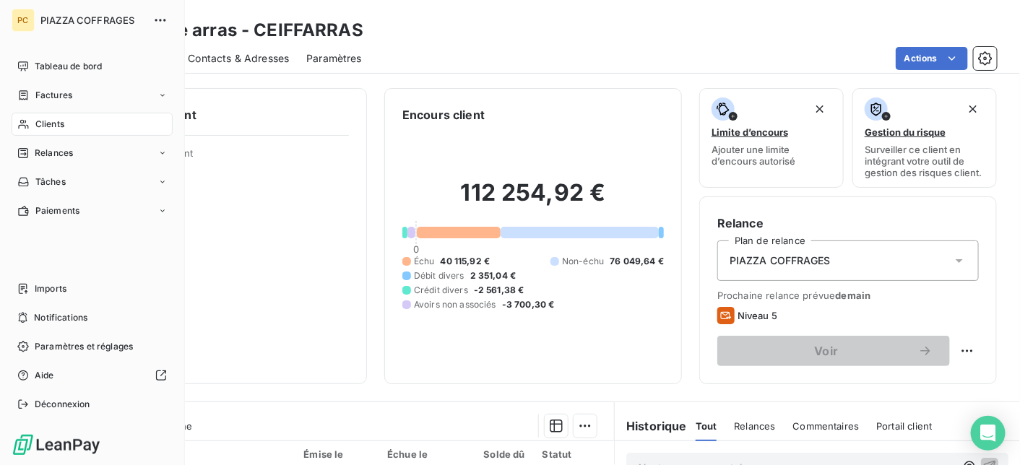
click at [50, 125] on span "Clients" at bounding box center [49, 124] width 29 height 13
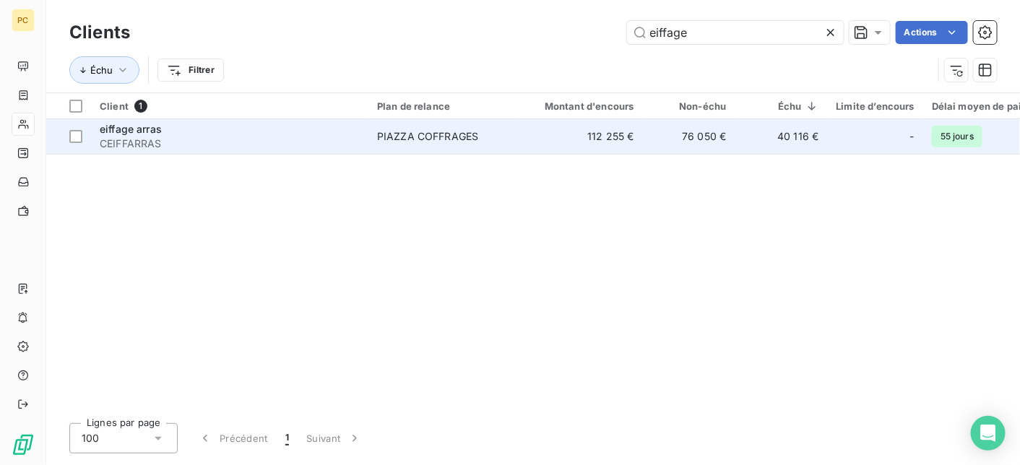
click at [256, 137] on span "CEIFFARRAS" at bounding box center [230, 144] width 260 height 14
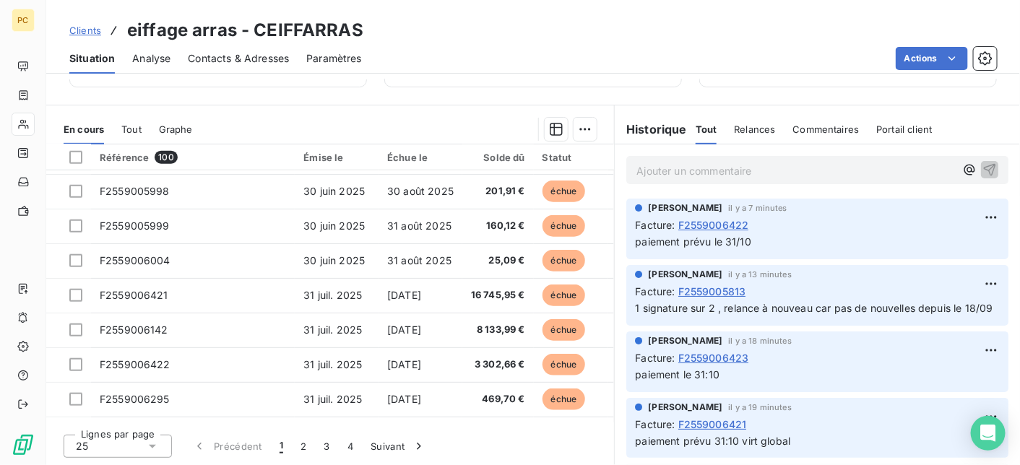
scroll to position [620, 0]
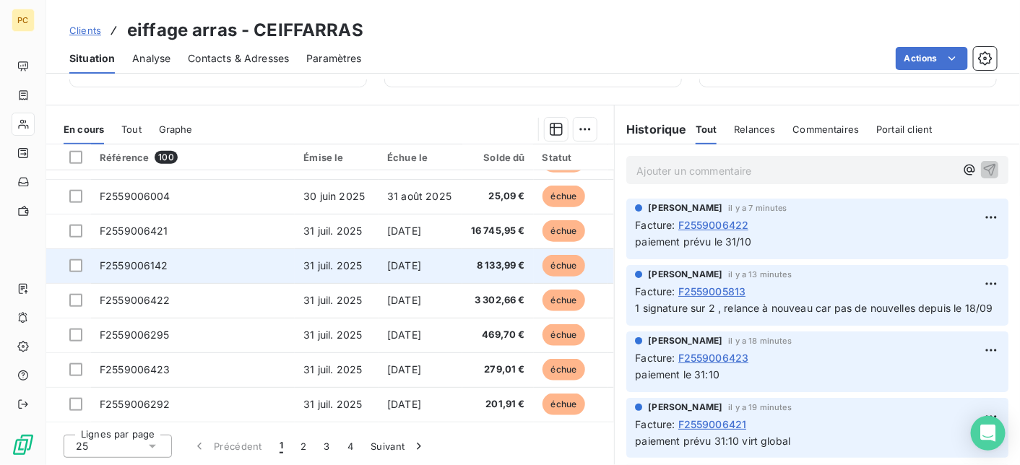
click at [225, 262] on td "F2559006142" at bounding box center [193, 266] width 204 height 35
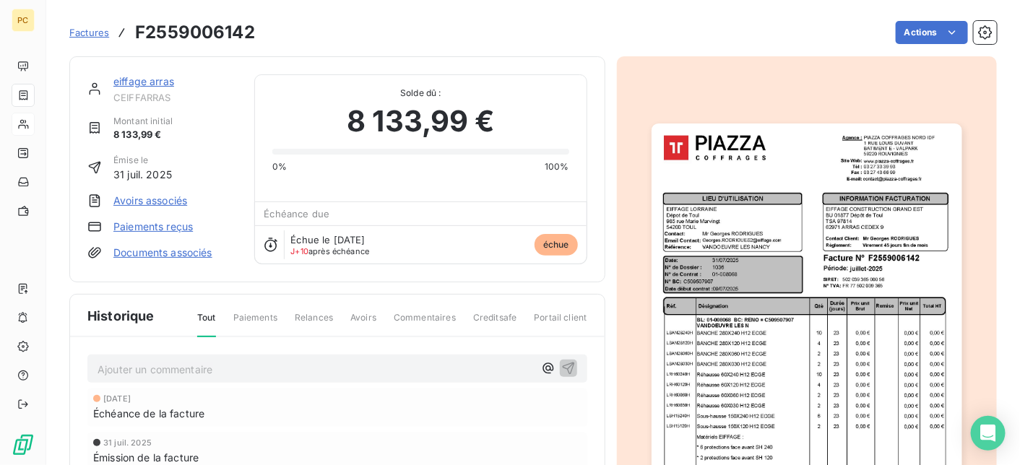
click at [659, 142] on html "PC Factures F2559006142 Actions eiffage arras CEIFFARRAS Montant initial 8 133,…" at bounding box center [510, 232] width 1020 height 465
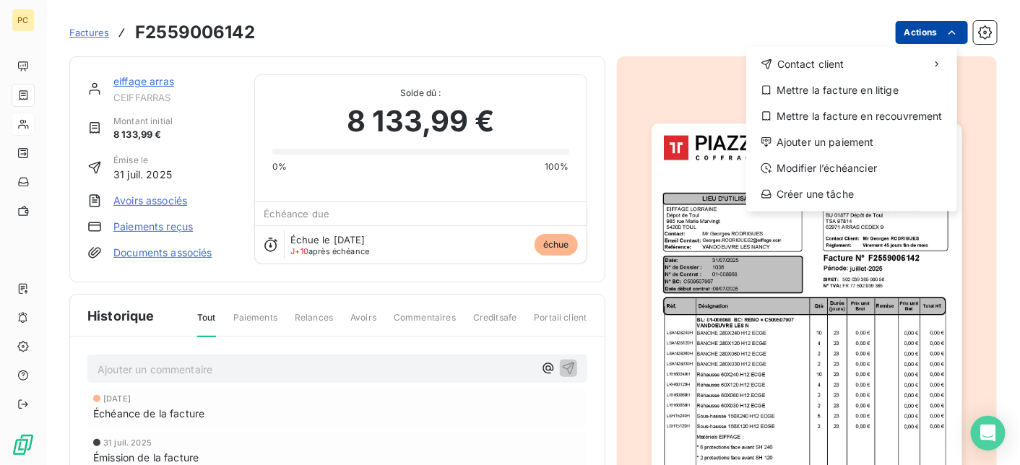
click at [945, 40] on html "PC Factures F2559006142 Actions Contact client Mettre la facture en litige Mett…" at bounding box center [510, 232] width 1020 height 465
click at [746, 223] on html "PC Factures F2559006142 Actions Contact client Mettre la facture en litige Mett…" at bounding box center [510, 232] width 1020 height 465
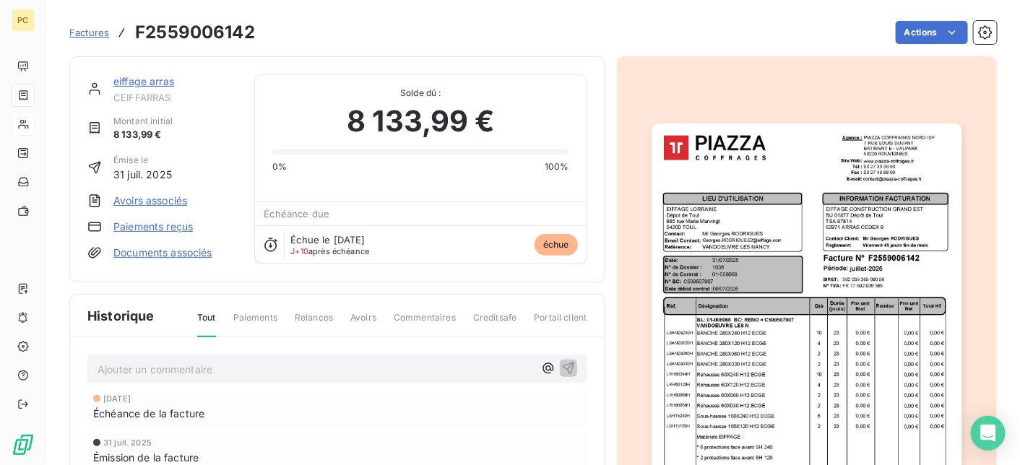
click at [755, 220] on img "button" at bounding box center [807, 343] width 311 height 439
click at [755, 220] on div "F2559006142.pdf" at bounding box center [510, 232] width 1020 height 465
click at [753, 217] on img "button" at bounding box center [807, 343] width 311 height 439
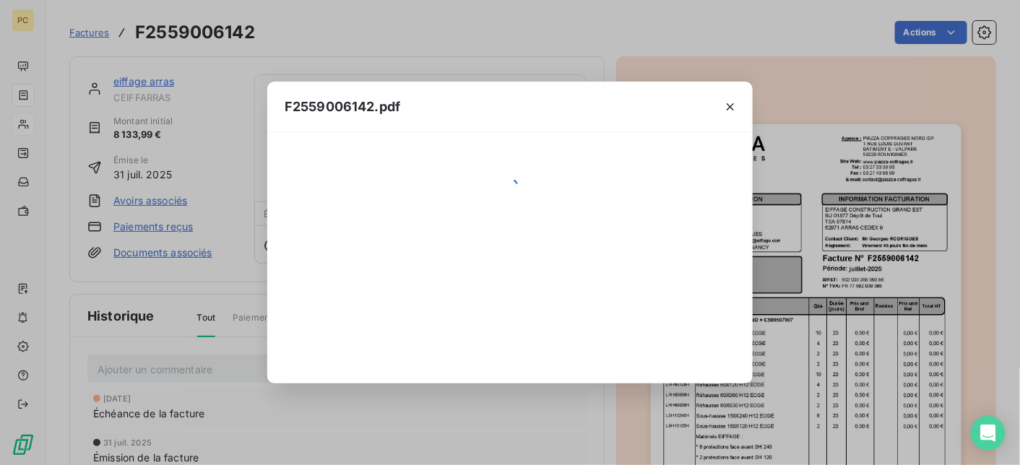
click at [753, 217] on div "F2559006142.pdf" at bounding box center [510, 232] width 1020 height 465
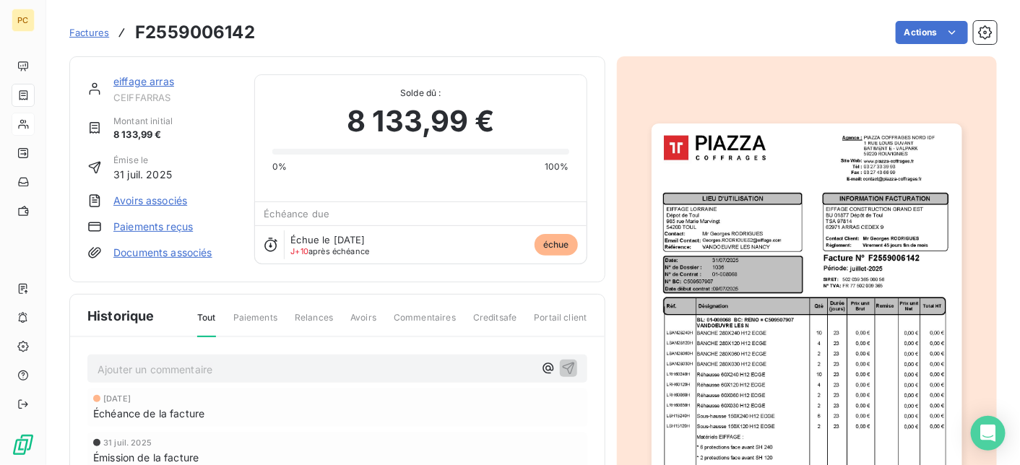
click at [724, 213] on img "button" at bounding box center [807, 343] width 311 height 439
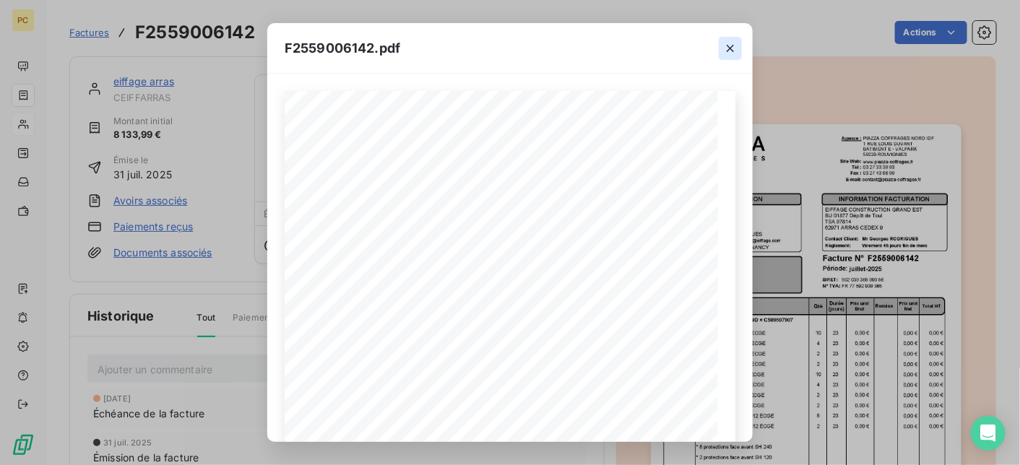
click at [730, 45] on icon "button" at bounding box center [730, 48] width 14 height 14
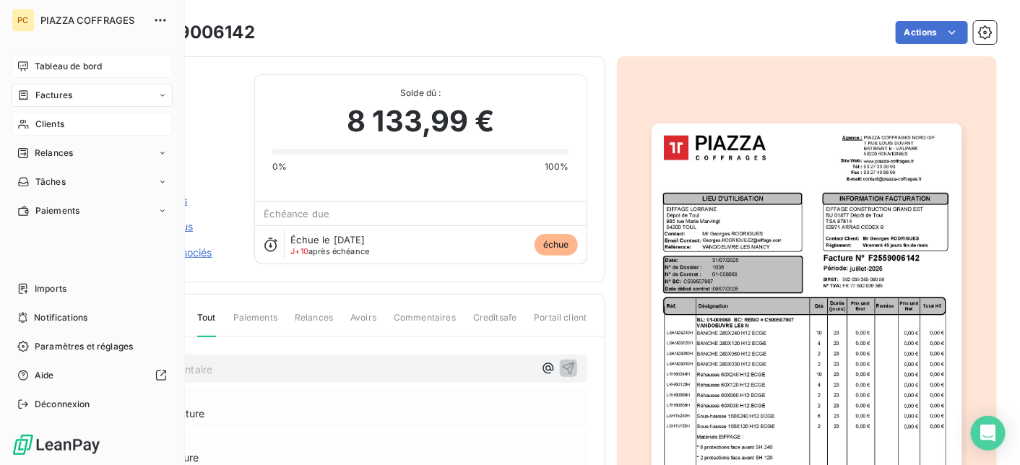
click at [71, 66] on span "Tableau de bord" at bounding box center [68, 66] width 67 height 13
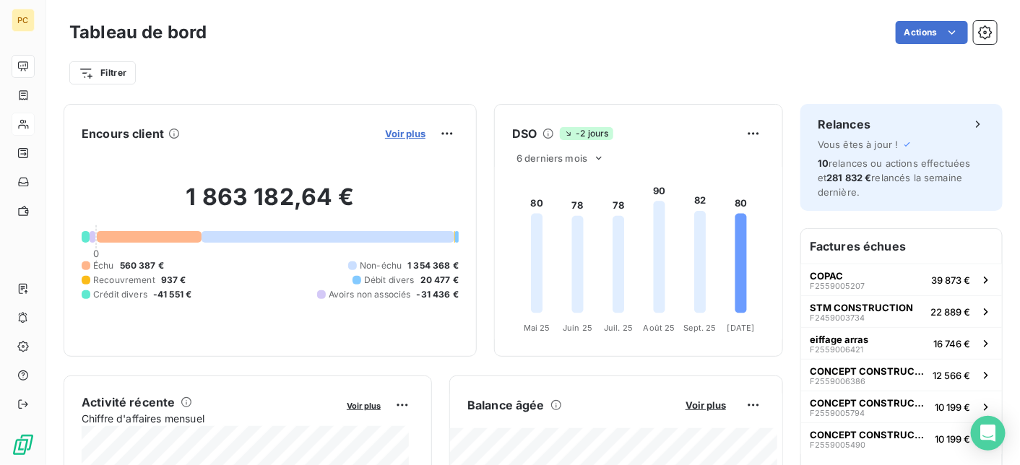
click at [405, 130] on span "Voir plus" at bounding box center [405, 134] width 40 height 12
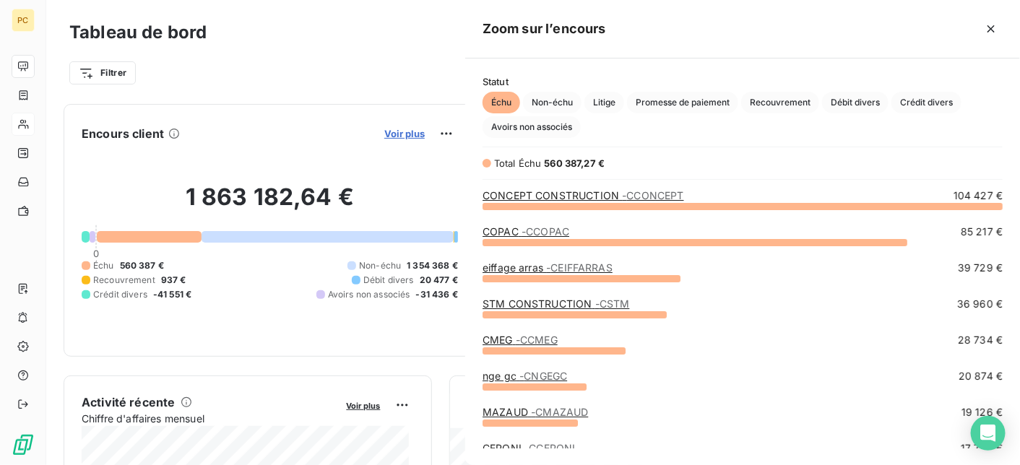
scroll to position [249, 544]
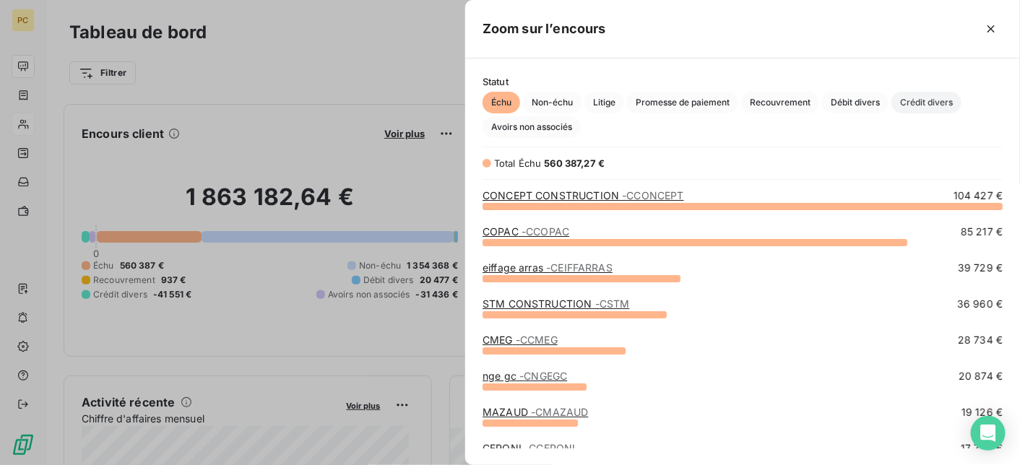
click at [941, 103] on span "Crédit divers" at bounding box center [926, 103] width 70 height 22
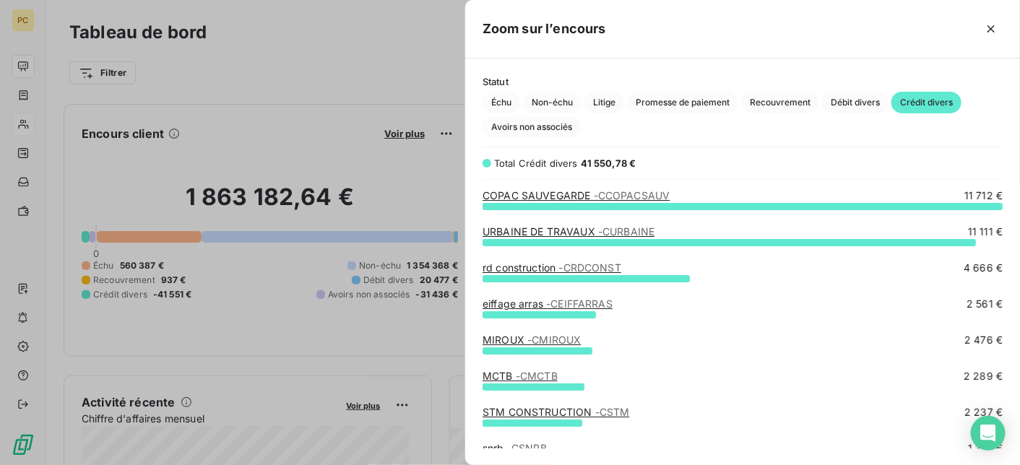
click at [592, 269] on span "- CRDCONST" at bounding box center [589, 268] width 62 height 12
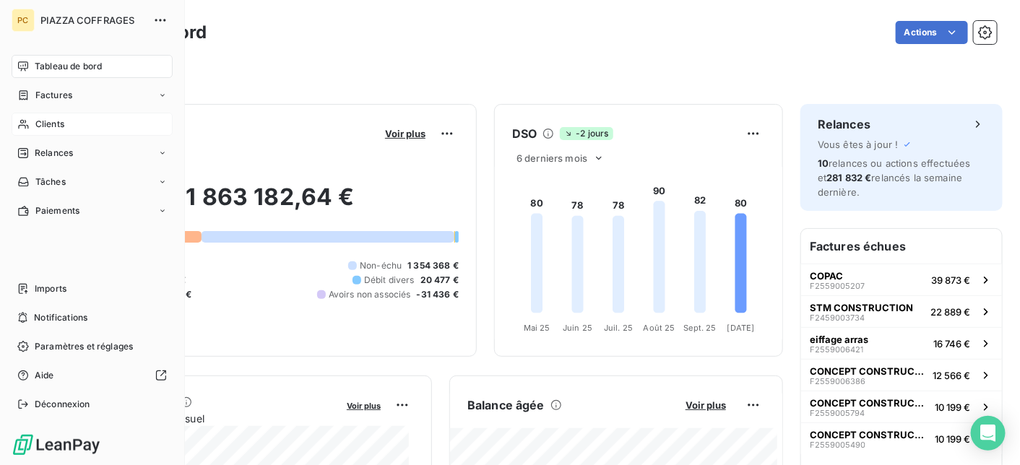
click at [54, 125] on span "Clients" at bounding box center [49, 124] width 29 height 13
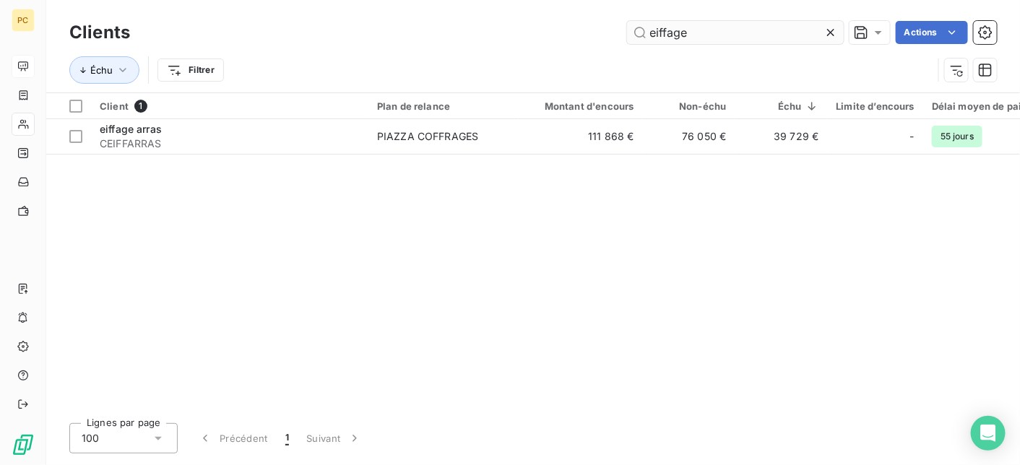
drag, startPoint x: 690, startPoint y: 33, endPoint x: 630, endPoint y: 33, distance: 60.0
click at [630, 33] on input "eiffage" at bounding box center [735, 32] width 217 height 23
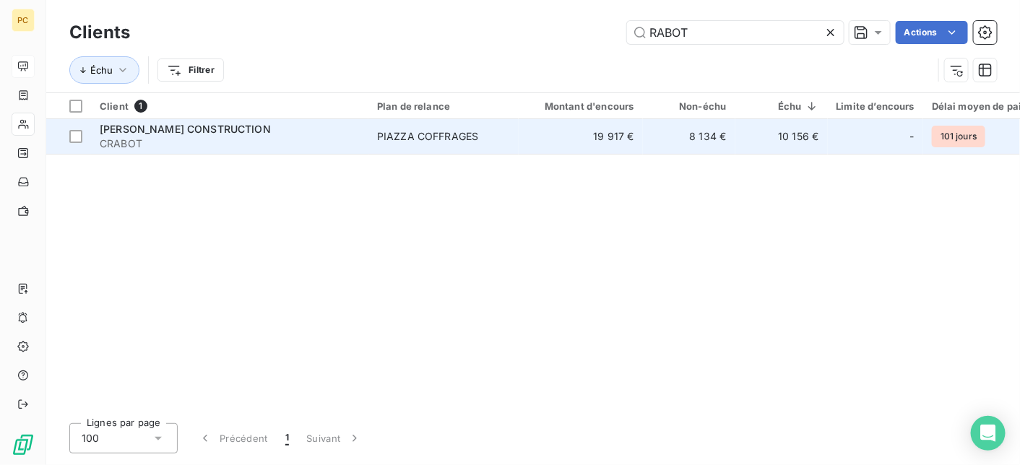
type input "RABOT"
click at [540, 144] on td "19 917 €" at bounding box center [581, 136] width 124 height 35
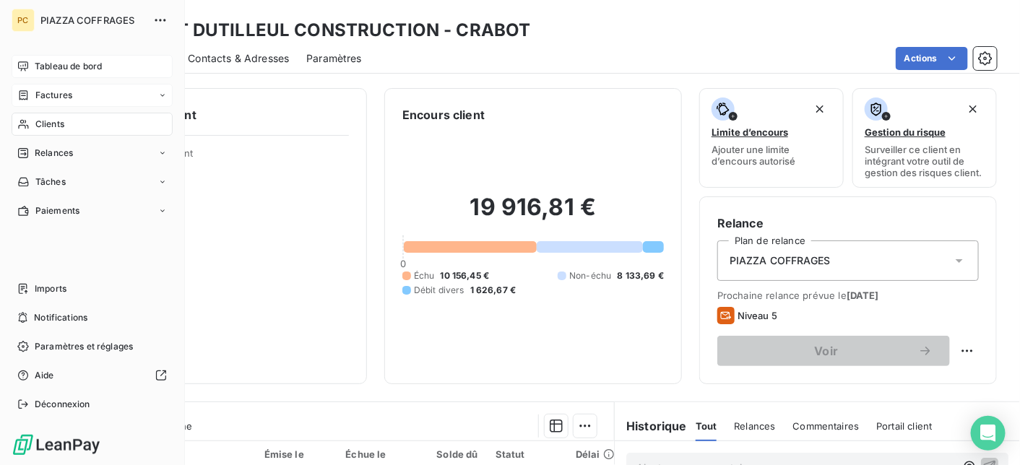
click at [65, 95] on span "Factures" at bounding box center [53, 95] width 37 height 13
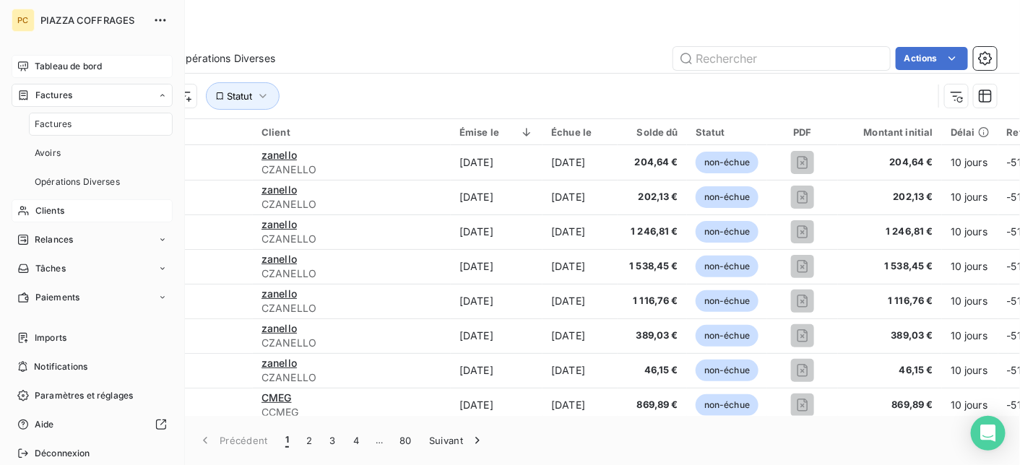
click at [56, 212] on span "Clients" at bounding box center [49, 210] width 29 height 13
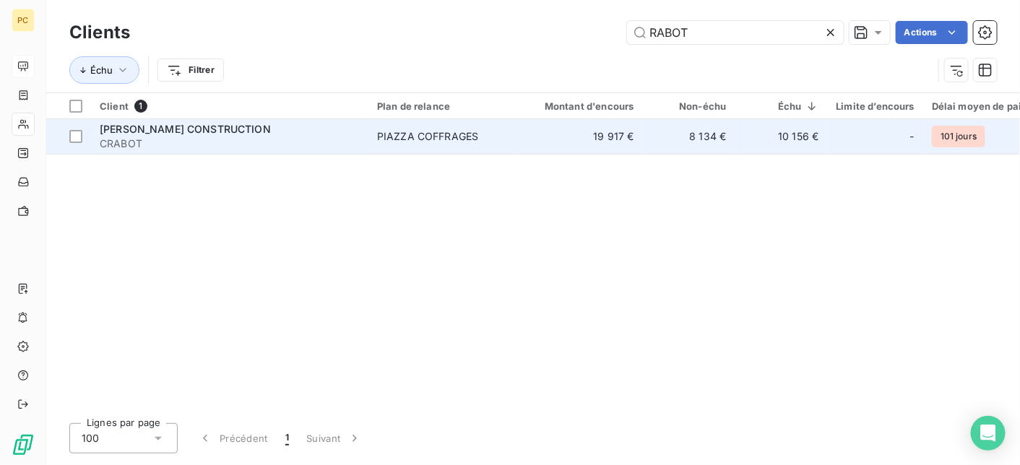
click at [311, 143] on span "CRABOT" at bounding box center [230, 144] width 260 height 14
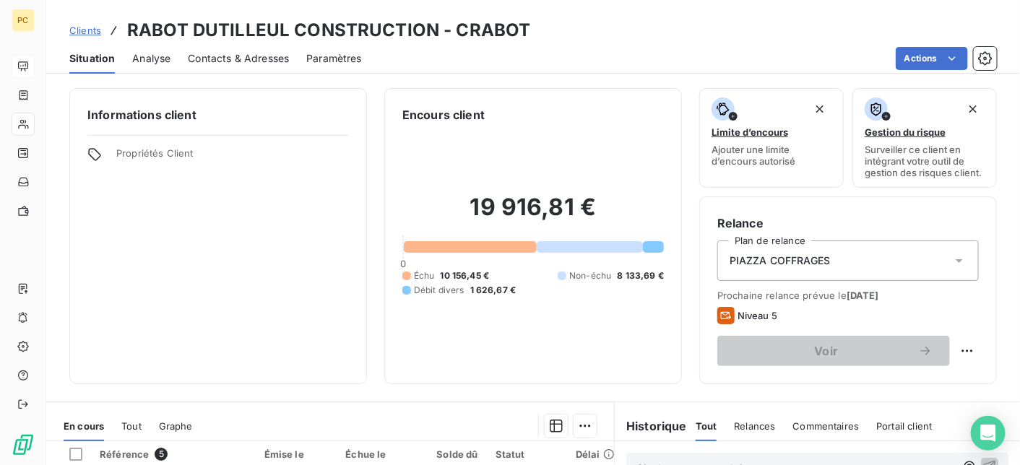
click at [256, 55] on span "Contacts & Adresses" at bounding box center [238, 58] width 101 height 14
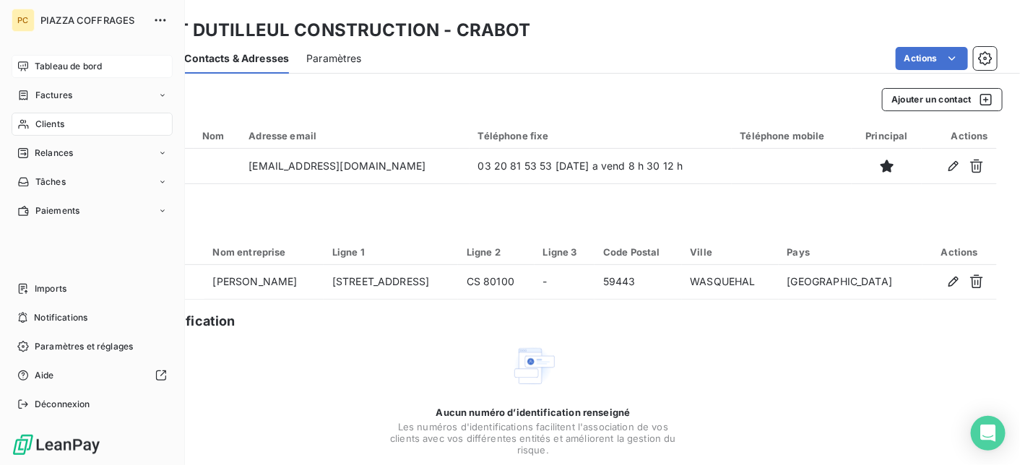
click at [44, 121] on span "Clients" at bounding box center [49, 124] width 29 height 13
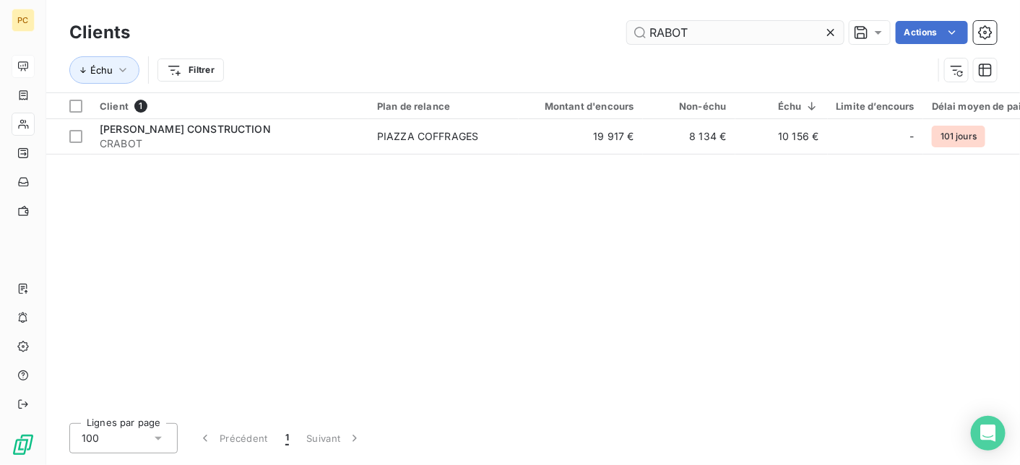
drag, startPoint x: 696, startPoint y: 30, endPoint x: 644, endPoint y: 34, distance: 52.1
click at [644, 34] on input "RABOT" at bounding box center [735, 32] width 217 height 23
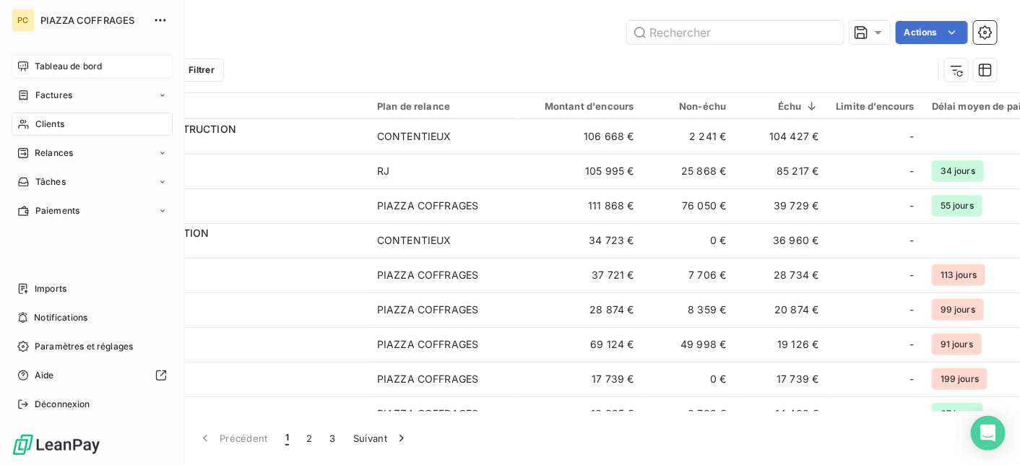
click at [59, 64] on span "Tableau de bord" at bounding box center [68, 66] width 67 height 13
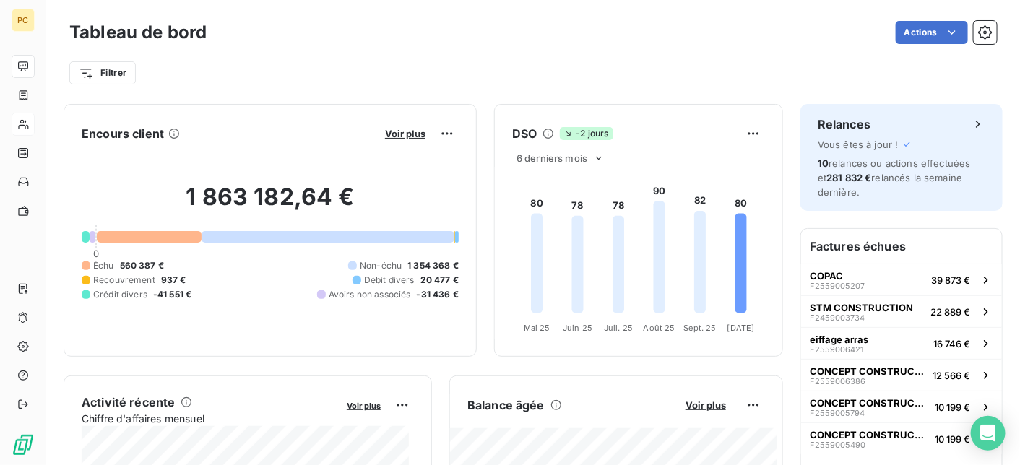
click at [144, 295] on span "Crédit divers" at bounding box center [120, 294] width 54 height 13
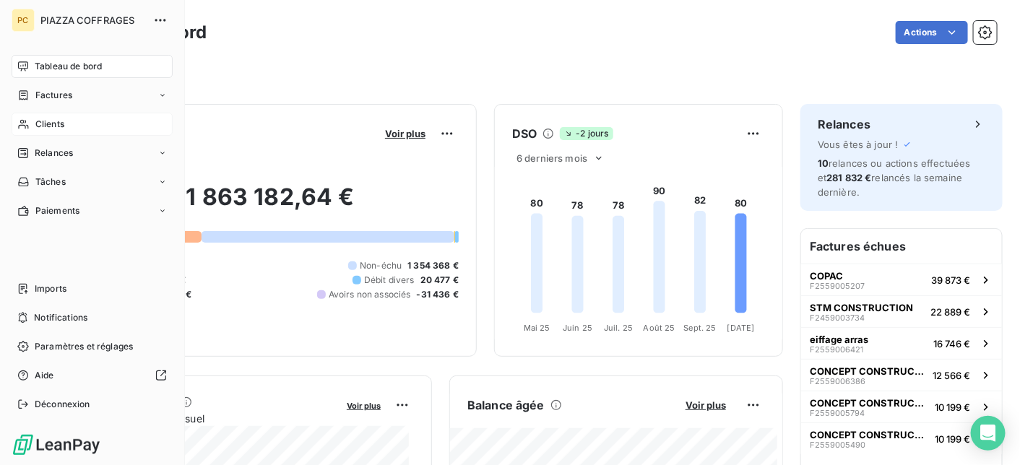
click at [44, 123] on span "Clients" at bounding box center [49, 124] width 29 height 13
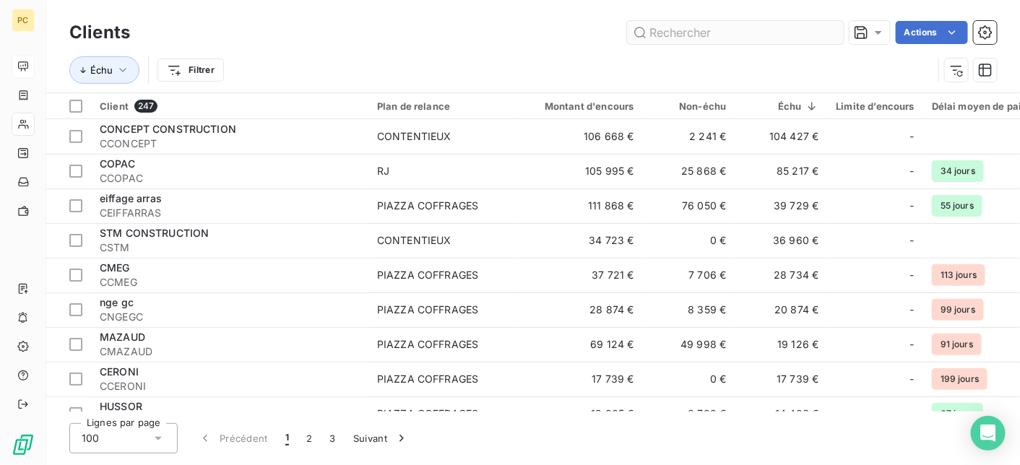
click at [676, 33] on input "text" at bounding box center [735, 32] width 217 height 23
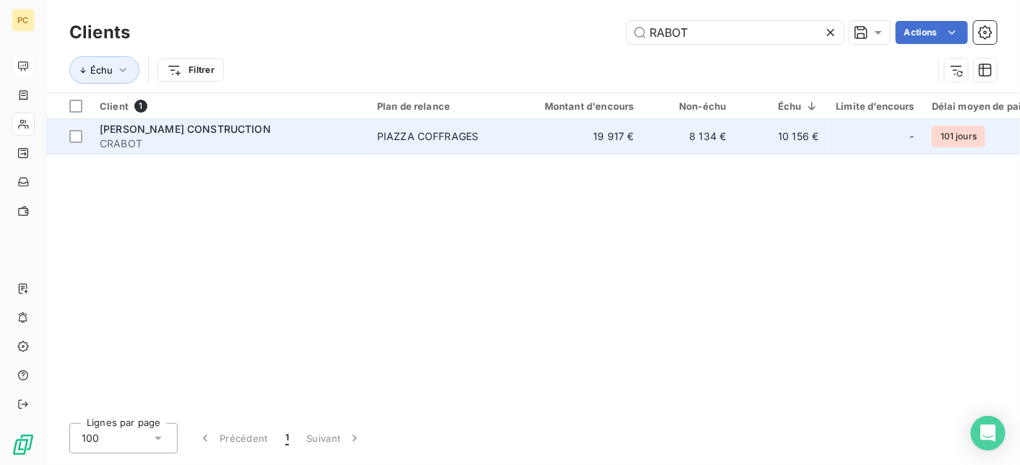
type input "RABOT"
click at [574, 131] on td "19 917 €" at bounding box center [581, 136] width 124 height 35
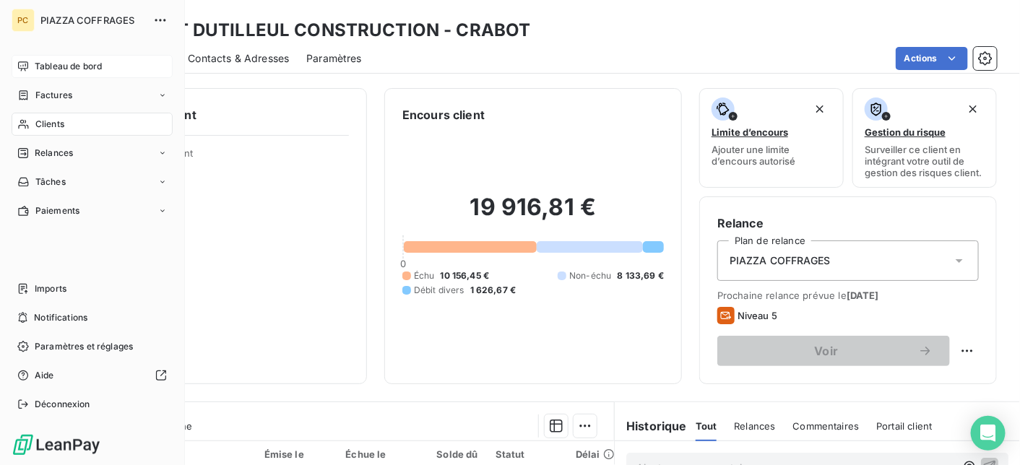
click at [75, 64] on span "Tableau de bord" at bounding box center [68, 66] width 67 height 13
